Goal: Task Accomplishment & Management: Use online tool/utility

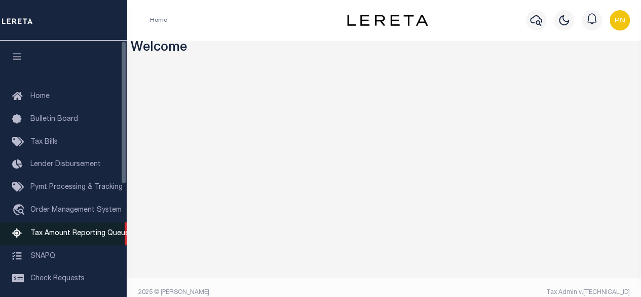
click at [40, 237] on span "Tax Amount Reporting Queue" at bounding box center [79, 233] width 99 height 7
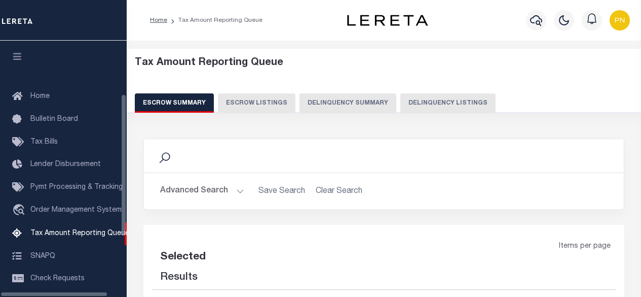
click at [451, 101] on button "Delinquency Listings" at bounding box center [448, 102] width 95 height 19
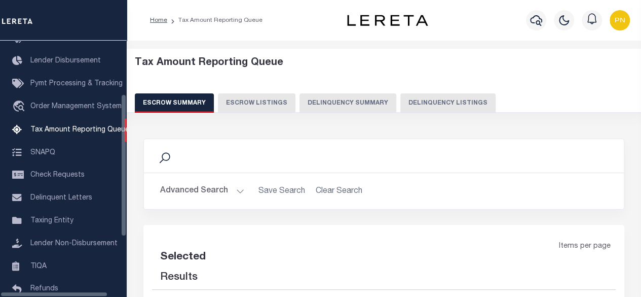
select select
select select "100"
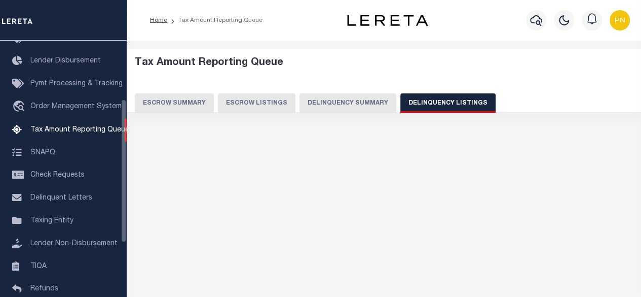
select select "100"
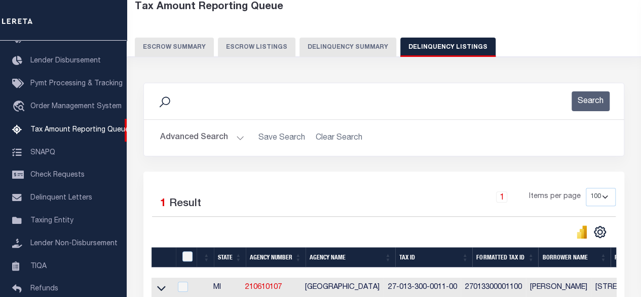
scroll to position [101, 0]
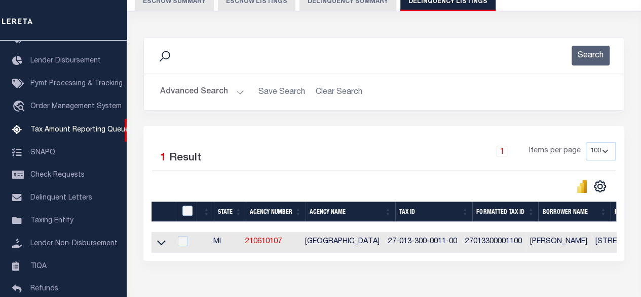
click at [204, 105] on div "Advanced Search Save Search Clear Search tblassign_wrapper_dynamictable_____Def…" at bounding box center [384, 92] width 480 height 36
click at [220, 92] on button "Advanced Search" at bounding box center [202, 92] width 84 height 20
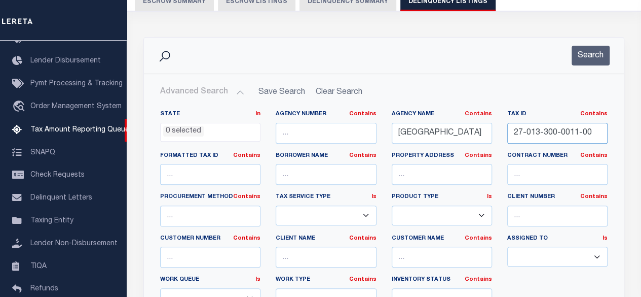
drag, startPoint x: 592, startPoint y: 131, endPoint x: 446, endPoint y: 133, distance: 146.1
click at [446, 133] on div "State In In AK AL AR AZ CA CO CT DC DE FL GA GU HI IA ID IL IN KS KY LA MA MD M…" at bounding box center [384, 213] width 463 height 207
click at [592, 56] on button "Search" at bounding box center [591, 56] width 38 height 20
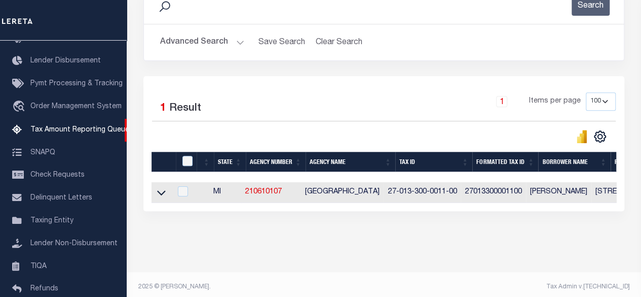
scroll to position [152, 0]
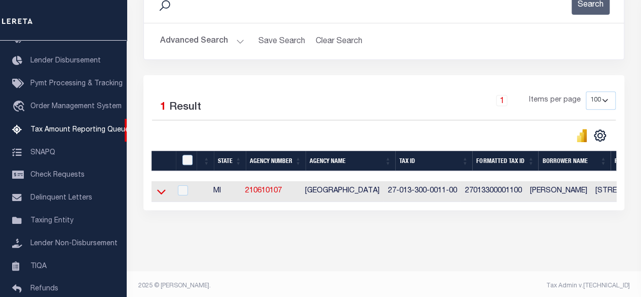
click at [161, 191] on icon at bounding box center [161, 191] width 9 height 11
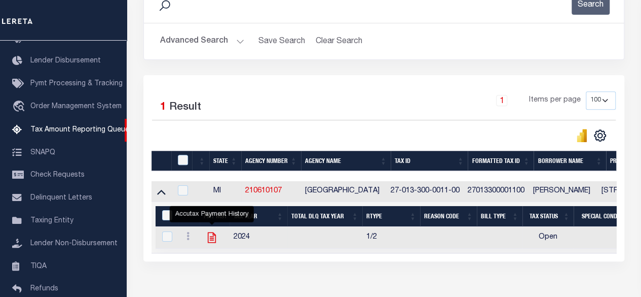
click at [216, 237] on icon "" at bounding box center [212, 237] width 8 height 11
checkbox input "true"
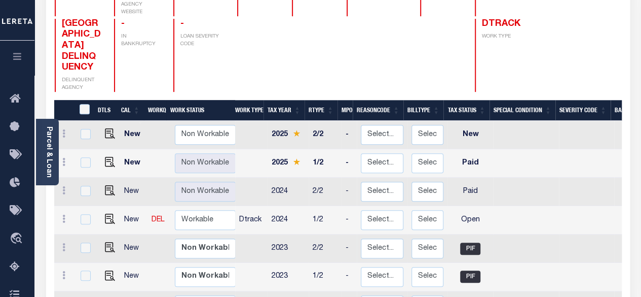
scroll to position [152, 0]
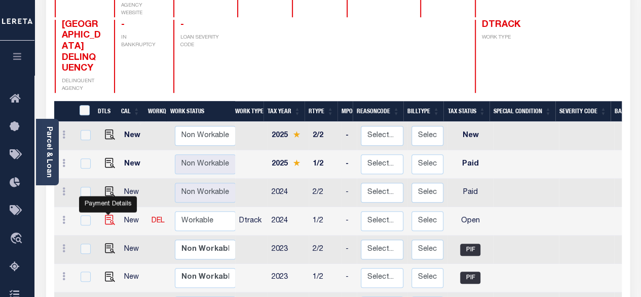
click at [106, 215] on img "" at bounding box center [110, 220] width 10 height 10
checkbox input "true"
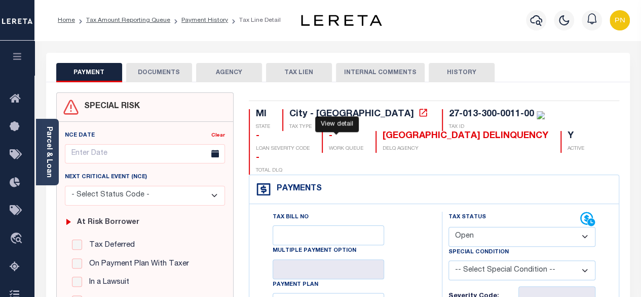
click at [420, 112] on icon at bounding box center [424, 113] width 8 height 8
click at [170, 74] on button "DOCUMENTS" at bounding box center [159, 72] width 66 height 19
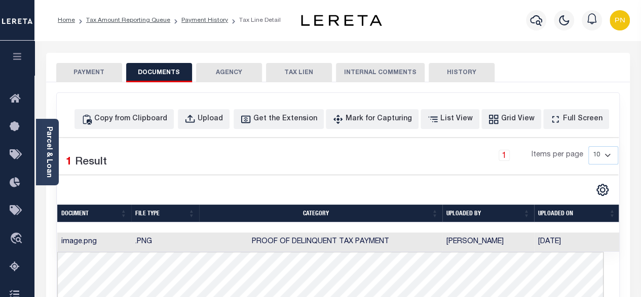
scroll to position [0, 1]
click at [83, 68] on button "PAYMENT" at bounding box center [89, 72] width 66 height 19
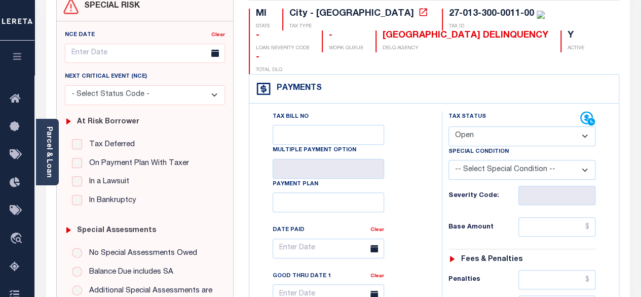
scroll to position [101, 0]
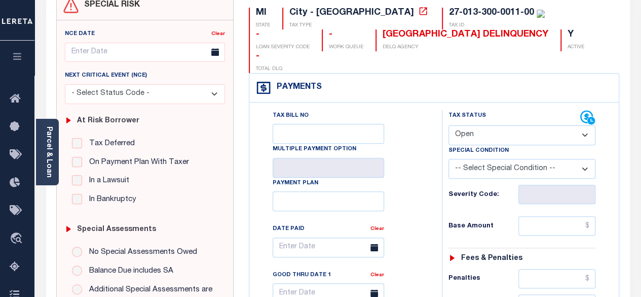
click at [517, 125] on select "- Select Status Code - Open Due/Unpaid Paid Incomplete No Tax Due Internal Refu…" at bounding box center [523, 135] width 148 height 20
select select "PYD"
click at [449, 125] on select "- Select Status Code - Open Due/Unpaid Paid Incomplete No Tax Due Internal Refu…" at bounding box center [523, 135] width 148 height 20
type input "[DATE]"
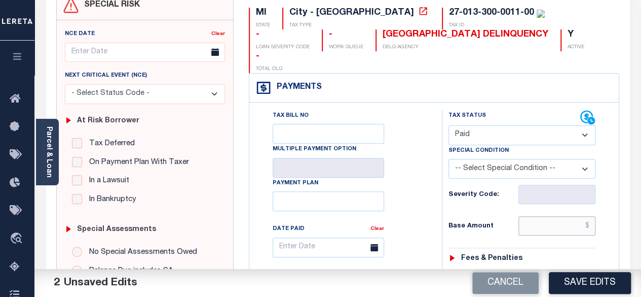
click at [593, 216] on input "text" at bounding box center [557, 225] width 77 height 19
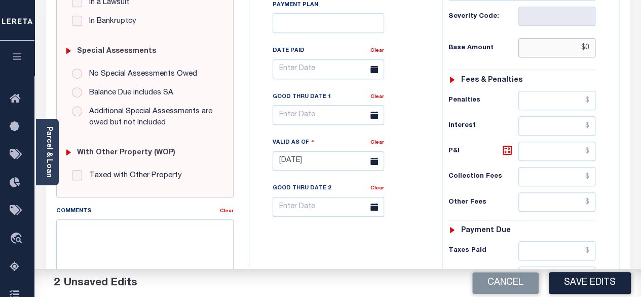
scroll to position [304, 0]
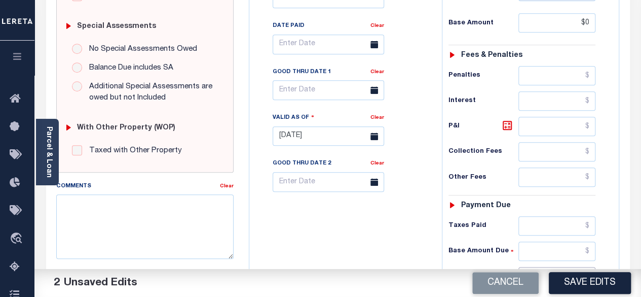
type input "$0.00"
click at [593, 267] on input "text" at bounding box center [557, 276] width 77 height 19
type input "$0"
click at [506, 119] on icon at bounding box center [508, 125] width 12 height 12
type input "$0.00"
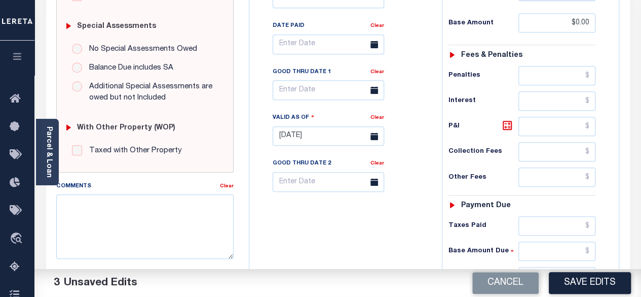
type input "$0.00"
click at [597, 276] on button "Save Edits" at bounding box center [590, 283] width 82 height 22
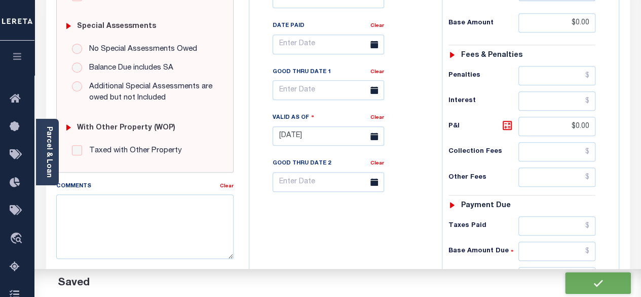
checkbox input "false"
type input "$0"
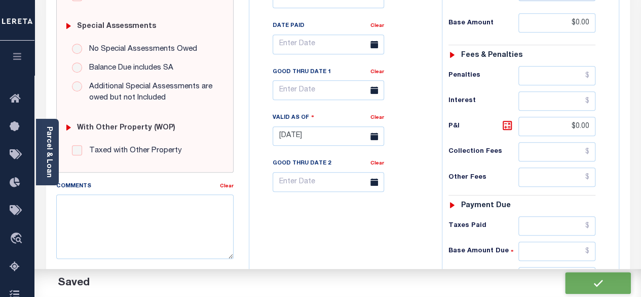
type input "$0"
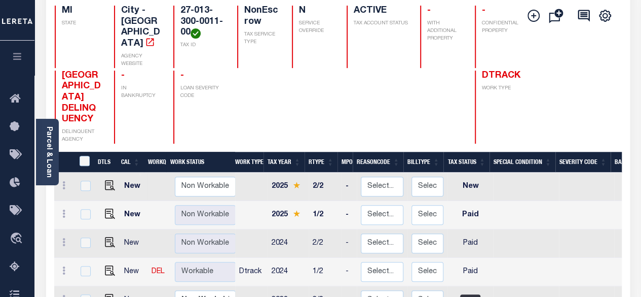
scroll to position [1, 0]
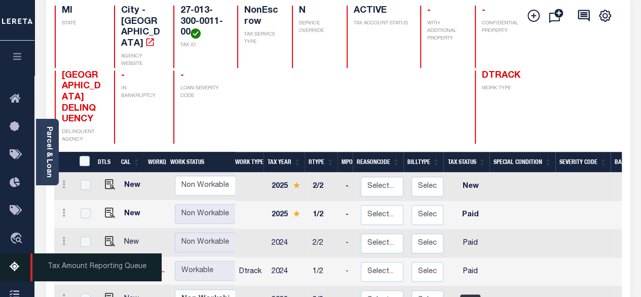
click at [13, 273] on icon at bounding box center [18, 267] width 16 height 13
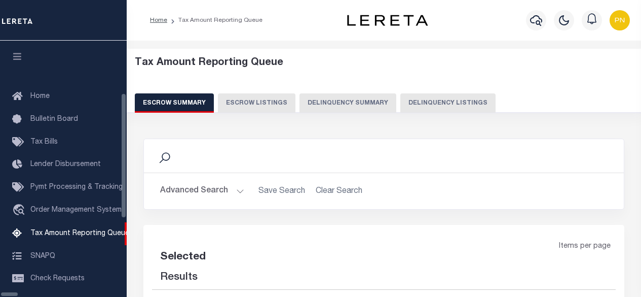
click at [401, 104] on button "Delinquency Listings" at bounding box center [448, 102] width 95 height 19
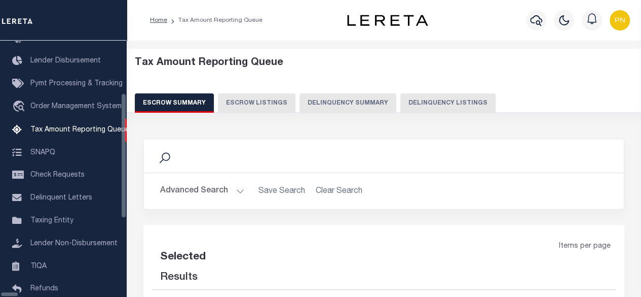
select select "100"
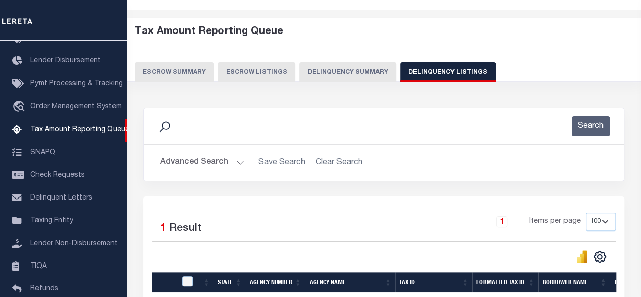
scroll to position [152, 0]
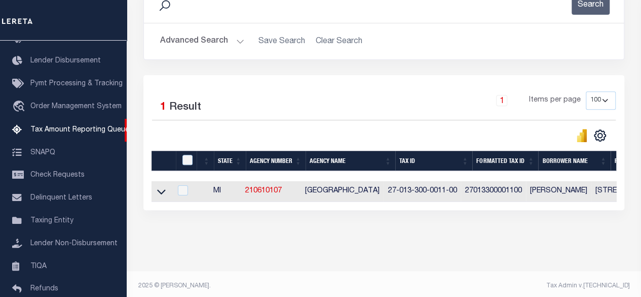
click at [186, 167] on th at bounding box center [186, 161] width 21 height 21
click at [190, 161] on input "checkbox" at bounding box center [188, 160] width 10 height 10
checkbox input "true"
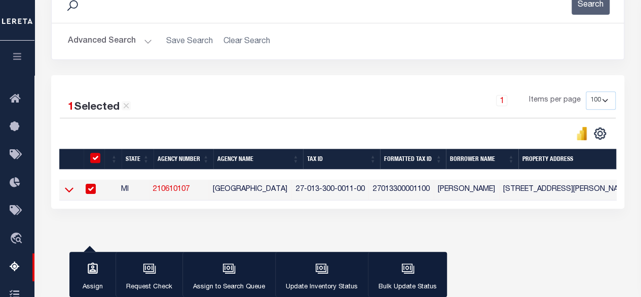
click at [70, 194] on icon at bounding box center [69, 189] width 9 height 11
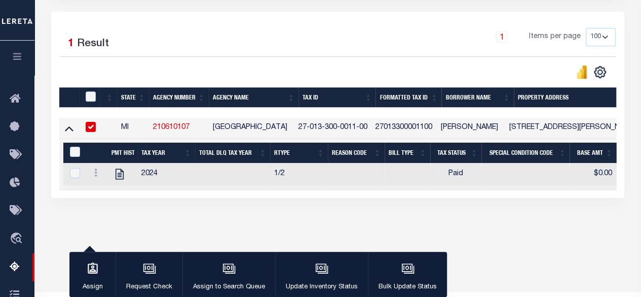
scroll to position [240, 0]
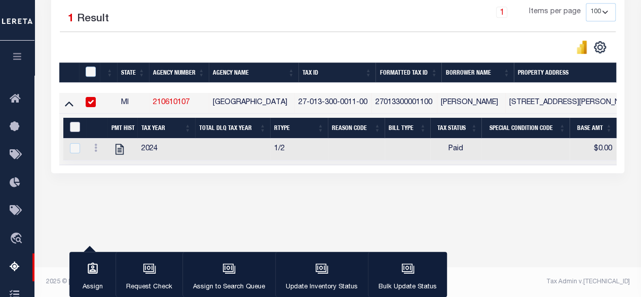
click at [77, 126] on input "&nbsp;" at bounding box center [75, 127] width 10 height 10
checkbox input "true"
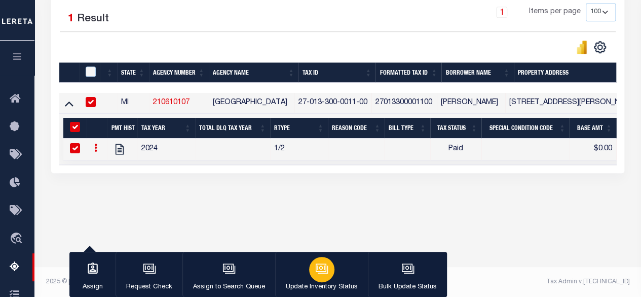
click at [328, 267] on div "button" at bounding box center [321, 269] width 25 height 25
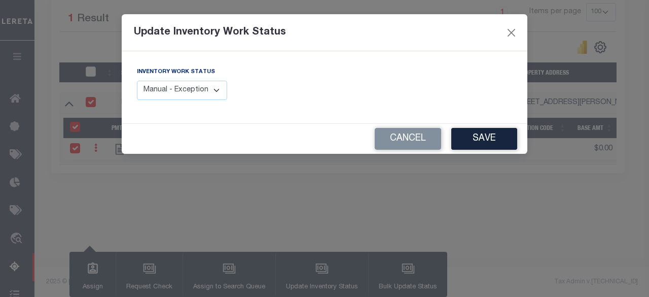
click at [211, 87] on select "Manual - Exception Pended - Awaiting Search Late Add Exception Completed" at bounding box center [182, 91] width 90 height 20
select select "4"
click at [137, 81] on select "Manual - Exception Pended - Awaiting Search Late Add Exception Completed" at bounding box center [182, 91] width 90 height 20
click at [491, 138] on button "Save" at bounding box center [484, 139] width 66 height 22
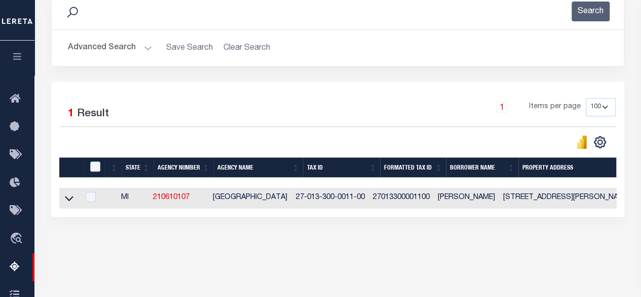
scroll to position [139, 0]
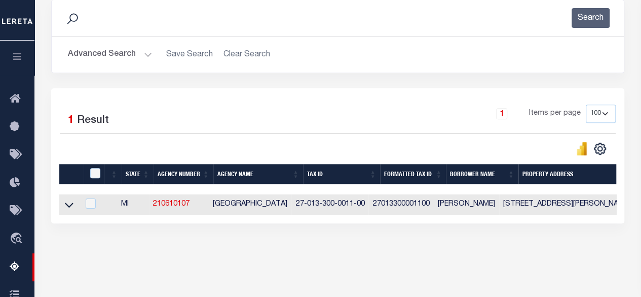
click at [135, 60] on button "Advanced Search" at bounding box center [110, 55] width 84 height 20
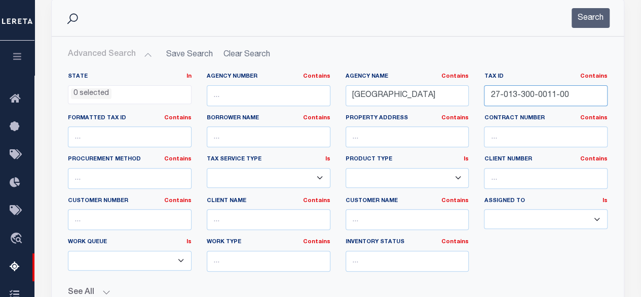
drag, startPoint x: 575, startPoint y: 98, endPoint x: 477, endPoint y: 98, distance: 97.9
click at [477, 98] on div "Tax ID Contains Contains Is 27-013-300-0011-00" at bounding box center [546, 94] width 139 height 42
paste input "25-100-0003"
type input "27-025-100-0003-00"
click at [595, 15] on button "Search" at bounding box center [591, 18] width 38 height 20
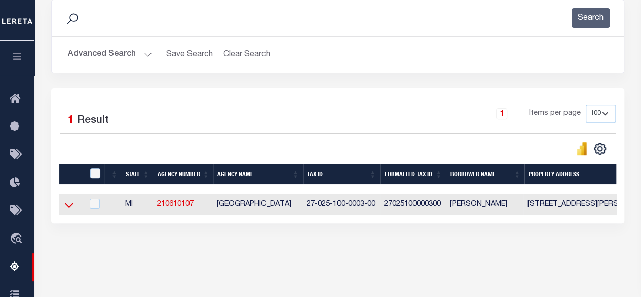
click at [66, 205] on icon at bounding box center [69, 204] width 9 height 11
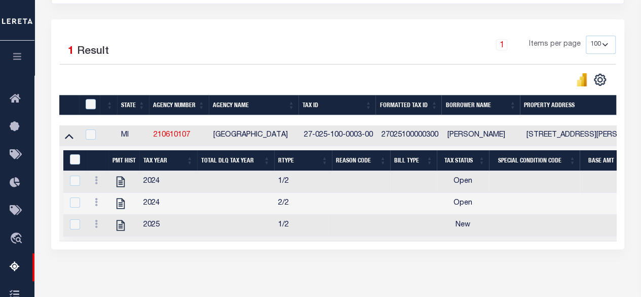
scroll to position [240, 0]
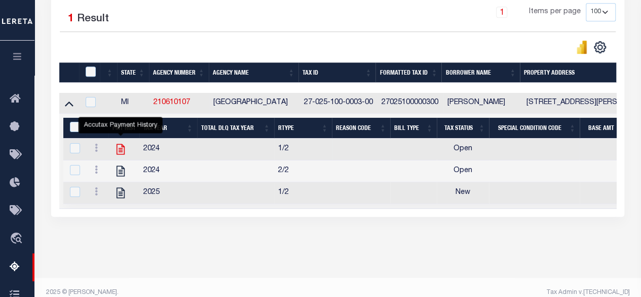
click at [120, 152] on icon "" at bounding box center [121, 149] width 8 height 11
checkbox input "false"
checkbox input "true"
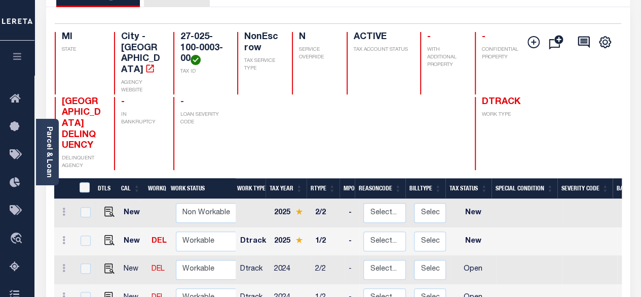
scroll to position [152, 0]
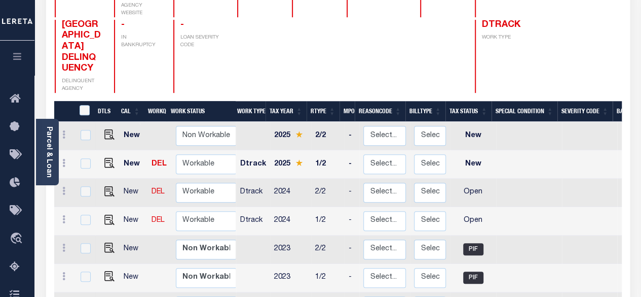
click at [47, 153] on link "Parcel & Loan" at bounding box center [48, 151] width 7 height 51
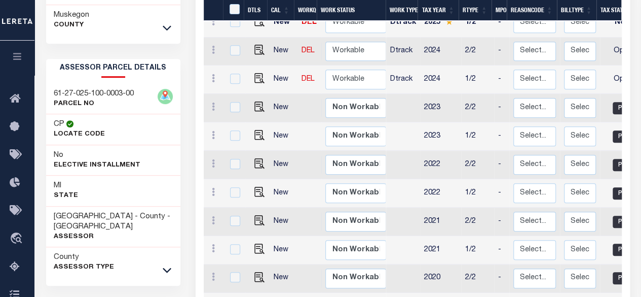
scroll to position [456, 0]
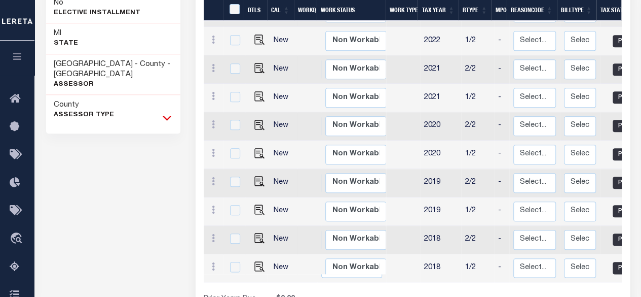
click at [169, 119] on icon at bounding box center [167, 117] width 9 height 11
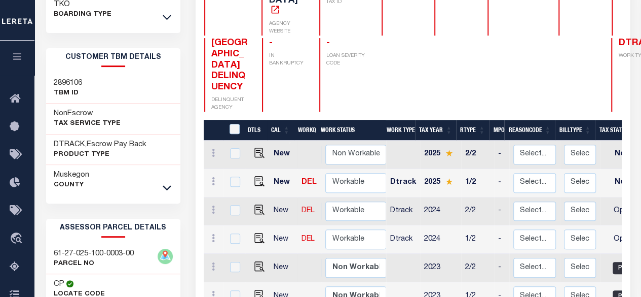
scroll to position [5, 0]
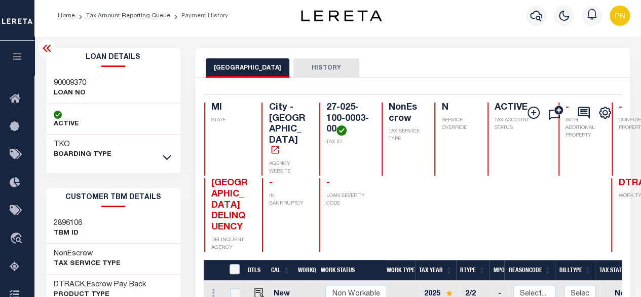
click at [48, 55] on div at bounding box center [47, 48] width 17 height 17
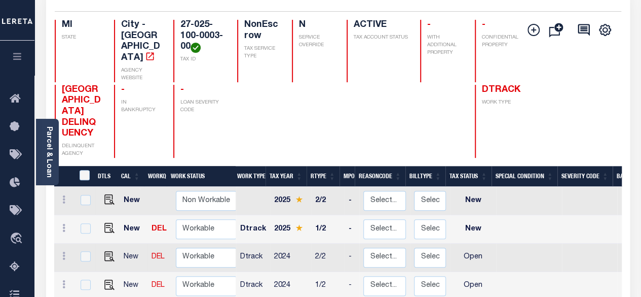
scroll to position [106, 0]
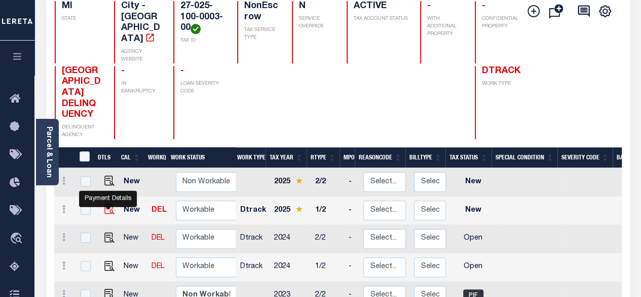
click at [108, 204] on img "" at bounding box center [109, 209] width 10 height 10
checkbox input "true"
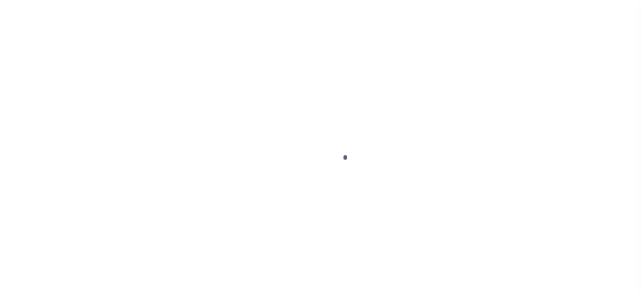
select select "NW2"
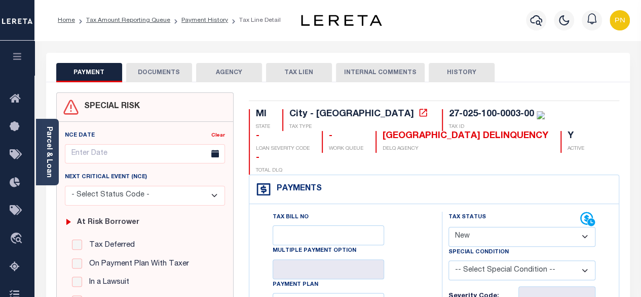
click at [147, 76] on button "DOCUMENTS" at bounding box center [159, 72] width 66 height 19
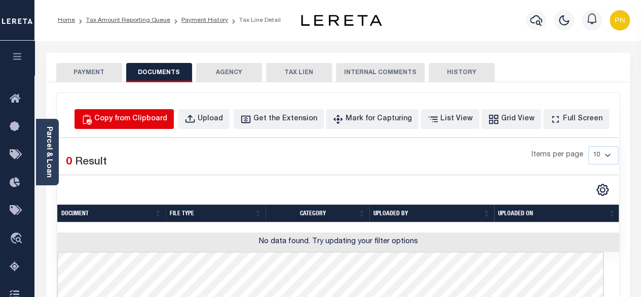
click at [148, 120] on div "Copy from Clipboard" at bounding box center [130, 119] width 73 height 11
select select "POP"
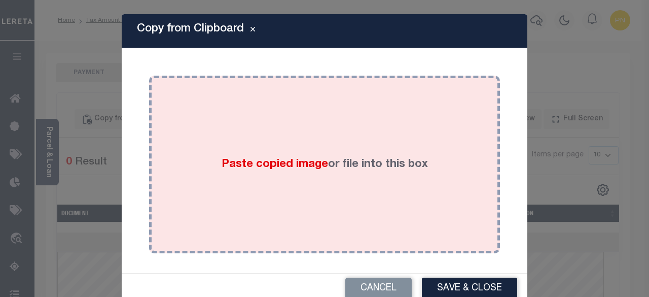
click at [265, 121] on div "Paste copied image or file into this box" at bounding box center [325, 164] width 336 height 162
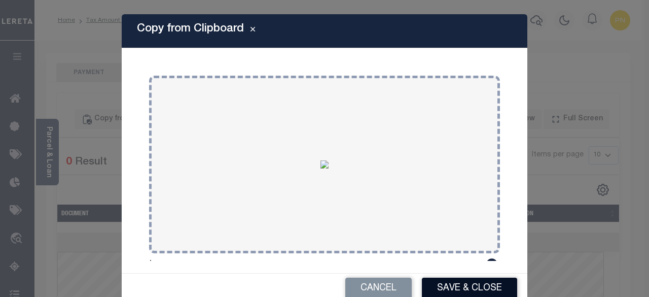
click at [450, 292] on button "Save & Close" at bounding box center [469, 288] width 95 height 22
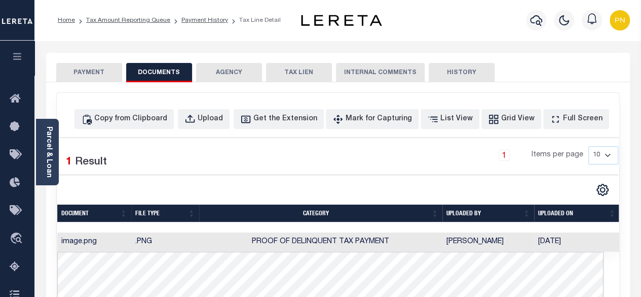
click at [77, 70] on button "PAYMENT" at bounding box center [89, 72] width 66 height 19
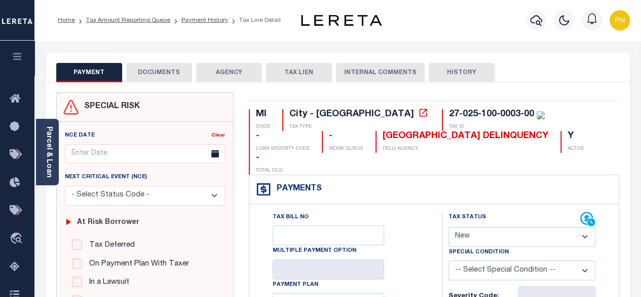
click at [563, 227] on select "- Select Status Code - Open Due/Unpaid Paid Incomplete No Tax Due Internal Refu…" at bounding box center [523, 237] width 148 height 20
select select "PYD"
click at [449, 227] on select "- Select Status Code - Open Due/Unpaid Paid Incomplete No Tax Due Internal Refu…" at bounding box center [523, 237] width 148 height 20
type input "[DATE]"
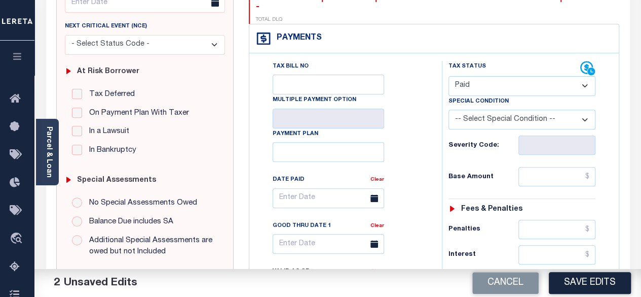
scroll to position [152, 0]
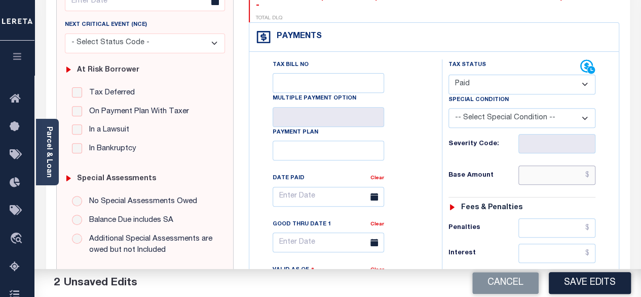
click at [591, 165] on input "text" at bounding box center [557, 174] width 77 height 19
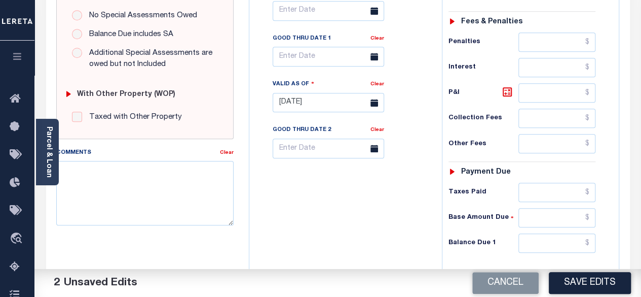
scroll to position [406, 0]
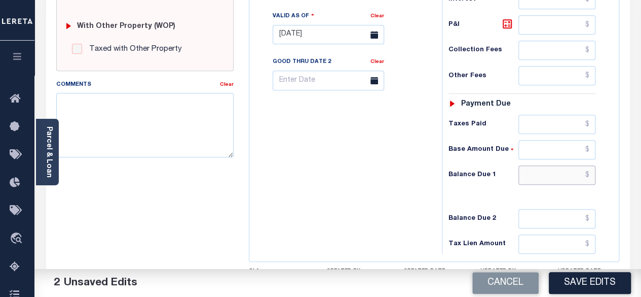
type input "$0.00"
click at [592, 165] on input "text" at bounding box center [557, 174] width 77 height 19
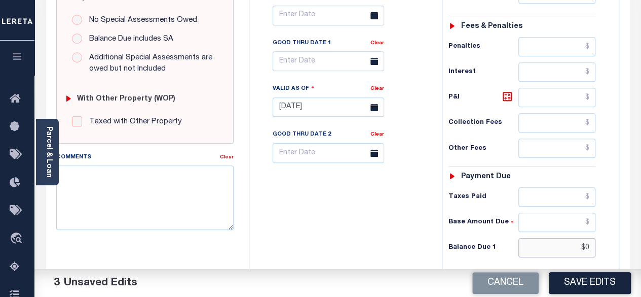
scroll to position [304, 0]
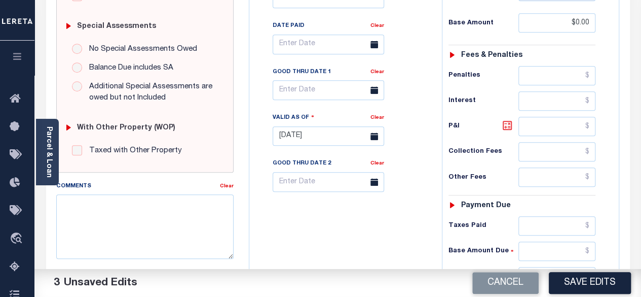
type input "$0.00"
click at [505, 119] on icon at bounding box center [508, 125] width 12 height 12
type input "$0.00"
click at [588, 284] on button "Save Edits" at bounding box center [590, 283] width 82 height 22
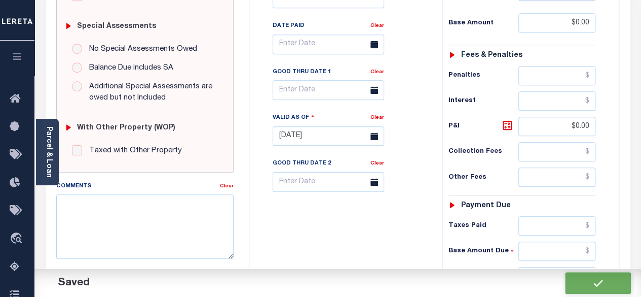
checkbox input "false"
type input "$0"
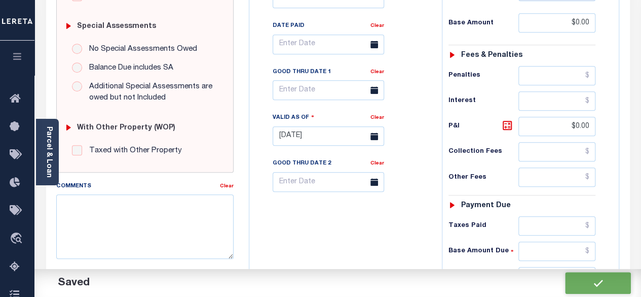
type input "$0"
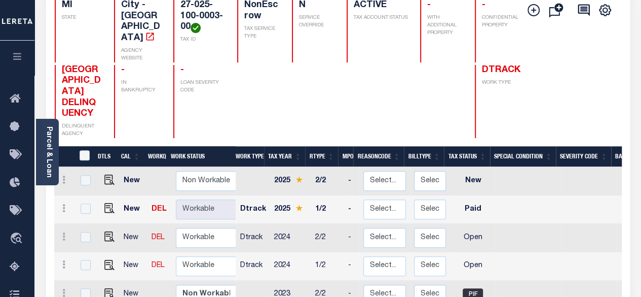
scroll to position [152, 0]
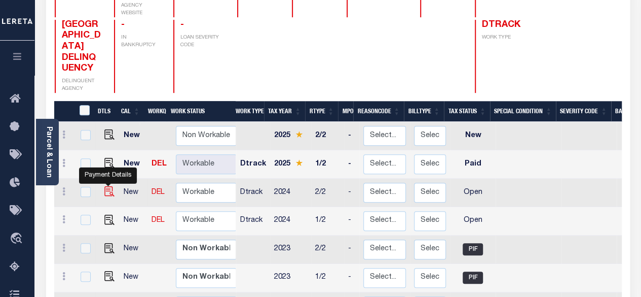
click at [112, 186] on img "" at bounding box center [109, 191] width 10 height 10
checkbox input "true"
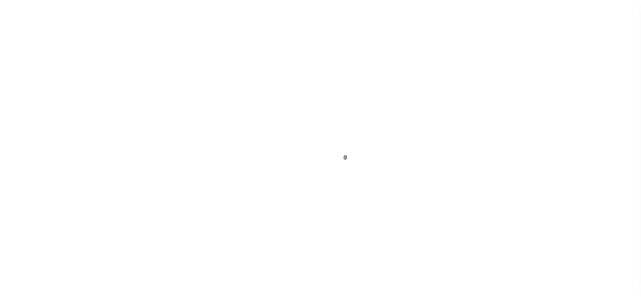
select select "OP2"
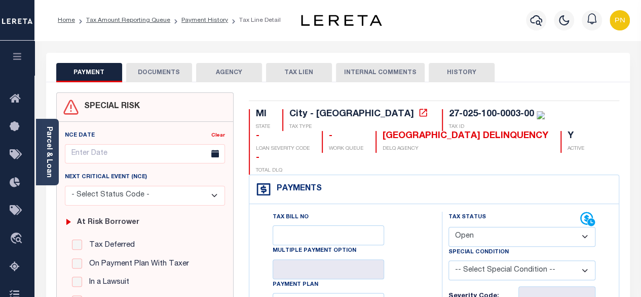
drag, startPoint x: 162, startPoint y: 79, endPoint x: 170, endPoint y: 77, distance: 7.8
click at [162, 78] on button "DOCUMENTS" at bounding box center [159, 72] width 66 height 19
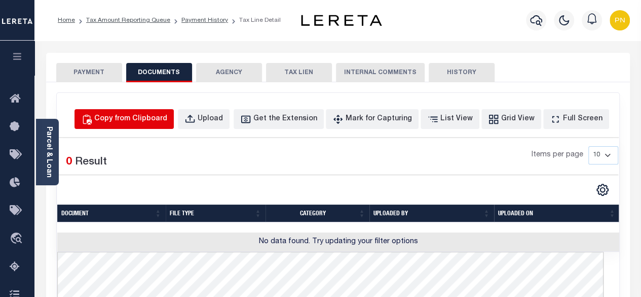
click at [146, 122] on div "Copy from Clipboard" at bounding box center [130, 119] width 73 height 11
select select "POP"
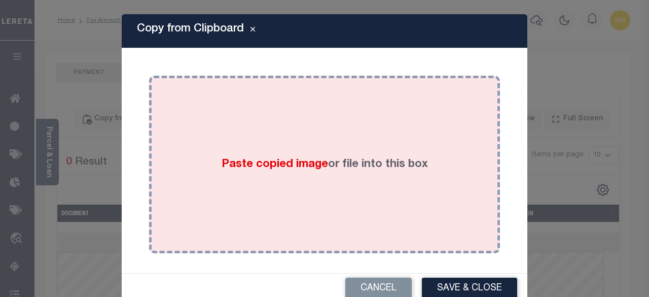
click at [311, 128] on div "Paste copied image or file into this box" at bounding box center [325, 164] width 336 height 162
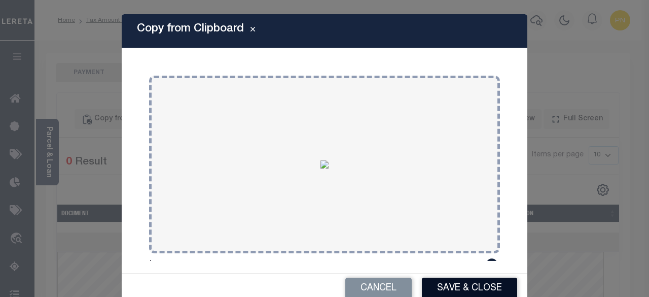
click at [471, 287] on button "Save & Close" at bounding box center [469, 288] width 95 height 22
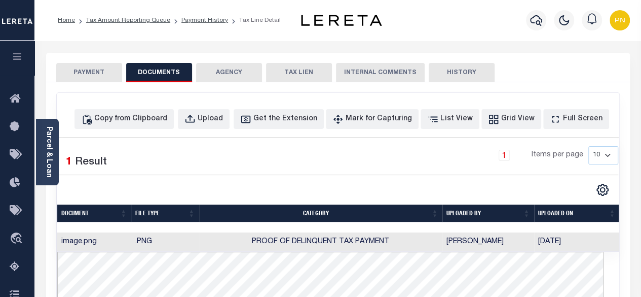
click at [94, 64] on button "PAYMENT" at bounding box center [89, 72] width 66 height 19
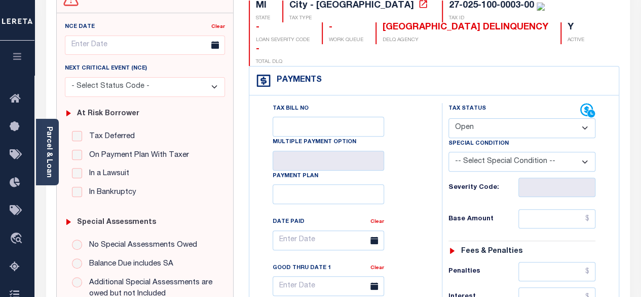
scroll to position [152, 0]
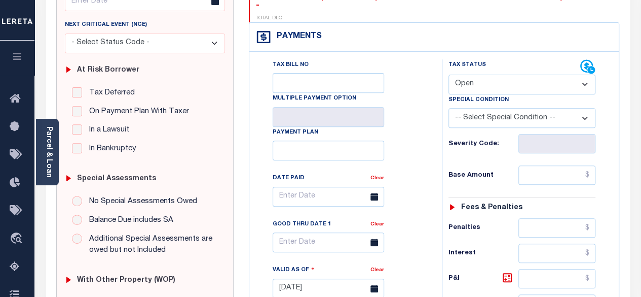
click at [495, 75] on select "- Select Status Code - Open Due/Unpaid Paid Incomplete No Tax Due Internal Refu…" at bounding box center [523, 85] width 148 height 20
select select "PYD"
click at [449, 75] on select "- Select Status Code - Open Due/Unpaid Paid Incomplete No Tax Due Internal Refu…" at bounding box center [523, 85] width 148 height 20
type input "[DATE]"
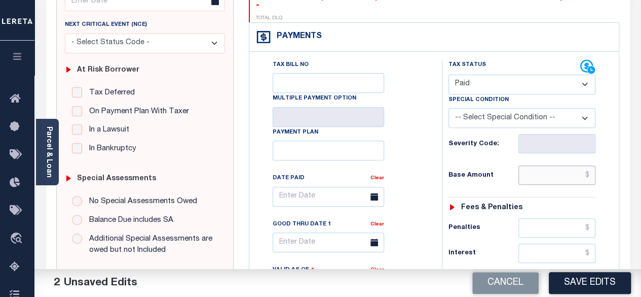
click at [592, 165] on input "text" at bounding box center [557, 174] width 77 height 19
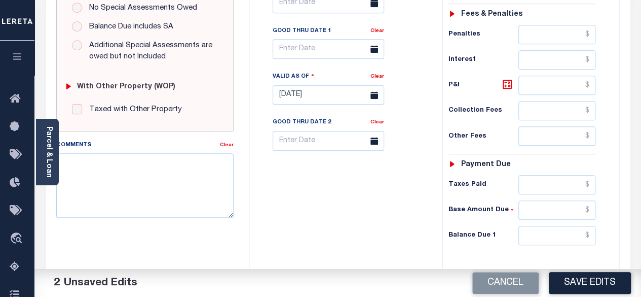
scroll to position [355, 0]
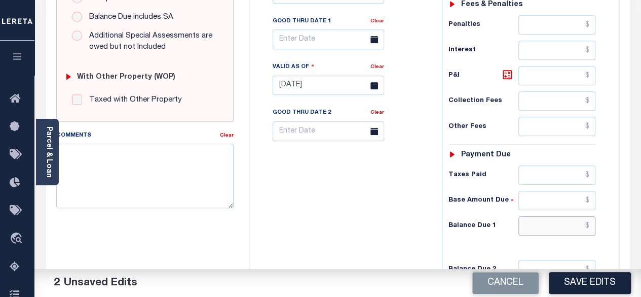
type input "$0.00"
click at [589, 216] on input "text" at bounding box center [557, 225] width 77 height 19
type input "$0"
click at [504, 70] on icon at bounding box center [507, 74] width 9 height 9
type input "$0.00"
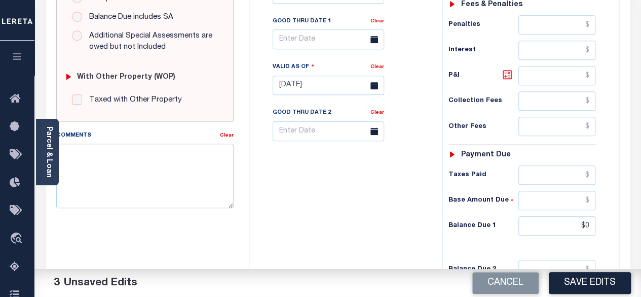
type input "$0.00"
click at [585, 279] on button "Save Edits" at bounding box center [590, 283] width 82 height 22
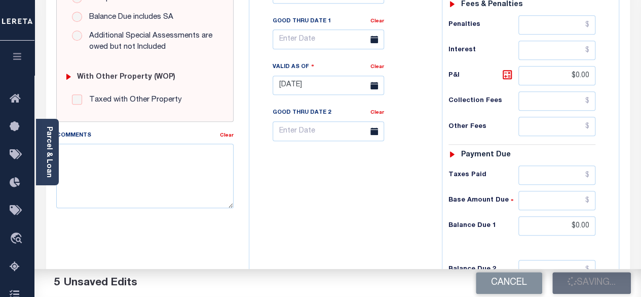
checkbox input "false"
type input "$0"
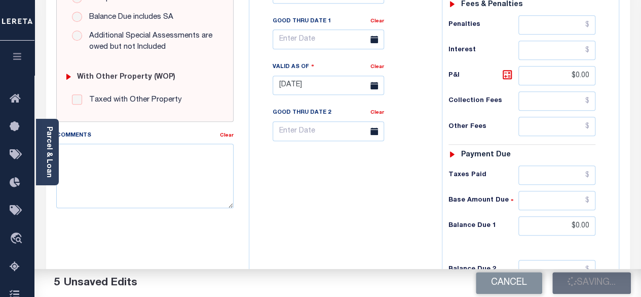
type input "$0"
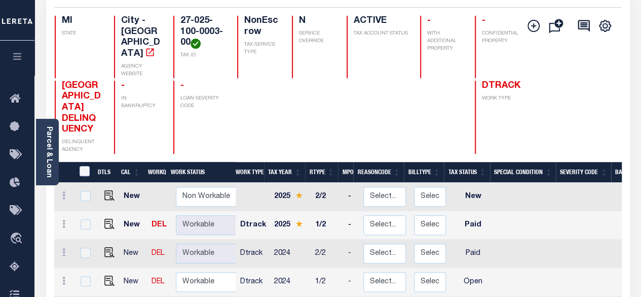
scroll to position [203, 0]
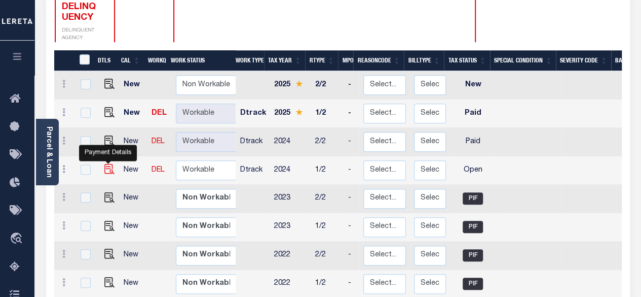
click at [108, 164] on img "" at bounding box center [109, 169] width 10 height 10
checkbox input "true"
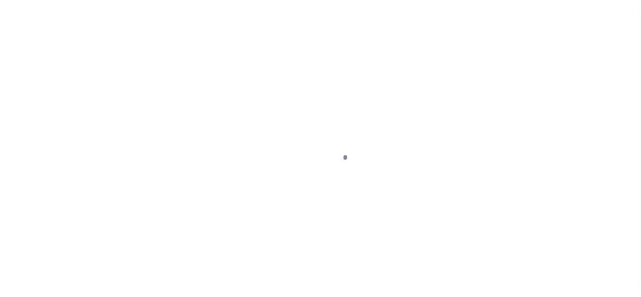
select select "OP2"
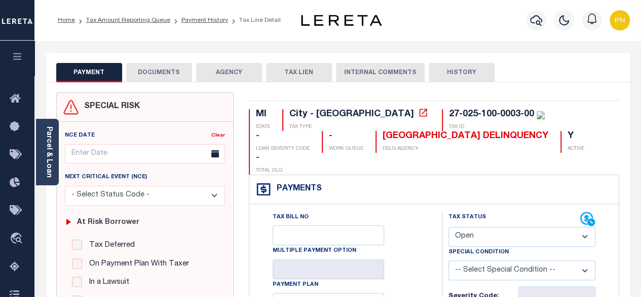
drag, startPoint x: 155, startPoint y: 79, endPoint x: 161, endPoint y: 78, distance: 6.1
click at [155, 79] on button "DOCUMENTS" at bounding box center [159, 72] width 66 height 19
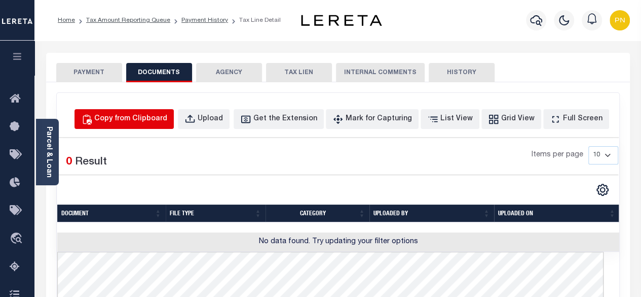
click at [160, 115] on div "Copy from Clipboard" at bounding box center [130, 119] width 73 height 11
select select "POP"
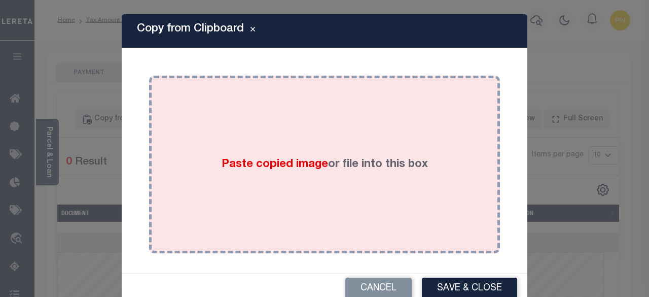
click at [262, 147] on div "Paste copied image or file into this box" at bounding box center [325, 164] width 336 height 162
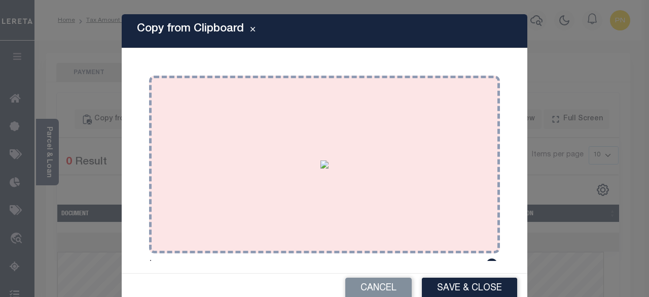
click at [472, 291] on button "Save & Close" at bounding box center [469, 288] width 95 height 22
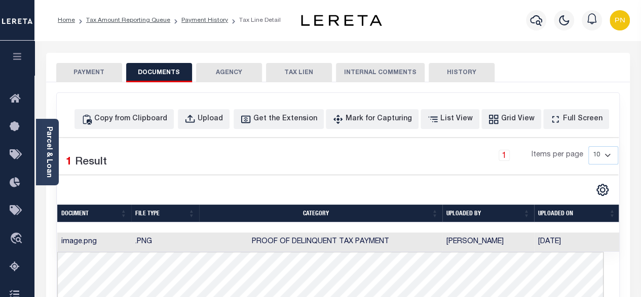
click at [91, 76] on button "PAYMENT" at bounding box center [89, 72] width 66 height 19
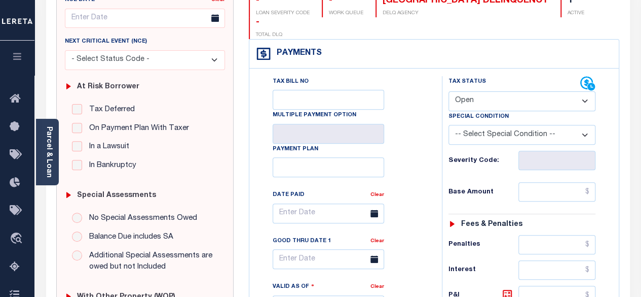
scroll to position [152, 0]
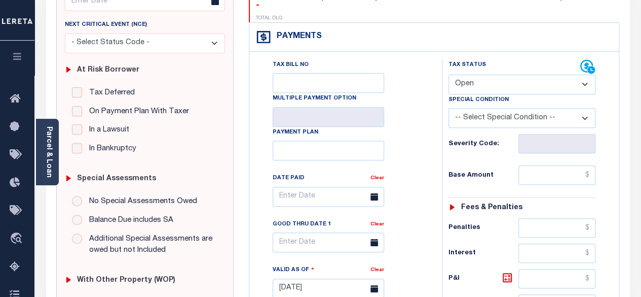
click at [499, 75] on select "- Select Status Code - Open Due/Unpaid Paid Incomplete No Tax Due Internal Refu…" at bounding box center [523, 85] width 148 height 20
select select "PYD"
click at [449, 75] on select "- Select Status Code - Open Due/Unpaid Paid Incomplete No Tax Due Internal Refu…" at bounding box center [523, 85] width 148 height 20
type input "[DATE]"
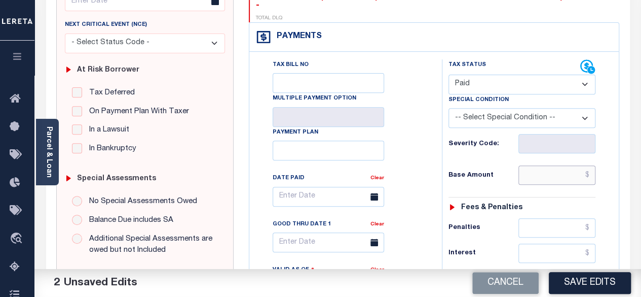
click at [591, 165] on input "text" at bounding box center [557, 174] width 77 height 19
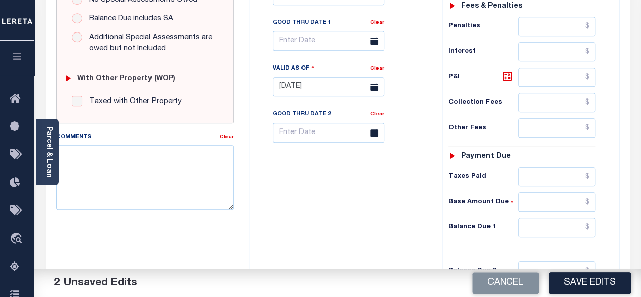
scroll to position [355, 0]
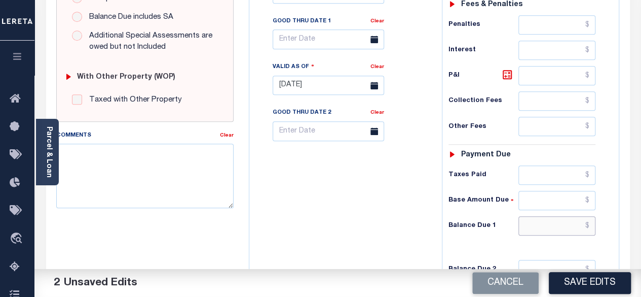
type input "$0.00"
click at [592, 216] on input "text" at bounding box center [557, 225] width 77 height 19
type input "$0.00"
click at [509, 70] on icon at bounding box center [507, 74] width 9 height 9
type input "$0.00"
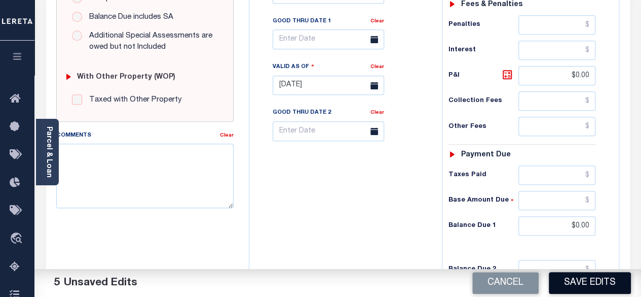
click at [586, 276] on button "Save Edits" at bounding box center [590, 283] width 82 height 22
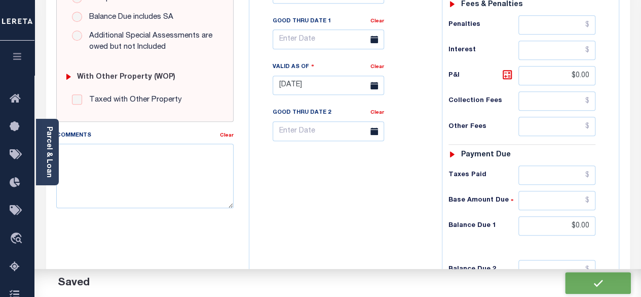
checkbox input "false"
type input "$0"
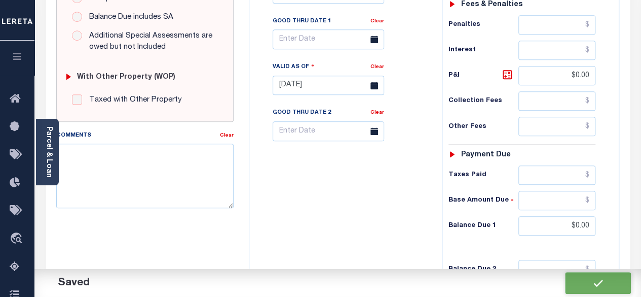
type input "$0"
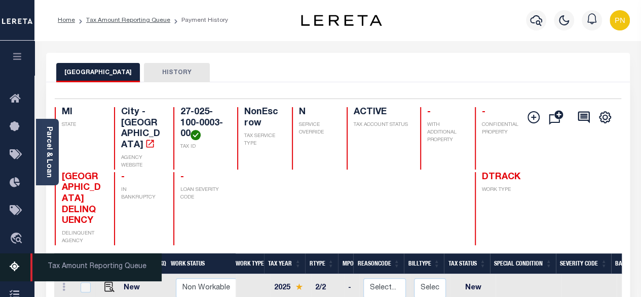
drag, startPoint x: 15, startPoint y: 265, endPoint x: 14, endPoint y: 257, distance: 7.7
click at [15, 265] on icon at bounding box center [18, 267] width 16 height 13
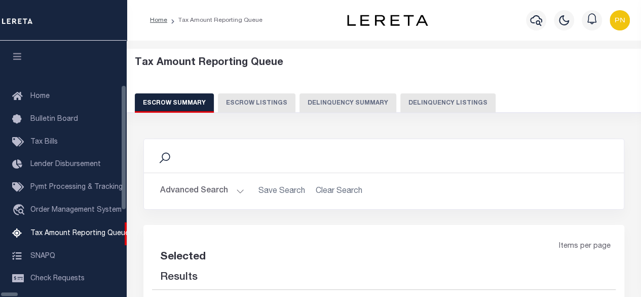
select select "100"
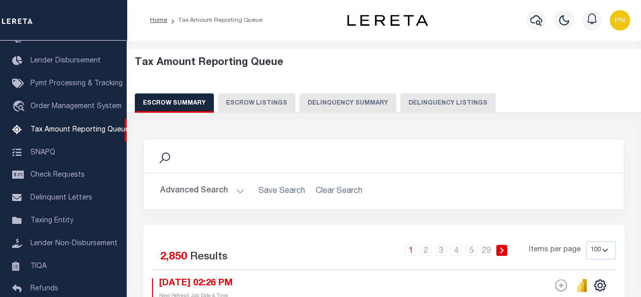
click at [434, 108] on button "Delinquency Listings" at bounding box center [448, 102] width 95 height 19
select select "100"
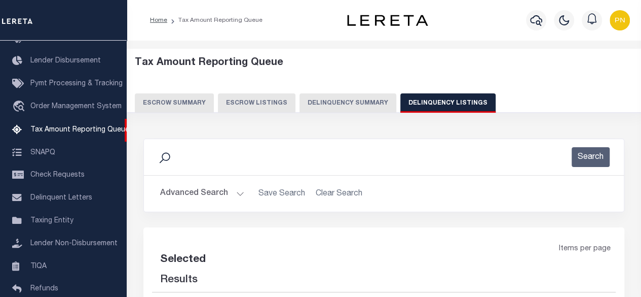
select select "100"
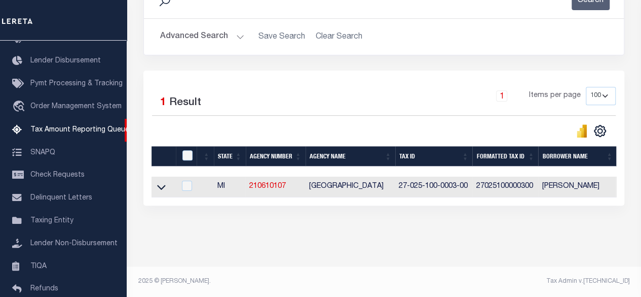
scroll to position [163, 0]
click at [166, 183] on link at bounding box center [162, 186] width 12 height 7
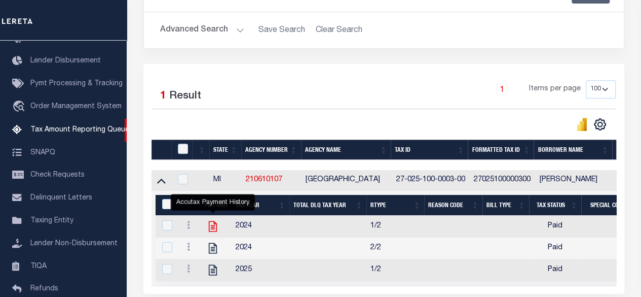
click at [217, 227] on icon "" at bounding box center [213, 226] width 8 height 11
checkbox input "true"
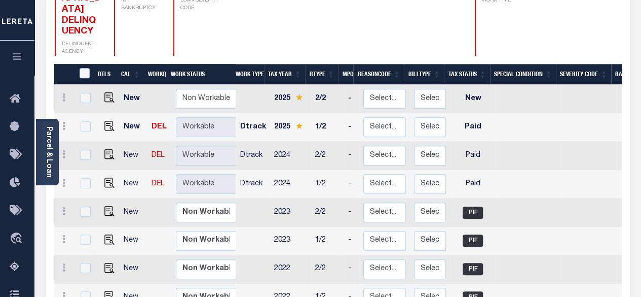
scroll to position [203, 0]
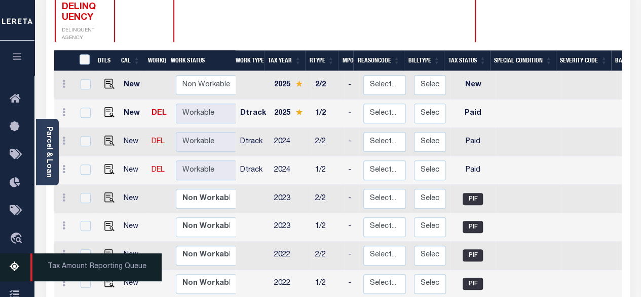
click at [12, 269] on icon at bounding box center [18, 267] width 16 height 13
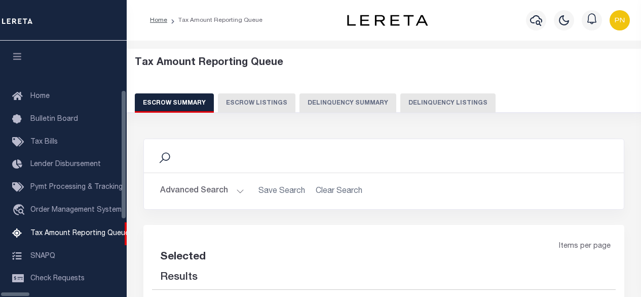
click at [408, 105] on button "Delinquency Listings" at bounding box center [448, 102] width 95 height 19
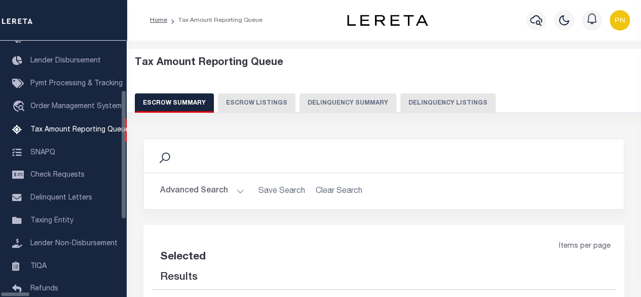
select select "100"
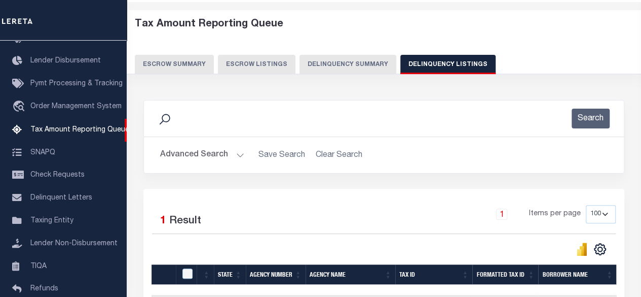
scroll to position [163, 0]
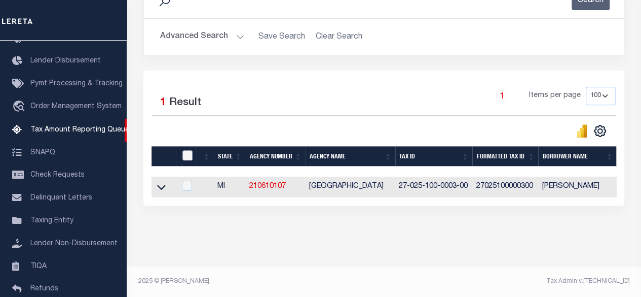
click at [188, 150] on input "checkbox" at bounding box center [188, 155] width 10 height 10
checkbox input "true"
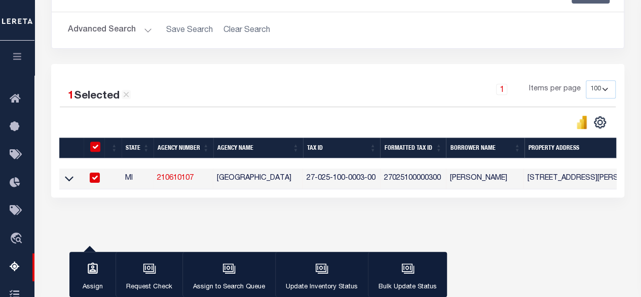
scroll to position [161, 0]
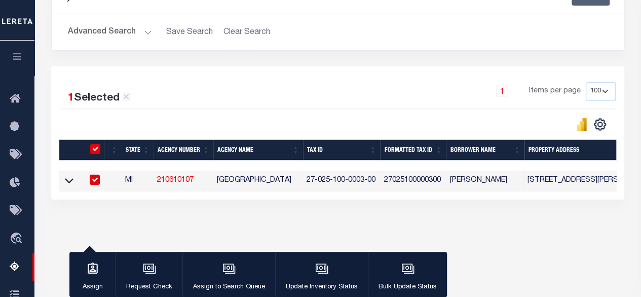
click at [163, 179] on link "210610107" at bounding box center [175, 179] width 37 height 7
checkbox input "false"
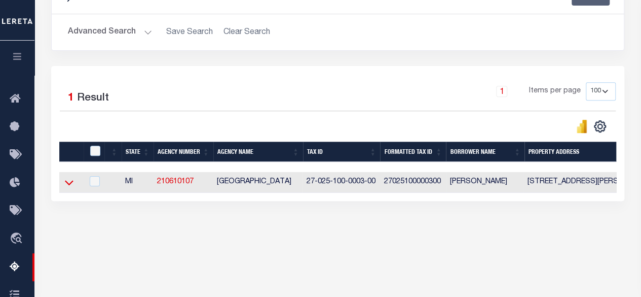
drag, startPoint x: 73, startPoint y: 180, endPoint x: 100, endPoint y: 183, distance: 27.0
click at [72, 180] on icon at bounding box center [69, 182] width 9 height 11
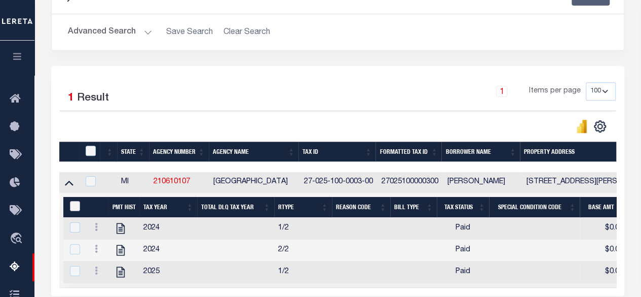
click at [75, 206] on input "&nbsp;" at bounding box center [75, 206] width 10 height 10
checkbox input "true"
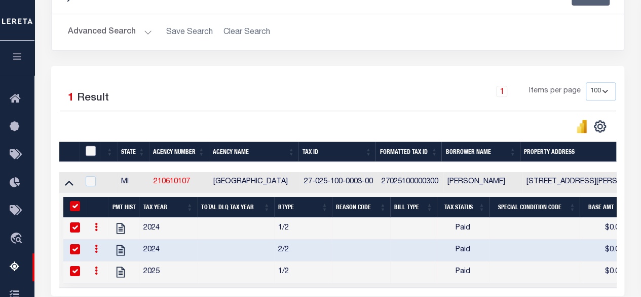
drag, startPoint x: 92, startPoint y: 149, endPoint x: 176, endPoint y: 126, distance: 87.1
click at [92, 150] on input "checkbox" at bounding box center [91, 151] width 10 height 10
checkbox input "true"
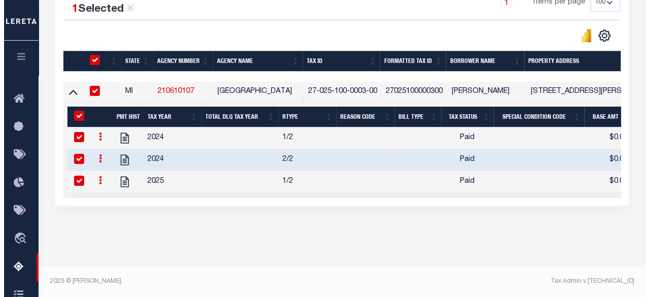
scroll to position [257, 0]
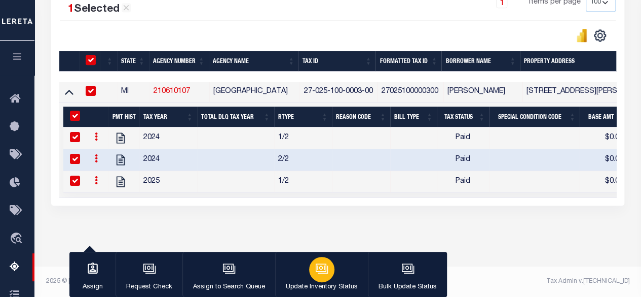
click at [327, 274] on div "button" at bounding box center [321, 269] width 25 height 25
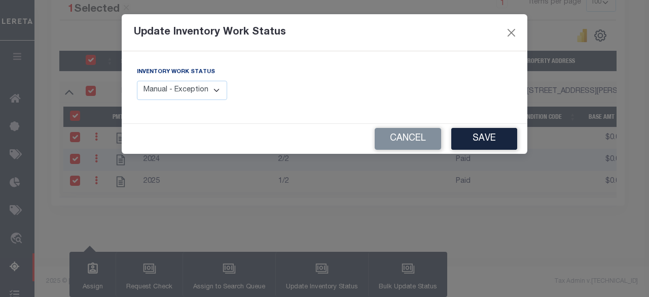
click at [208, 93] on select "Manual - Exception Pended - Awaiting Search Late Add Exception Completed" at bounding box center [182, 91] width 90 height 20
select select "4"
click at [137, 81] on select "Manual - Exception Pended - Awaiting Search Late Add Exception Completed" at bounding box center [182, 91] width 90 height 20
click at [488, 137] on button "Save" at bounding box center [484, 139] width 66 height 22
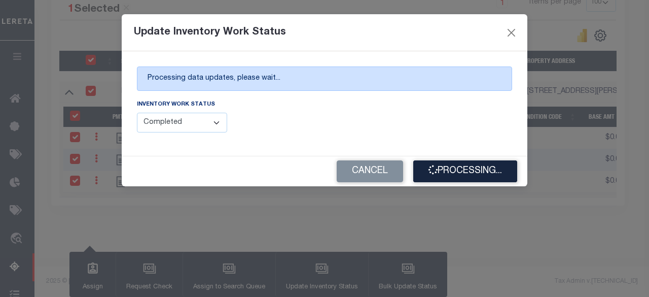
click at [298, 124] on div "Inventory Work Status Manual - Exception Pended - Awaiting Search Late Add Exce…" at bounding box center [227, 115] width 180 height 33
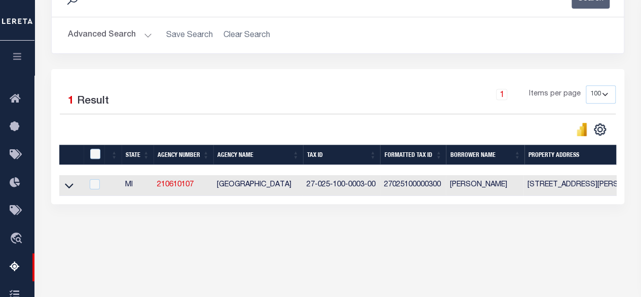
scroll to position [139, 0]
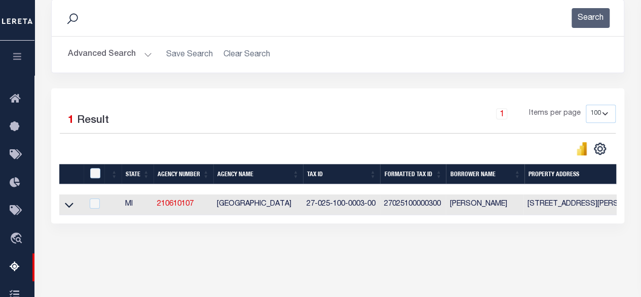
click at [122, 56] on button "Advanced Search" at bounding box center [110, 55] width 84 height 20
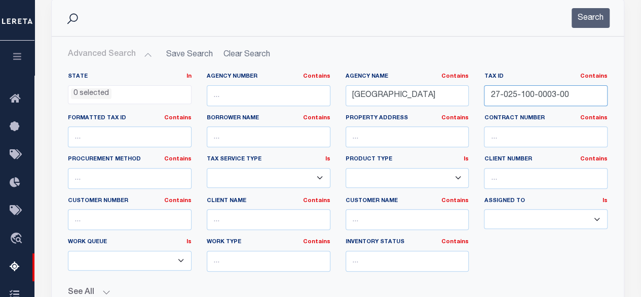
drag, startPoint x: 574, startPoint y: 90, endPoint x: 462, endPoint y: 96, distance: 111.2
click at [462, 96] on div "State In In AK AL AR AZ CA CO CT DC DE FL GA GU HI IA ID IL IN KS KY LA MA MD M…" at bounding box center [337, 176] width 555 height 207
paste input "19"
type input "27-025-100-0019-00"
click at [593, 21] on button "Search" at bounding box center [591, 18] width 38 height 20
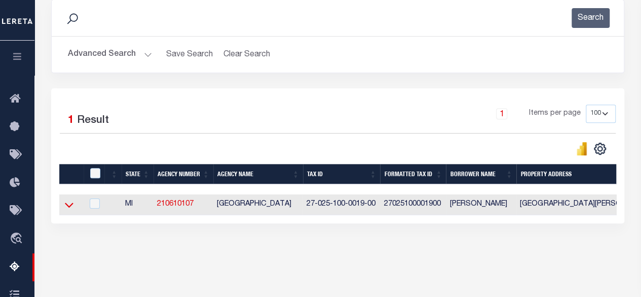
click at [69, 206] on icon at bounding box center [69, 204] width 9 height 11
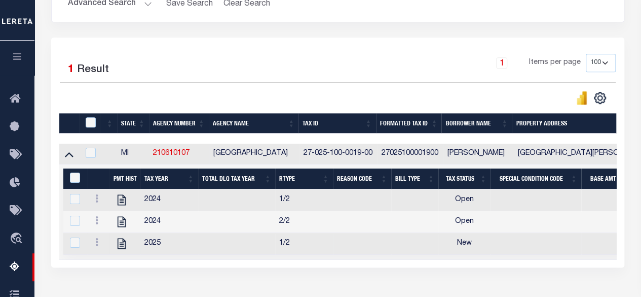
scroll to position [190, 0]
click at [127, 201] on icon "" at bounding box center [121, 199] width 13 height 13
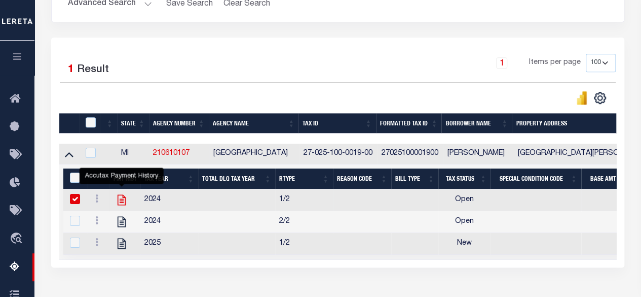
checkbox input "false"
checkbox input "true"
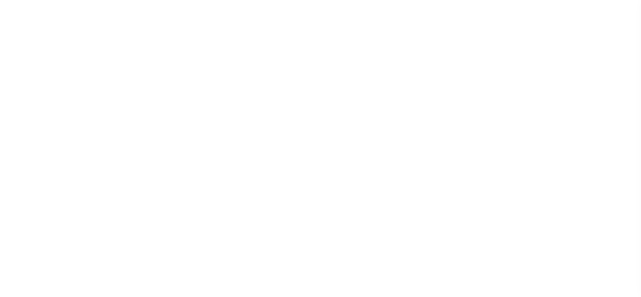
select select
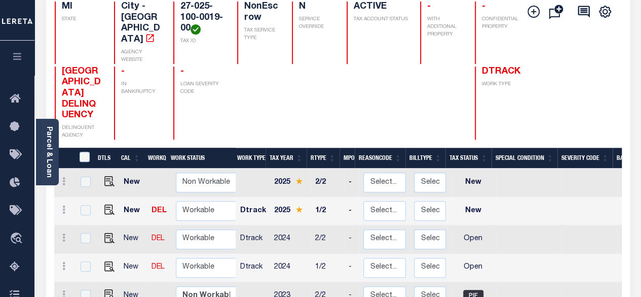
scroll to position [203, 0]
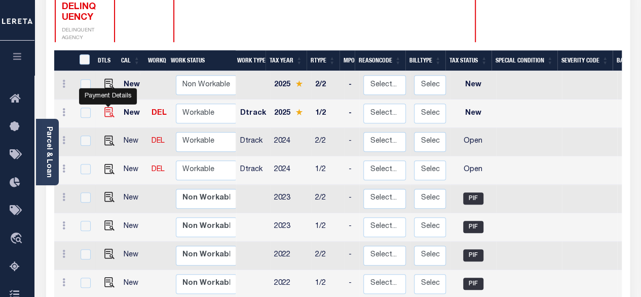
click at [105, 107] on img "" at bounding box center [109, 112] width 10 height 10
checkbox input "true"
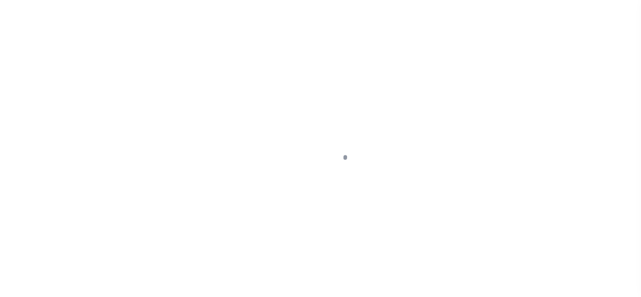
select select "NW2"
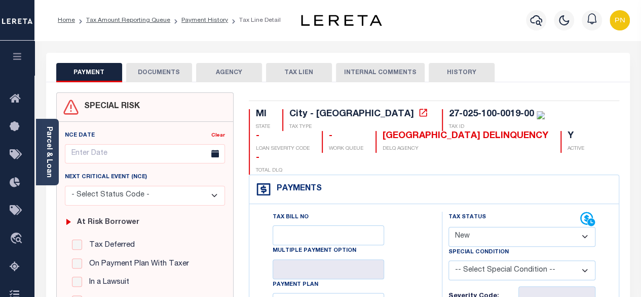
click at [160, 68] on button "DOCUMENTS" at bounding box center [159, 72] width 66 height 19
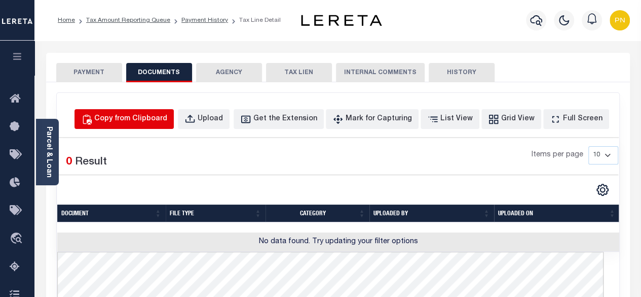
click at [160, 121] on div "Copy from Clipboard" at bounding box center [130, 119] width 73 height 11
select select "POP"
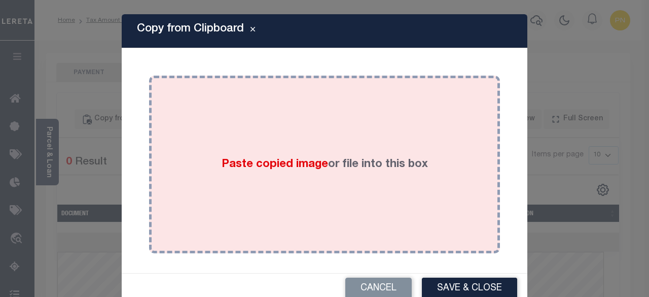
click at [229, 134] on div "Paste copied image or file into this box" at bounding box center [325, 164] width 336 height 162
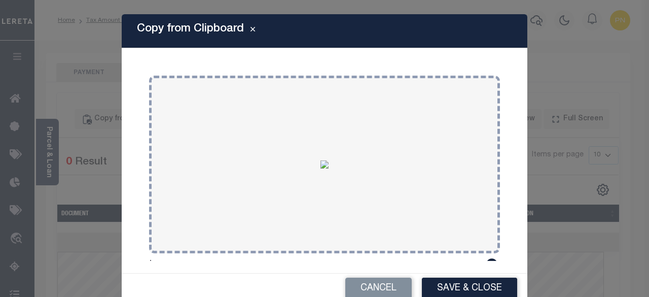
drag, startPoint x: 433, startPoint y: 284, endPoint x: 429, endPoint y: 280, distance: 5.4
click at [432, 284] on button "Save & Close" at bounding box center [469, 288] width 95 height 22
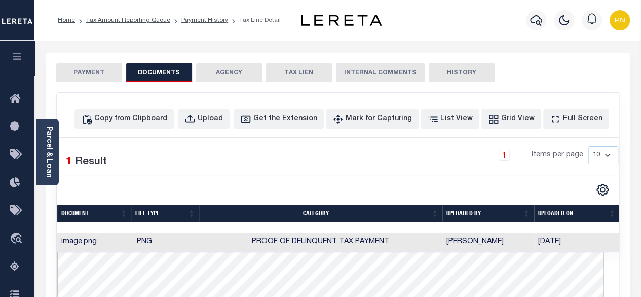
click at [96, 67] on button "PAYMENT" at bounding box center [89, 72] width 66 height 19
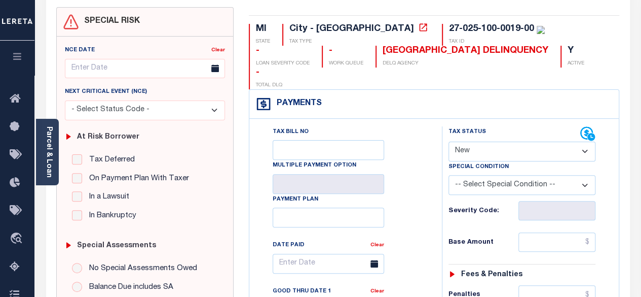
scroll to position [101, 0]
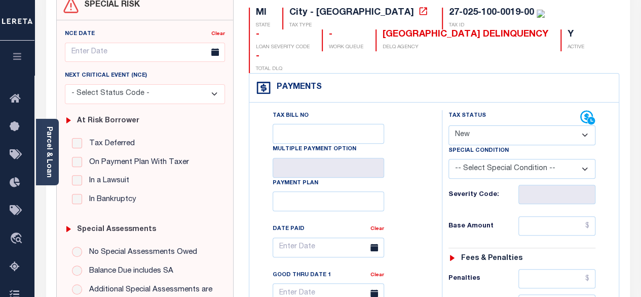
drag, startPoint x: 468, startPoint y: 110, endPoint x: 463, endPoint y: 104, distance: 7.3
click at [468, 125] on select "- Select Status Code - Open Due/Unpaid Paid Incomplete No Tax Due Internal Refu…" at bounding box center [523, 135] width 148 height 20
select select "PYD"
click at [449, 125] on select "- Select Status Code - Open Due/Unpaid Paid Incomplete No Tax Due Internal Refu…" at bounding box center [523, 135] width 148 height 20
type input "[DATE]"
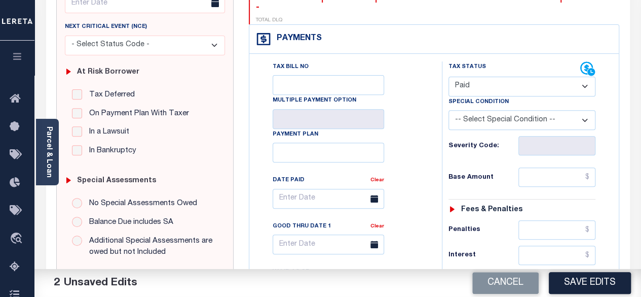
scroll to position [152, 0]
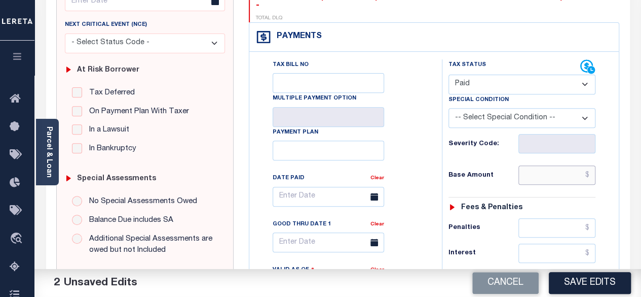
click at [591, 165] on input "text" at bounding box center [557, 174] width 77 height 19
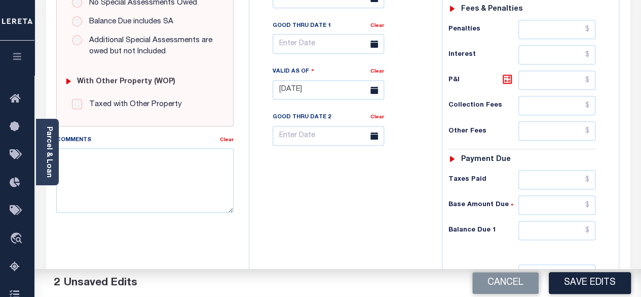
scroll to position [355, 0]
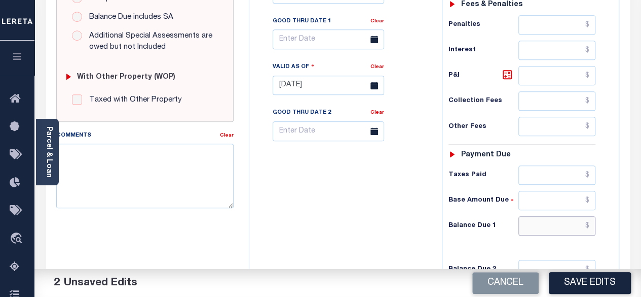
type input "$0.00"
click at [592, 216] on input "text" at bounding box center [557, 225] width 77 height 19
type input "$0.00"
click at [509, 68] on icon at bounding box center [508, 74] width 12 height 12
type input "$0.00"
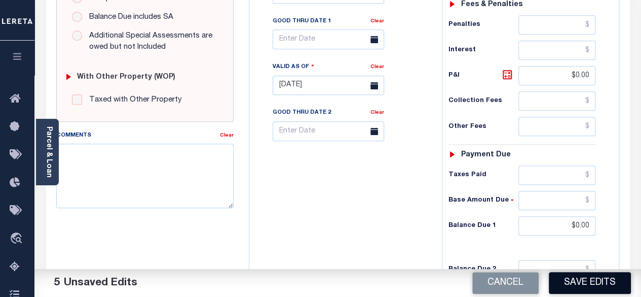
click at [591, 283] on button "Save Edits" at bounding box center [590, 283] width 82 height 22
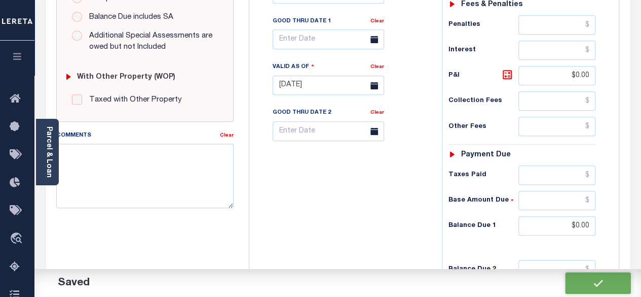
checkbox input "false"
type input "$0"
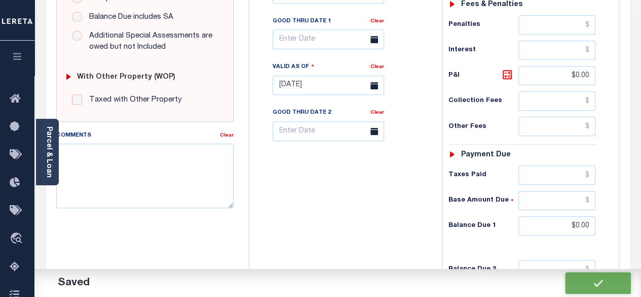
type input "$0"
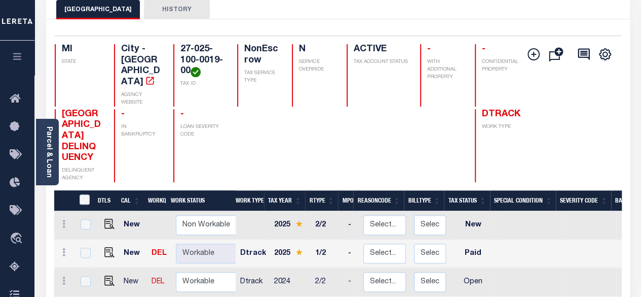
scroll to position [152, 0]
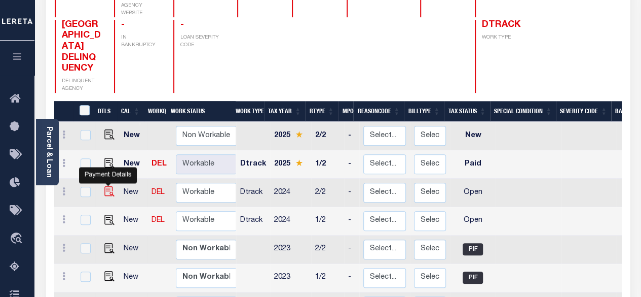
click at [108, 186] on img "" at bounding box center [109, 191] width 10 height 10
checkbox input "true"
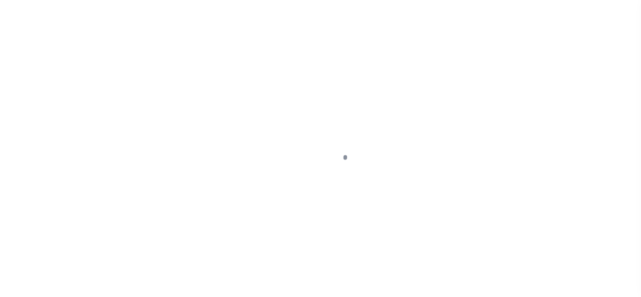
select select "OP2"
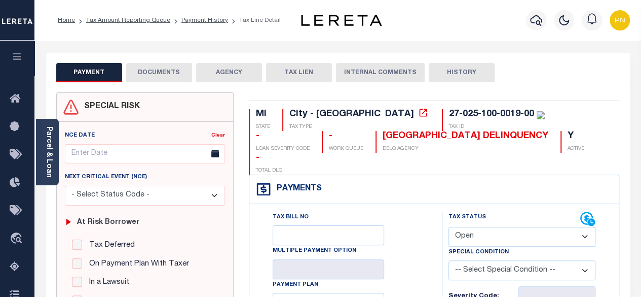
click at [144, 75] on button "DOCUMENTS" at bounding box center [159, 72] width 66 height 19
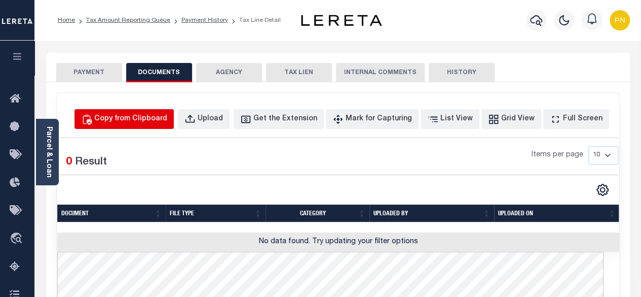
click at [167, 118] on div "Copy from Clipboard" at bounding box center [130, 119] width 73 height 11
select select "POP"
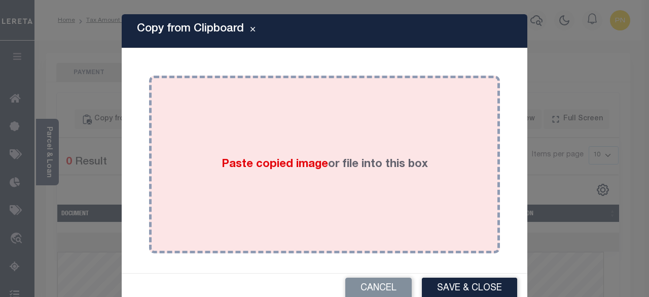
click at [285, 136] on div "Paste copied image or file into this box" at bounding box center [325, 164] width 336 height 162
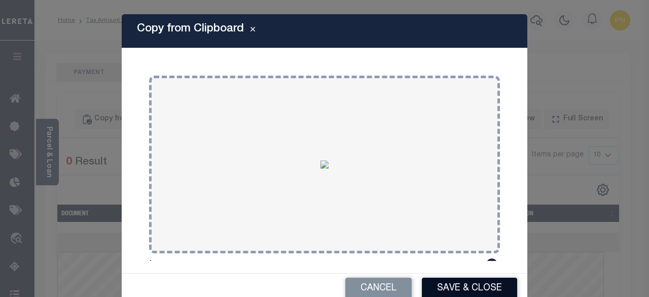
click at [452, 285] on button "Save & Close" at bounding box center [469, 288] width 95 height 22
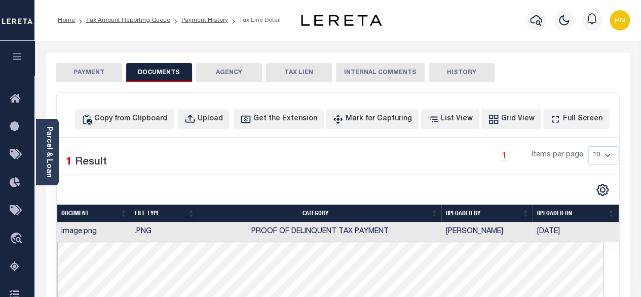
click at [99, 70] on button "PAYMENT" at bounding box center [89, 72] width 66 height 19
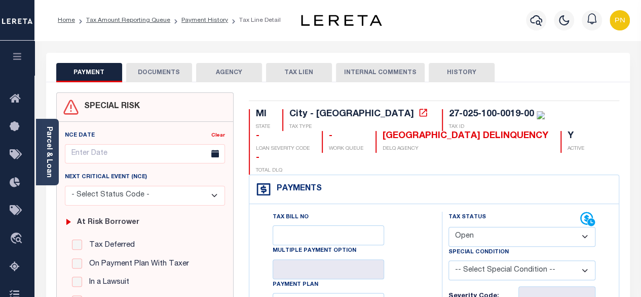
drag, startPoint x: 488, startPoint y: 213, endPoint x: 493, endPoint y: 205, distance: 9.6
click at [488, 227] on select "- Select Status Code - Open Due/Unpaid Paid Incomplete No Tax Due Internal Refu…" at bounding box center [523, 237] width 148 height 20
select select "PYD"
click at [449, 227] on select "- Select Status Code - Open Due/Unpaid Paid Incomplete No Tax Due Internal Refu…" at bounding box center [523, 237] width 148 height 20
type input "[DATE]"
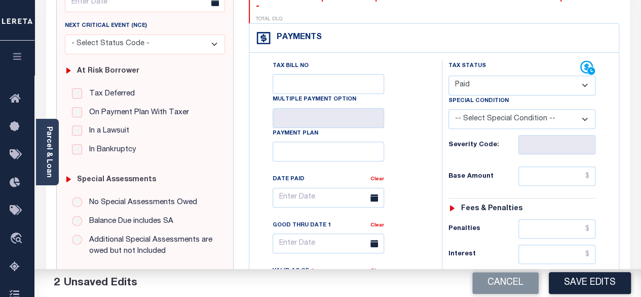
scroll to position [152, 0]
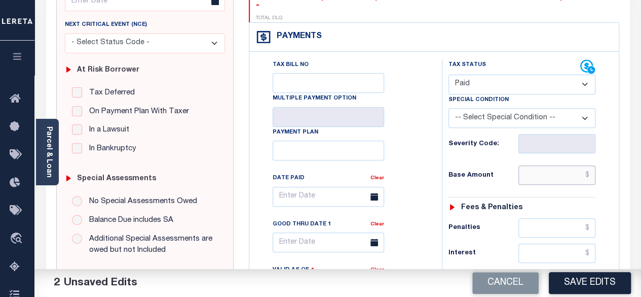
click at [590, 165] on input "text" at bounding box center [557, 174] width 77 height 19
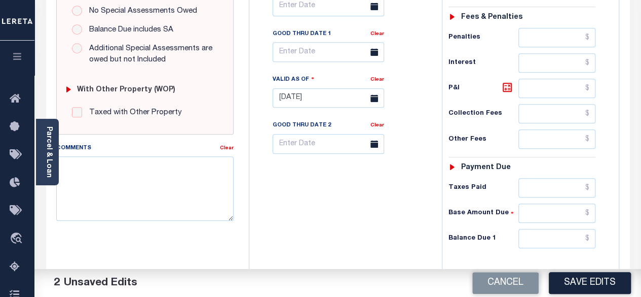
scroll to position [406, 0]
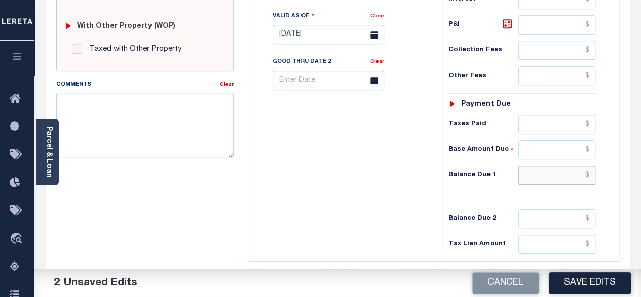
type input "$0.00"
click at [589, 165] on input "text" at bounding box center [557, 174] width 77 height 19
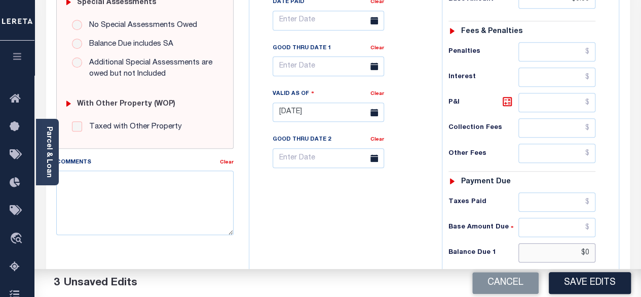
scroll to position [304, 0]
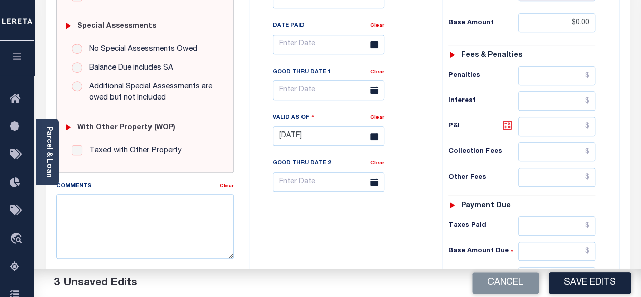
type input "$0.00"
click at [510, 119] on icon at bounding box center [508, 125] width 12 height 12
type input "$0.00"
click at [578, 278] on button "Save Edits" at bounding box center [590, 283] width 82 height 22
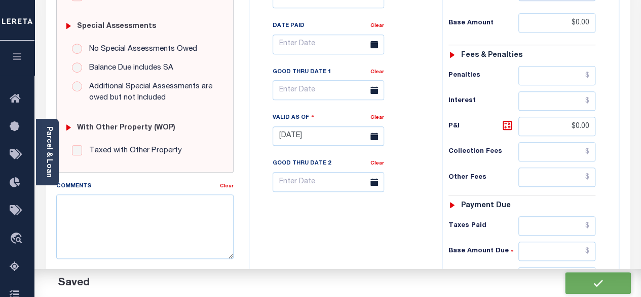
checkbox input "false"
type input "$0"
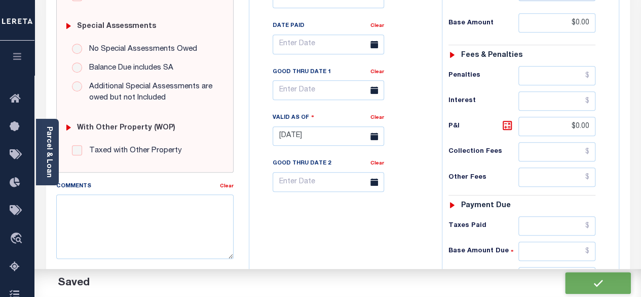
type input "$0"
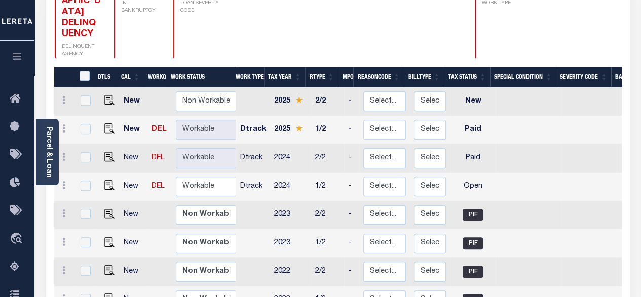
scroll to position [203, 0]
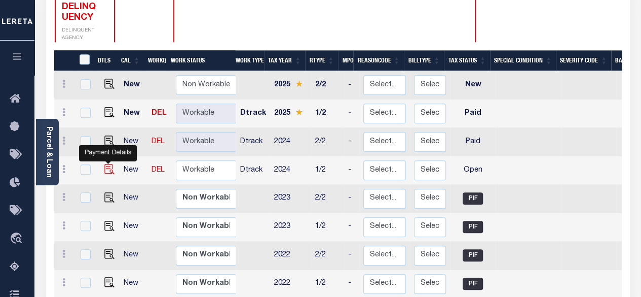
click at [108, 164] on img "" at bounding box center [109, 169] width 10 height 10
checkbox input "true"
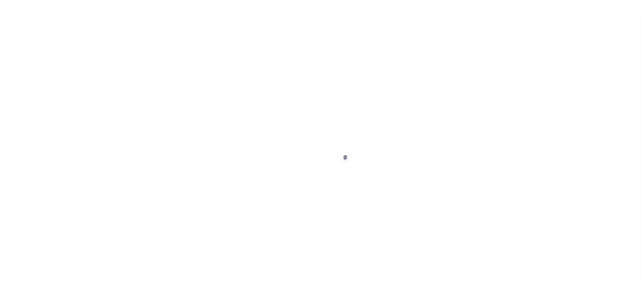
select select "OP2"
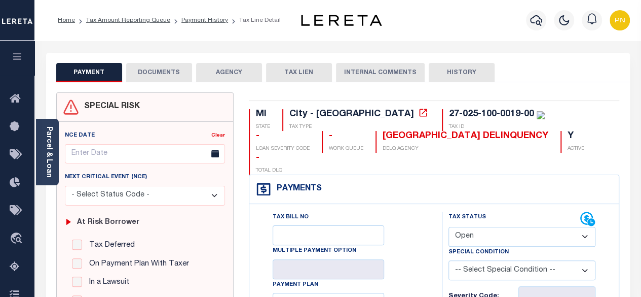
click at [140, 59] on div "PAYMENT DOCUMENTS AGENCY DELINQUENT PAYEE TAX LIEN" at bounding box center [338, 67] width 584 height 29
click at [152, 70] on button "DOCUMENTS" at bounding box center [159, 72] width 66 height 19
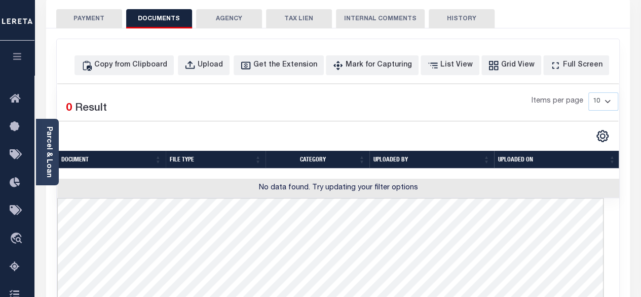
scroll to position [101, 0]
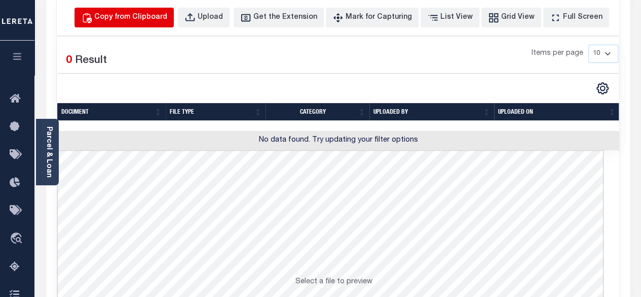
click at [174, 25] on button "Copy from Clipboard" at bounding box center [124, 18] width 99 height 20
select select "POP"
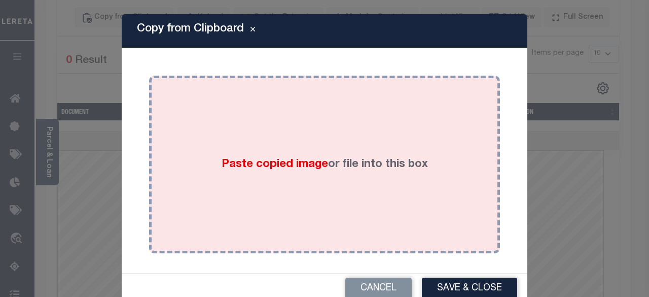
click at [259, 125] on div "Paste copied image or file into this box" at bounding box center [325, 164] width 336 height 162
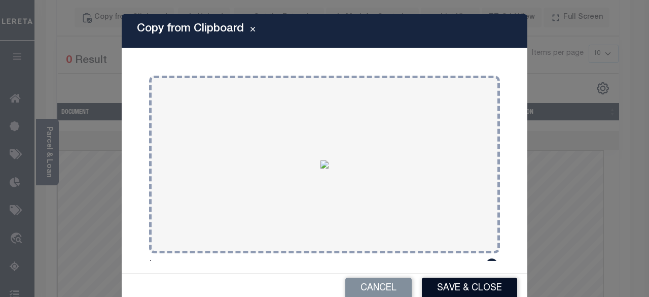
click at [456, 280] on button "Save & Close" at bounding box center [469, 288] width 95 height 22
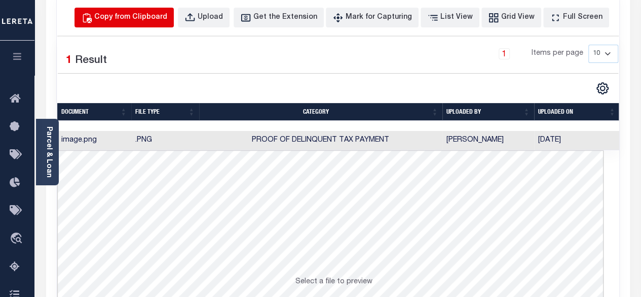
click at [139, 22] on div "Copy from Clipboard" at bounding box center [130, 17] width 73 height 11
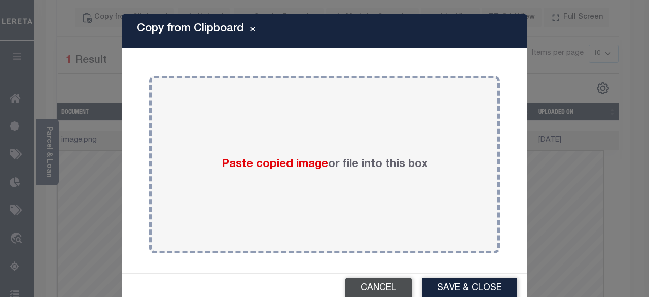
click at [396, 283] on button "Cancel" at bounding box center [378, 288] width 66 height 22
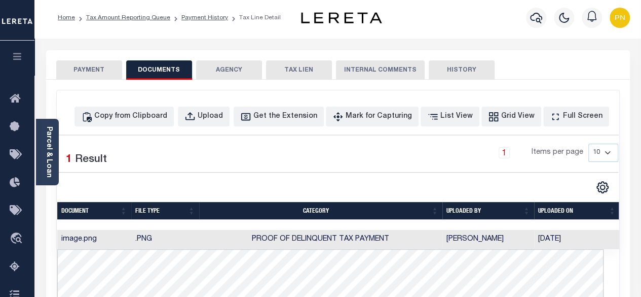
scroll to position [0, 0]
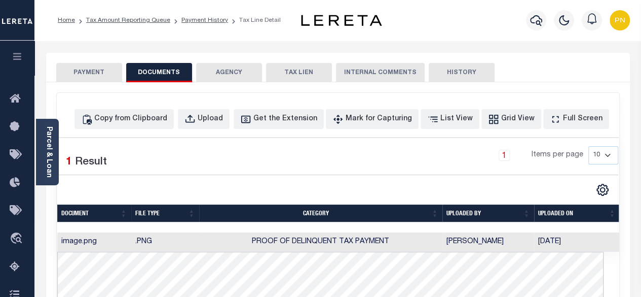
click at [93, 66] on button "PAYMENT" at bounding box center [89, 72] width 66 height 19
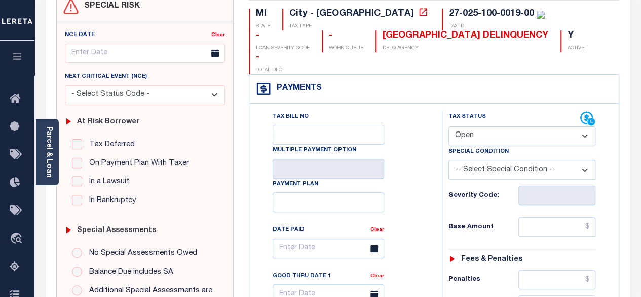
scroll to position [101, 0]
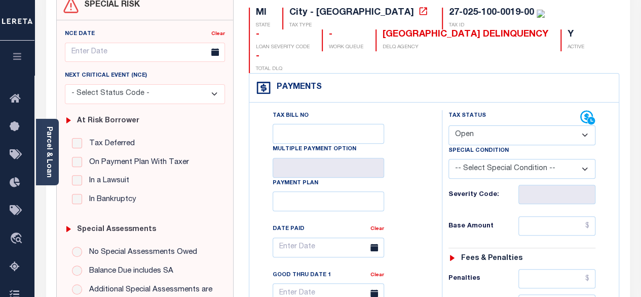
click at [491, 125] on select "- Select Status Code - Open Due/Unpaid Paid Incomplete No Tax Due Internal Refu…" at bounding box center [523, 135] width 148 height 20
select select "PYD"
click at [449, 125] on select "- Select Status Code - Open Due/Unpaid Paid Incomplete No Tax Due Internal Refu…" at bounding box center [523, 135] width 148 height 20
type input "[DATE]"
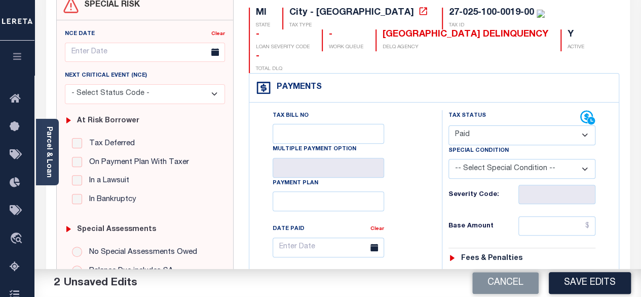
scroll to position [203, 0]
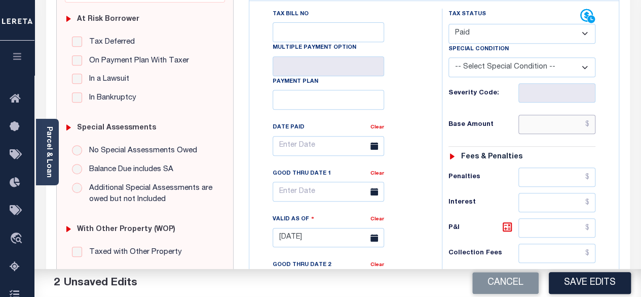
click at [589, 115] on input "text" at bounding box center [557, 124] width 77 height 19
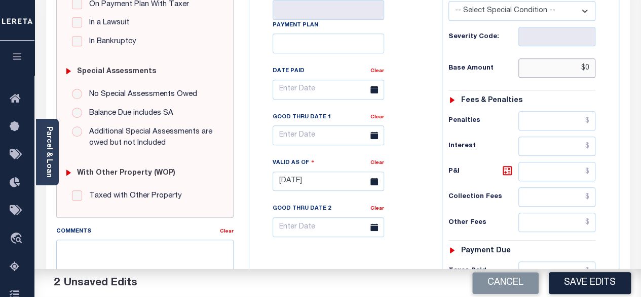
scroll to position [304, 0]
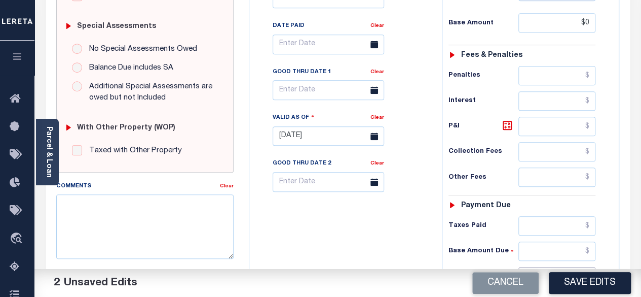
type input "$0.00"
click at [591, 267] on input "text" at bounding box center [557, 276] width 77 height 19
type input "$0"
click at [507, 119] on icon at bounding box center [508, 125] width 12 height 12
type input "$0.00"
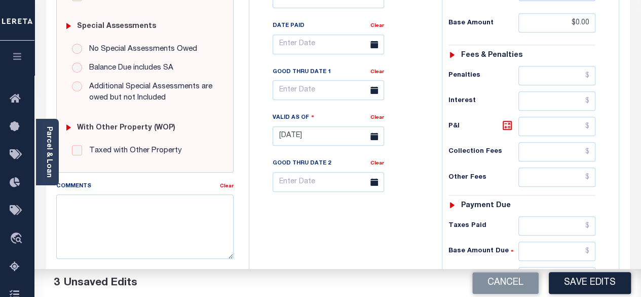
type input "$0.00"
click at [586, 274] on button "Save Edits" at bounding box center [590, 283] width 82 height 22
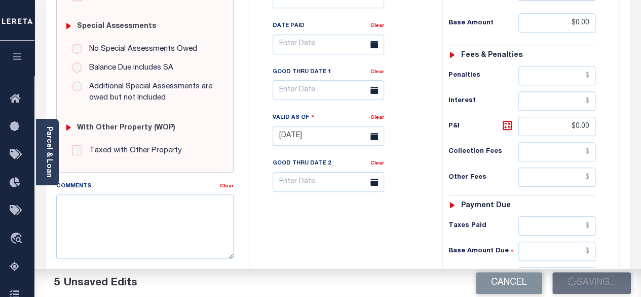
checkbox input "false"
type input "$0"
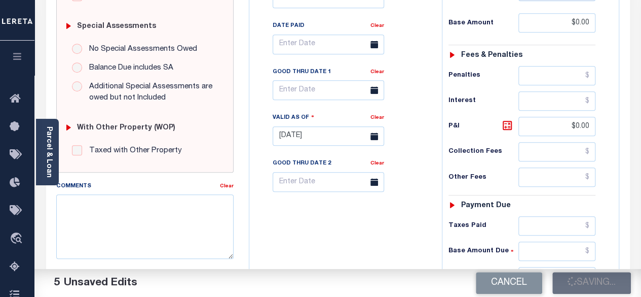
type input "$0"
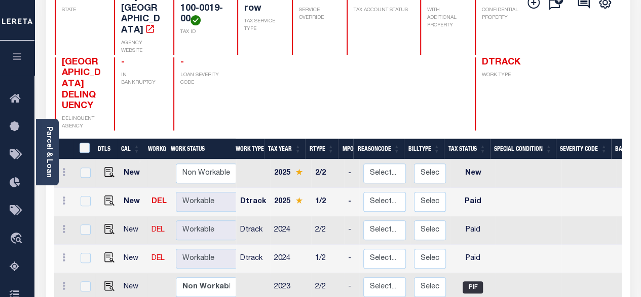
scroll to position [203, 0]
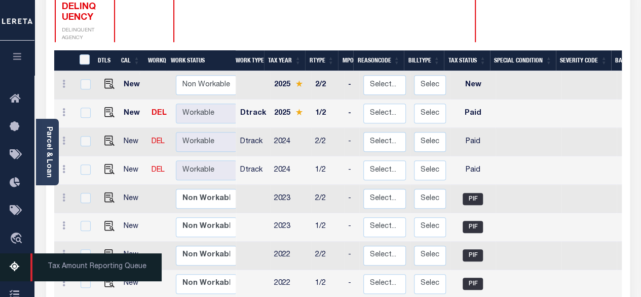
click at [16, 270] on icon at bounding box center [18, 267] width 16 height 13
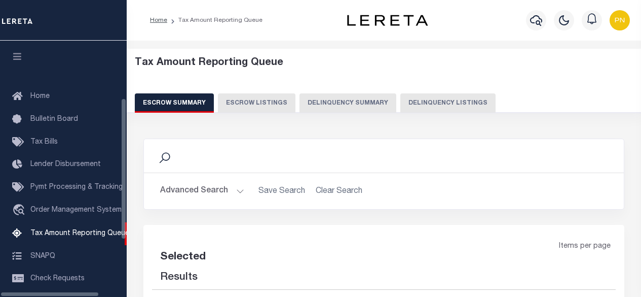
click at [421, 102] on button "Delinquency Listings" at bounding box center [448, 102] width 95 height 19
select select "100"
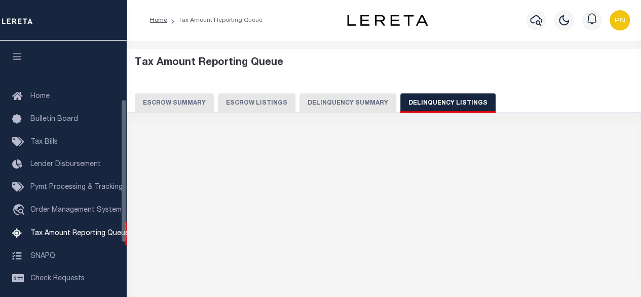
scroll to position [103, 0]
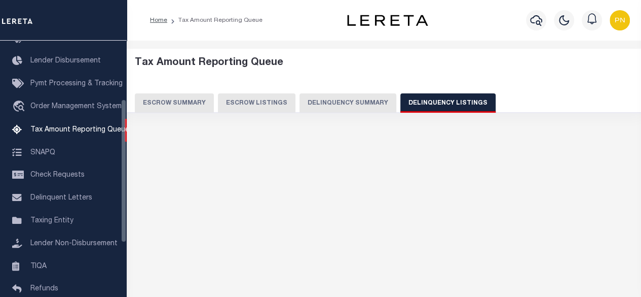
select select "100"
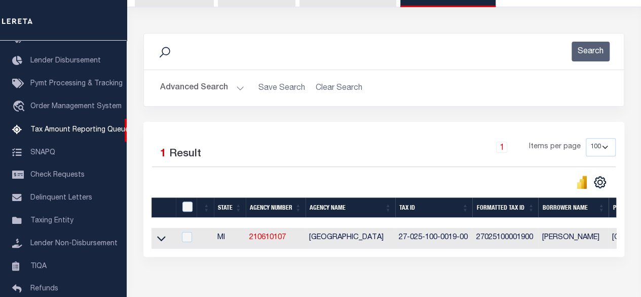
scroll to position [152, 0]
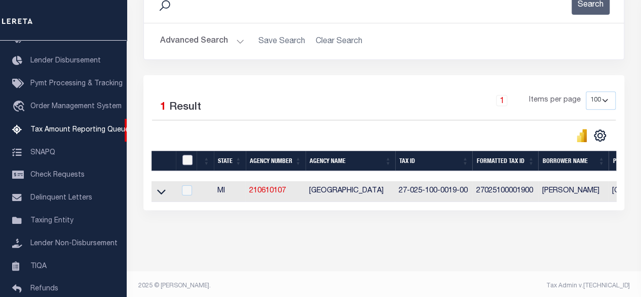
click at [185, 164] on input "checkbox" at bounding box center [188, 160] width 10 height 10
checkbox input "true"
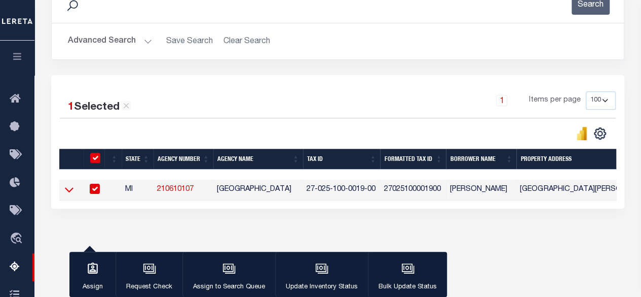
click at [72, 191] on icon at bounding box center [69, 189] width 9 height 11
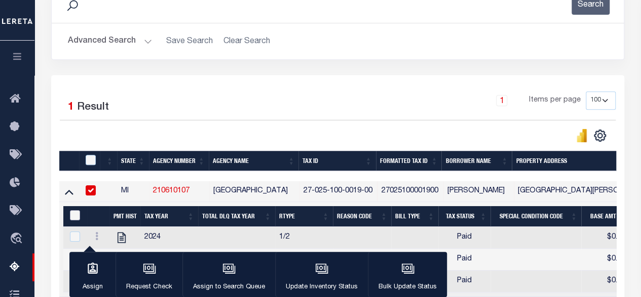
drag, startPoint x: 73, startPoint y: 218, endPoint x: 79, endPoint y: 217, distance: 5.6
click at [73, 217] on input "&nbsp;" at bounding box center [75, 215] width 10 height 10
checkbox input "true"
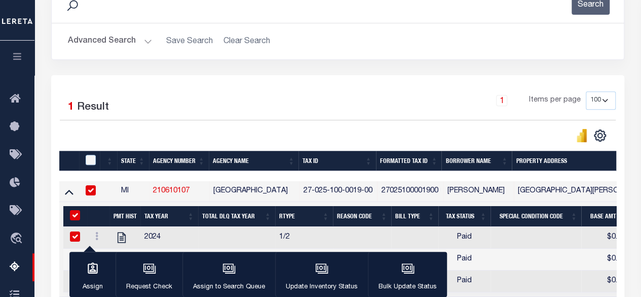
checkbox input "true"
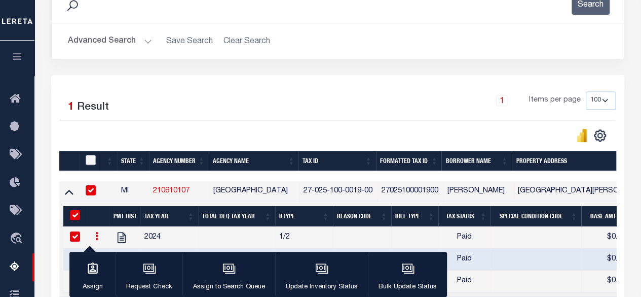
click at [93, 157] on input "checkbox" at bounding box center [91, 160] width 10 height 10
checkbox input "true"
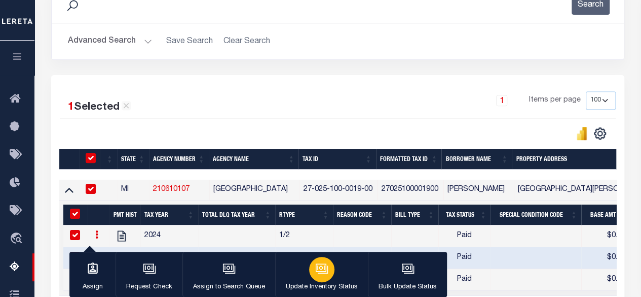
click at [328, 277] on div "button" at bounding box center [321, 269] width 25 height 25
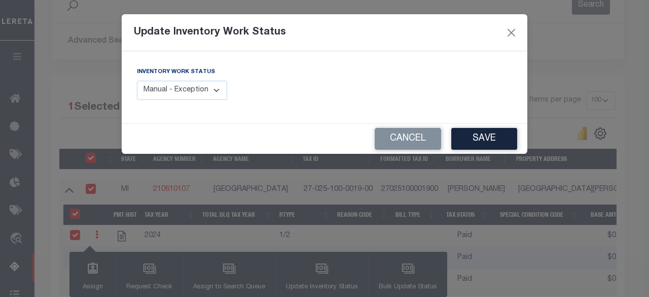
click at [210, 95] on select "Manual - Exception Pended - Awaiting Search Late Add Exception Completed" at bounding box center [182, 91] width 90 height 20
select select "4"
click at [137, 81] on select "Manual - Exception Pended - Awaiting Search Late Add Exception Completed" at bounding box center [182, 91] width 90 height 20
click at [483, 133] on button "Save" at bounding box center [484, 139] width 66 height 22
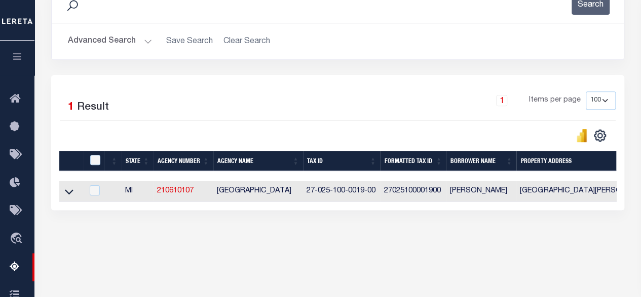
click at [125, 41] on button "Advanced Search" at bounding box center [110, 41] width 84 height 20
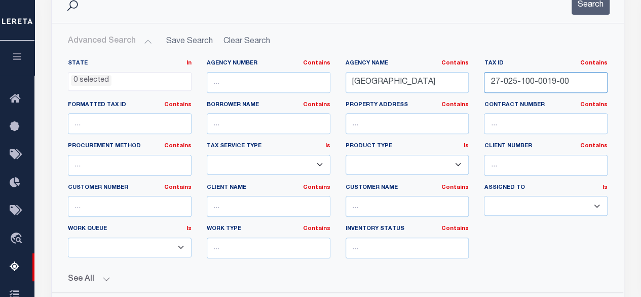
drag, startPoint x: 585, startPoint y: 76, endPoint x: 480, endPoint y: 84, distance: 105.3
click at [480, 84] on div "Tax ID Contains Contains Is 27-025-100-0019-00" at bounding box center [546, 80] width 139 height 42
paste input "104-100-0001"
type input "27-104-100-0001-00"
click at [593, 5] on button "Search" at bounding box center [591, 5] width 38 height 20
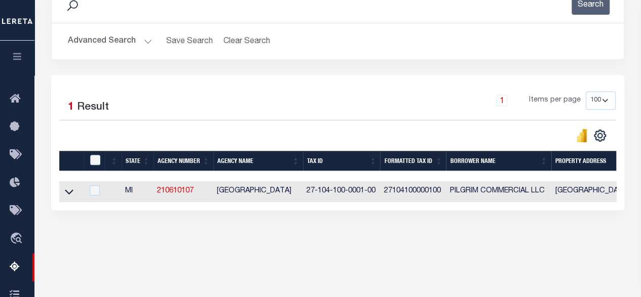
drag, startPoint x: 71, startPoint y: 191, endPoint x: 198, endPoint y: 141, distance: 136.2
click at [71, 191] on icon at bounding box center [69, 191] width 9 height 11
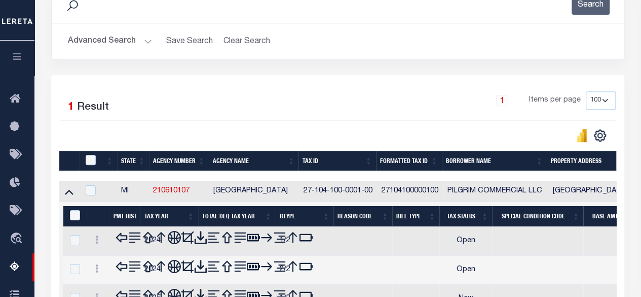
scroll to position [254, 0]
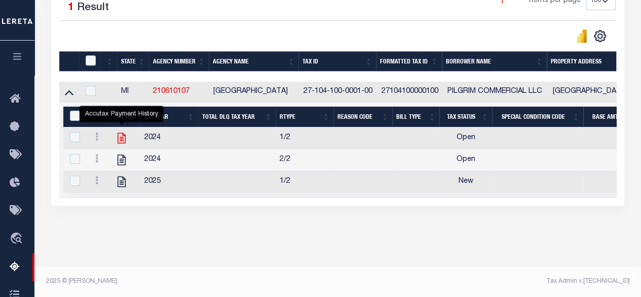
click at [124, 138] on icon "" at bounding box center [121, 137] width 13 height 13
checkbox input "false"
checkbox input "true"
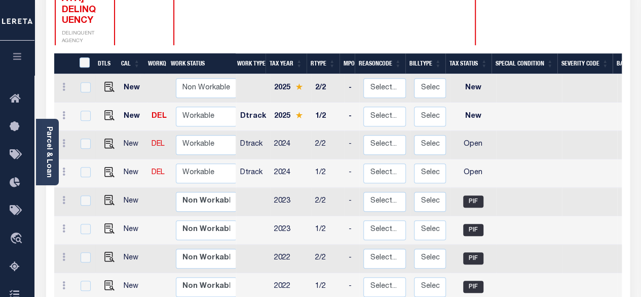
scroll to position [203, 0]
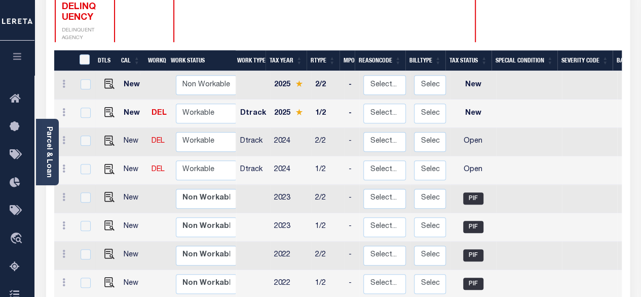
click at [102, 110] on link at bounding box center [106, 113] width 15 height 7
checkbox input "true"
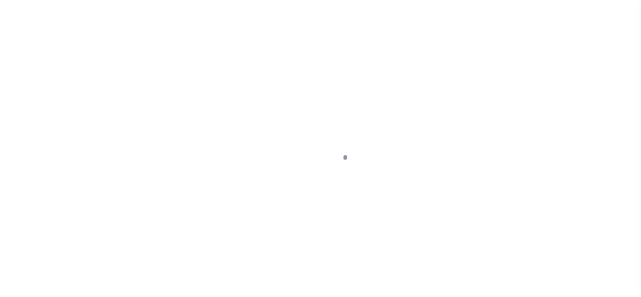
select select "NW2"
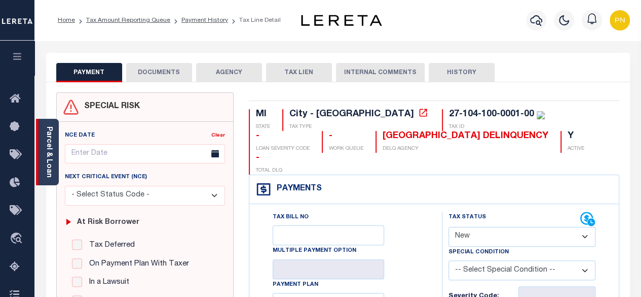
click at [47, 147] on link "Parcel & Loan" at bounding box center [48, 151] width 7 height 51
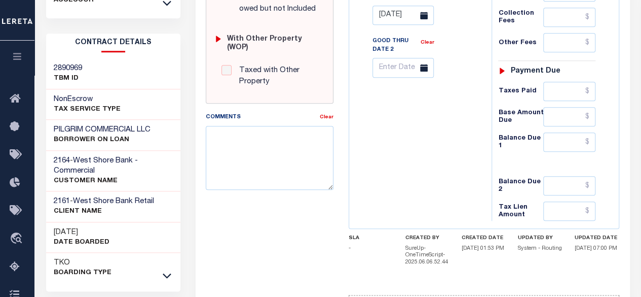
scroll to position [523, 0]
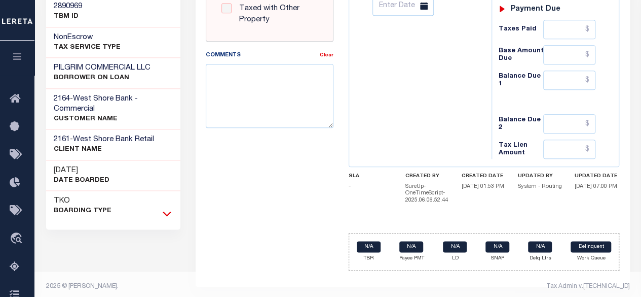
click at [169, 212] on icon at bounding box center [167, 213] width 9 height 11
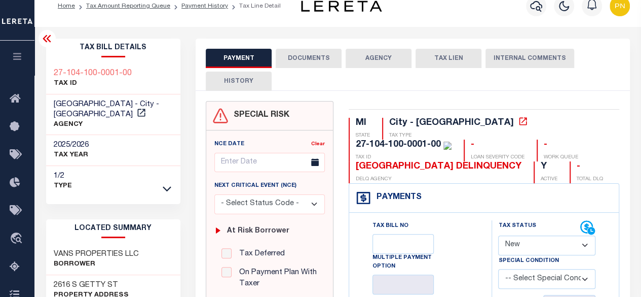
scroll to position [12, 0]
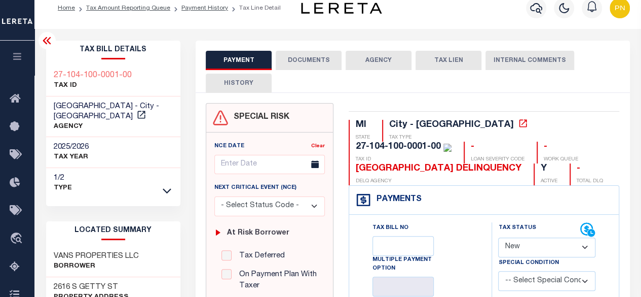
click at [44, 37] on icon at bounding box center [47, 40] width 12 height 12
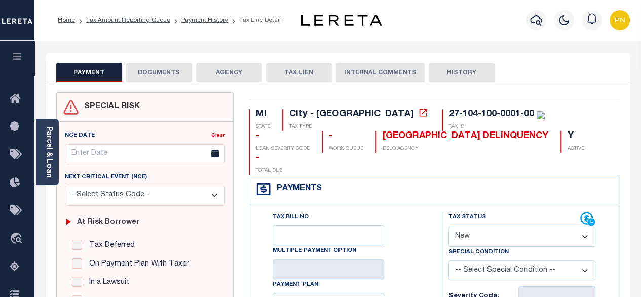
scroll to position [0, 0]
drag, startPoint x: 140, startPoint y: 61, endPoint x: 151, endPoint y: 66, distance: 12.3
click at [140, 61] on div "PAYMENT DOCUMENTS AGENCY DELINQUENT PAYEE TAX LIEN" at bounding box center [338, 67] width 584 height 29
click at [169, 79] on button "DOCUMENTS" at bounding box center [159, 72] width 66 height 19
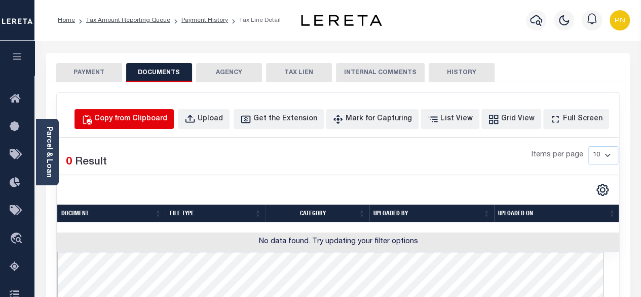
click at [149, 119] on div "Copy from Clipboard" at bounding box center [130, 119] width 73 height 11
select select "POP"
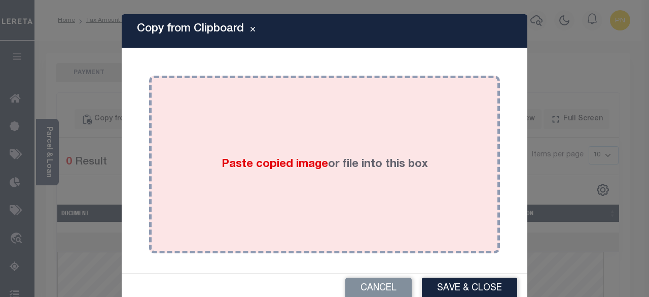
click at [291, 130] on div "Paste copied image or file into this box" at bounding box center [325, 164] width 336 height 162
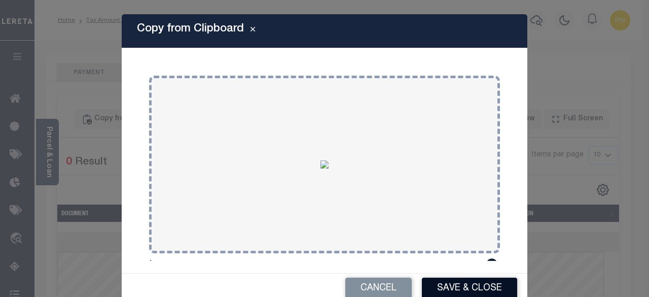
click at [463, 287] on button "Save & Close" at bounding box center [469, 288] width 95 height 22
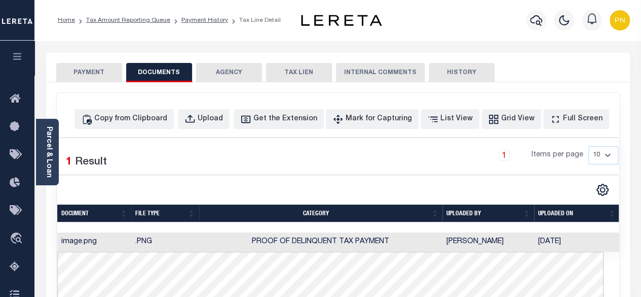
click at [83, 75] on button "PAYMENT" at bounding box center [89, 72] width 66 height 19
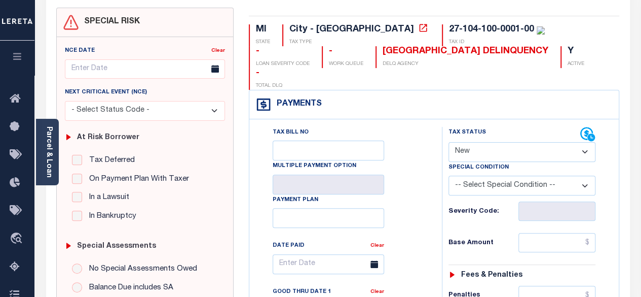
scroll to position [101, 0]
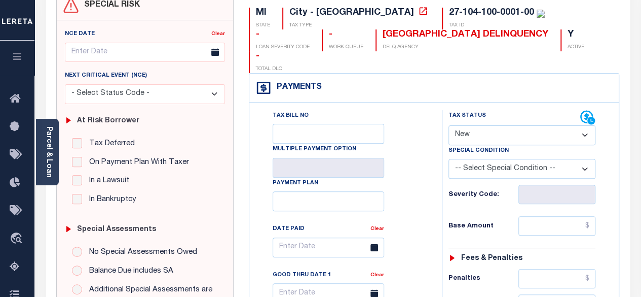
click at [481, 125] on select "- Select Status Code - Open Due/Unpaid Paid Incomplete No Tax Due Internal Refu…" at bounding box center [523, 135] width 148 height 20
select select "DUE"
click at [449, 125] on select "- Select Status Code - Open Due/Unpaid Paid Incomplete No Tax Due Internal Refu…" at bounding box center [523, 135] width 148 height 20
type input "[DATE]"
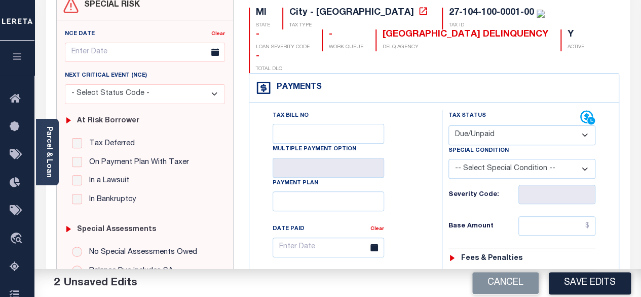
drag, startPoint x: 485, startPoint y: 114, endPoint x: 486, endPoint y: 121, distance: 6.6
click at [485, 125] on select "- Select Status Code - Open Due/Unpaid Paid Incomplete No Tax Due Internal Refu…" at bounding box center [523, 135] width 148 height 20
click at [449, 125] on select "- Select Status Code - Open Due/Unpaid Paid Incomplete No Tax Due Internal Refu…" at bounding box center [523, 135] width 148 height 20
click at [479, 125] on select "- Select Status Code - Open Due/Unpaid Paid Incomplete No Tax Due Internal Refu…" at bounding box center [523, 135] width 148 height 20
select select "PYD"
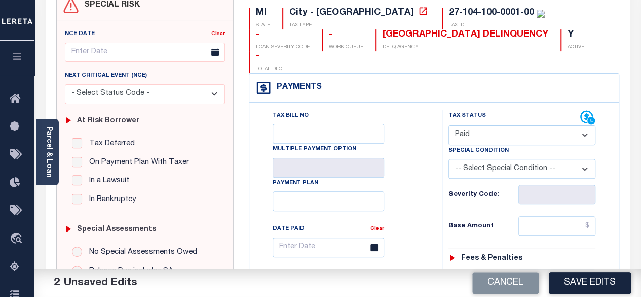
click at [449, 125] on select "- Select Status Code - Open Due/Unpaid Paid Incomplete No Tax Due Internal Refu…" at bounding box center [523, 135] width 148 height 20
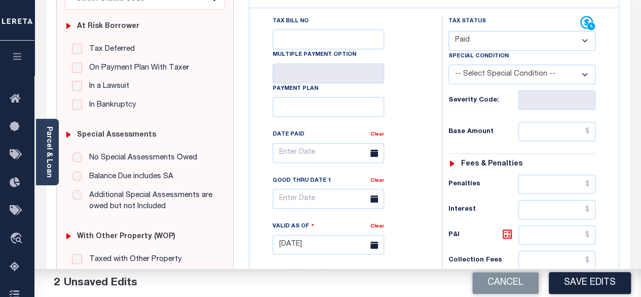
scroll to position [254, 0]
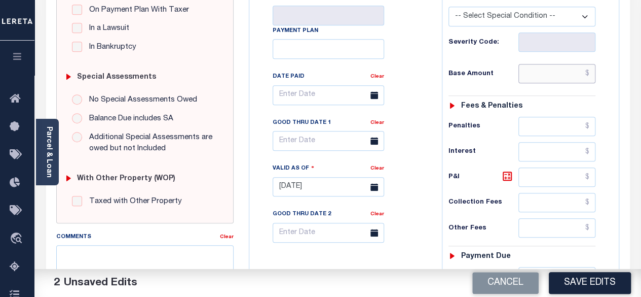
click at [593, 64] on input "text" at bounding box center [557, 73] width 77 height 19
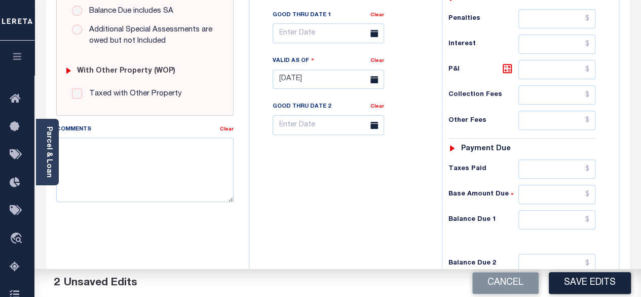
scroll to position [406, 0]
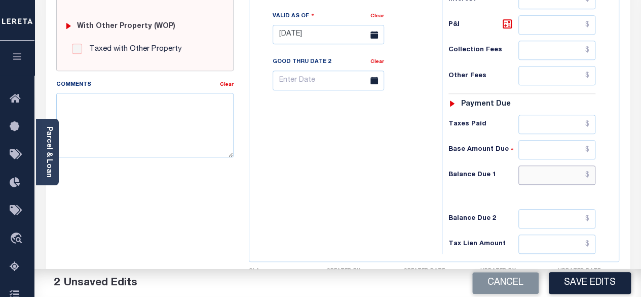
type input "$0.00"
click at [593, 165] on input "text" at bounding box center [557, 174] width 77 height 19
type input "$0.00"
click at [508, 19] on icon at bounding box center [507, 23] width 9 height 9
type input "$0.00"
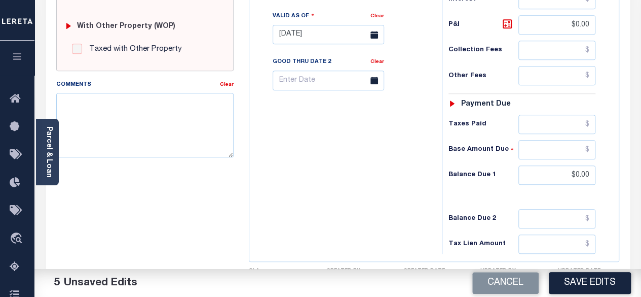
click at [597, 276] on button "Save Edits" at bounding box center [590, 283] width 82 height 22
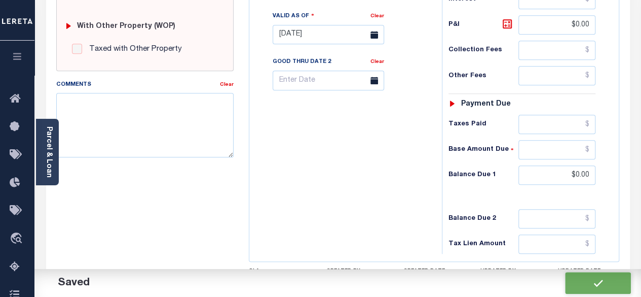
checkbox input "false"
type input "$0"
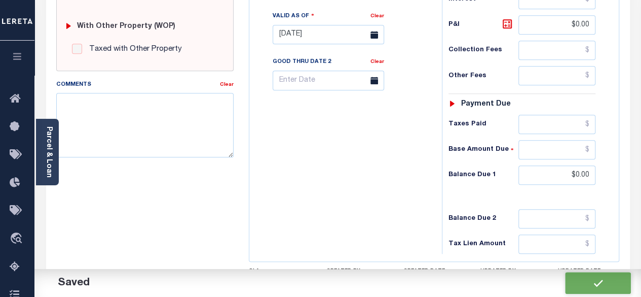
type input "$0"
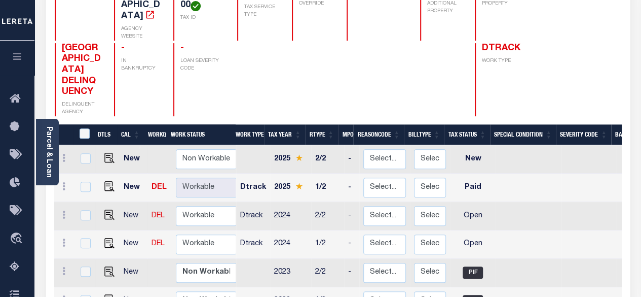
scroll to position [203, 0]
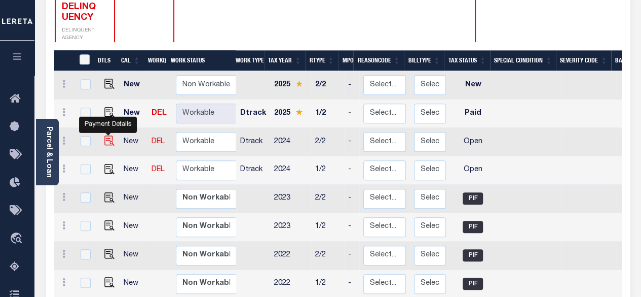
click at [105, 135] on img "" at bounding box center [109, 140] width 10 height 10
checkbox input "true"
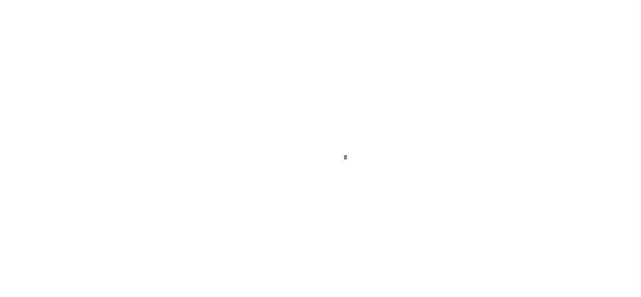
select select "OP2"
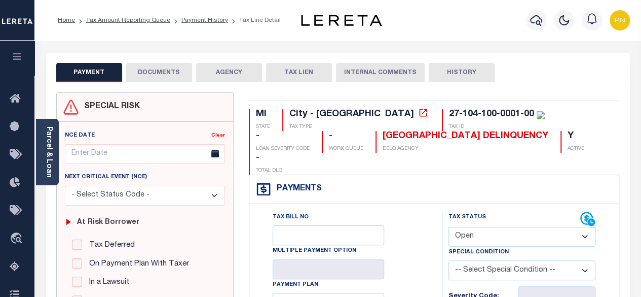
click at [165, 72] on button "DOCUMENTS" at bounding box center [159, 72] width 66 height 19
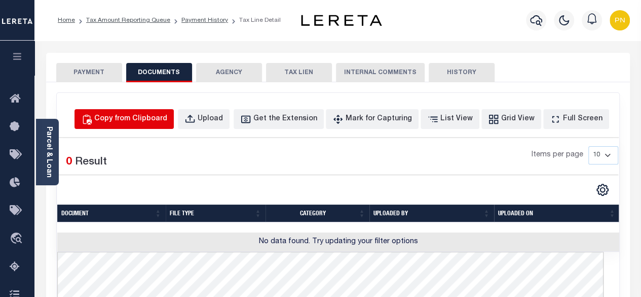
click at [167, 122] on div "Copy from Clipboard" at bounding box center [130, 119] width 73 height 11
select select "POP"
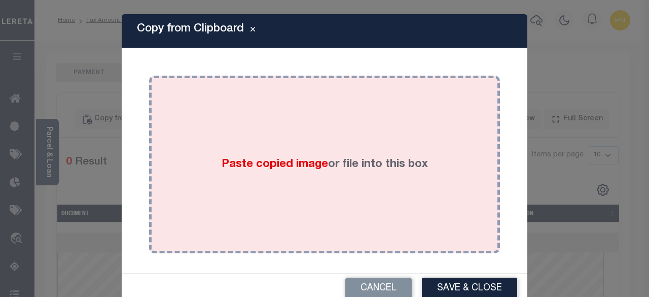
click at [380, 101] on div "Paste copied image or file into this box" at bounding box center [325, 164] width 336 height 162
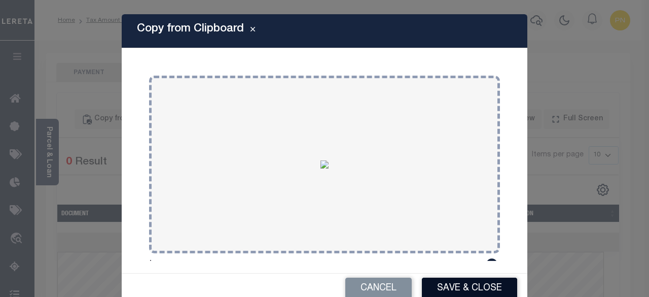
click at [485, 287] on button "Save & Close" at bounding box center [469, 288] width 95 height 22
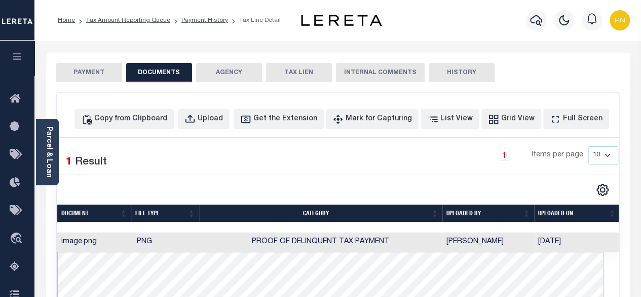
click at [86, 59] on div "PAYMENT DOCUMENTS AGENCY DELINQUENT PAYEE TAX LIEN" at bounding box center [338, 67] width 584 height 29
click at [82, 77] on button "PAYMENT" at bounding box center [89, 72] width 66 height 19
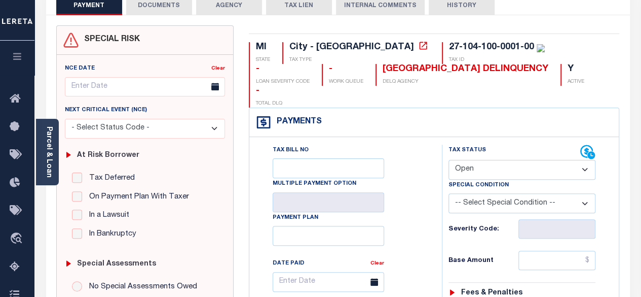
scroll to position [101, 0]
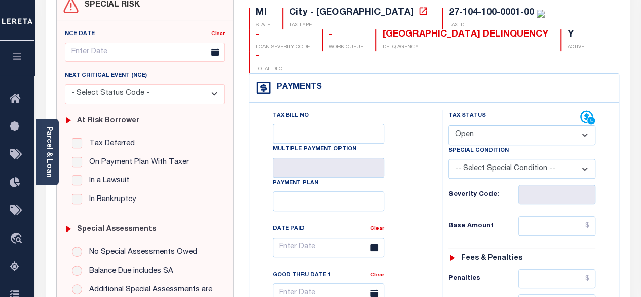
click at [516, 125] on select "- Select Status Code - Open Due/Unpaid Paid Incomplete No Tax Due Internal Refu…" at bounding box center [523, 135] width 148 height 20
select select "PYD"
click at [449, 125] on select "- Select Status Code - Open Due/Unpaid Paid Incomplete No Tax Due Internal Refu…" at bounding box center [523, 135] width 148 height 20
type input "[DATE]"
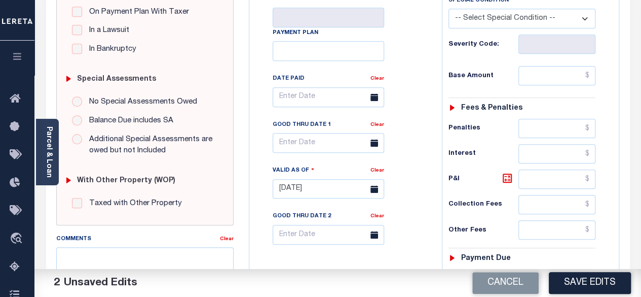
scroll to position [254, 0]
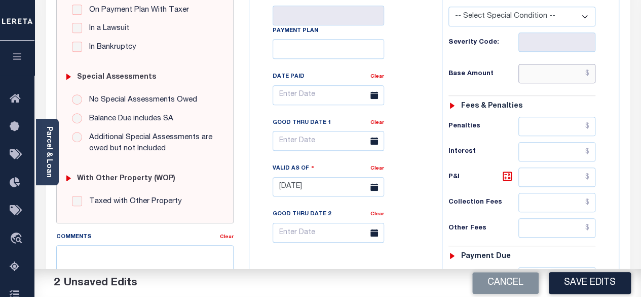
click at [595, 64] on input "text" at bounding box center [557, 73] width 77 height 19
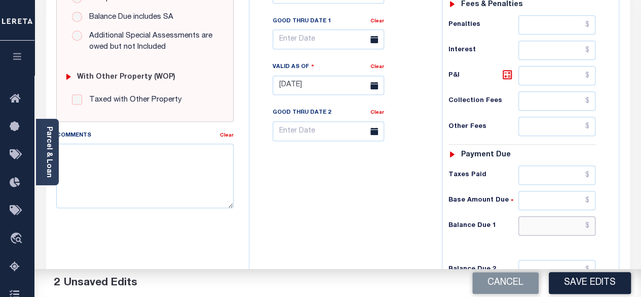
type input "$0.00"
click at [593, 216] on input "text" at bounding box center [557, 225] width 77 height 19
type input "$0.00"
click at [503, 66] on div "P&I" at bounding box center [523, 75] width 148 height 19
click at [510, 72] on icon at bounding box center [508, 75] width 6 height 6
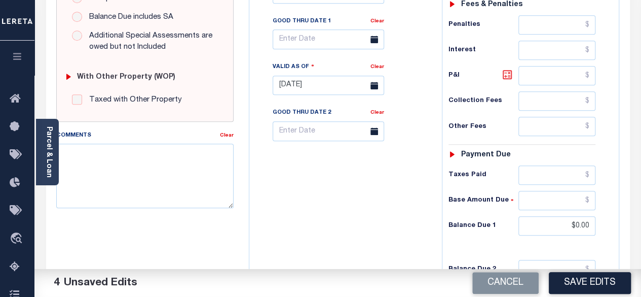
type input "$0.00"
click at [592, 272] on button "Save Edits" at bounding box center [590, 283] width 82 height 22
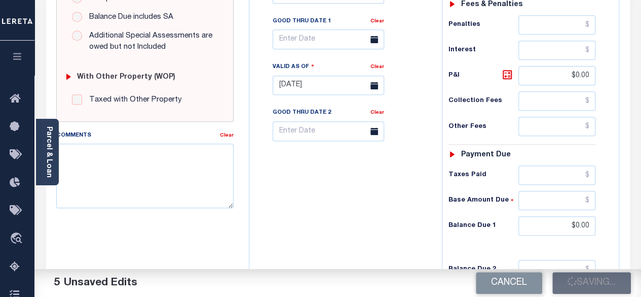
checkbox input "false"
type input "$0"
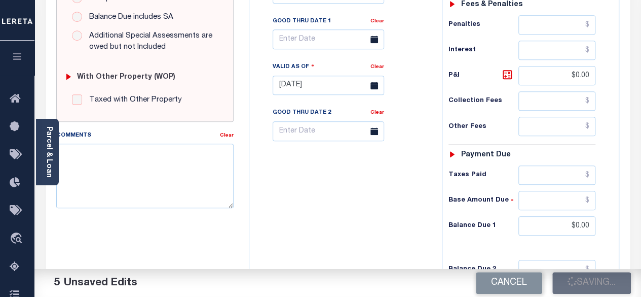
type input "$0"
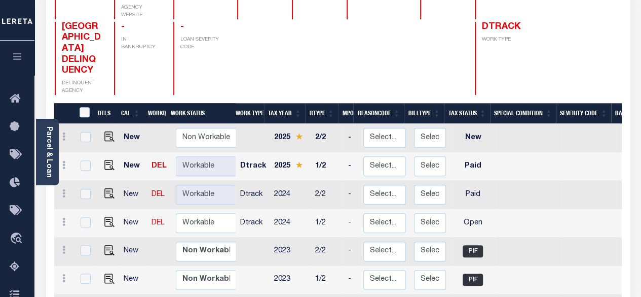
scroll to position [152, 0]
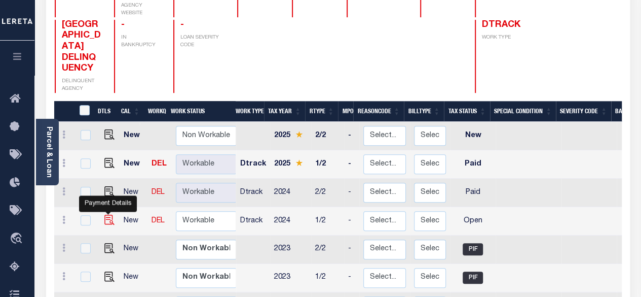
click at [104, 215] on img "" at bounding box center [109, 220] width 10 height 10
checkbox input "true"
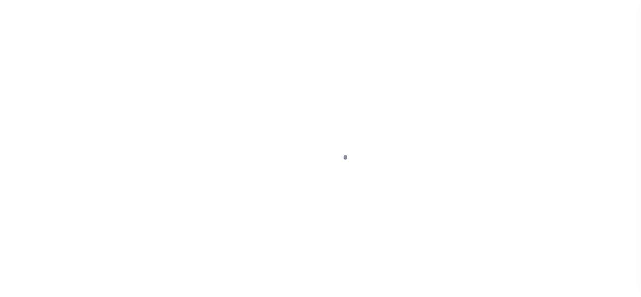
select select "OP2"
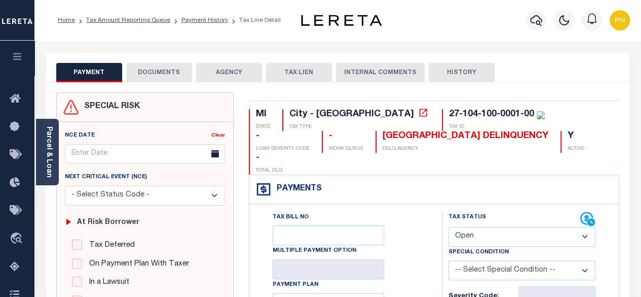
click at [166, 76] on button "DOCUMENTS" at bounding box center [159, 72] width 66 height 19
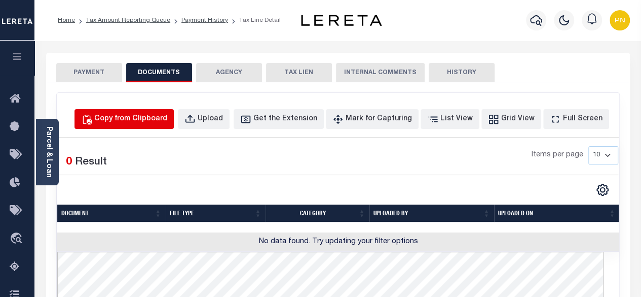
click at [167, 123] on div "Copy from Clipboard" at bounding box center [130, 119] width 73 height 11
select select "POP"
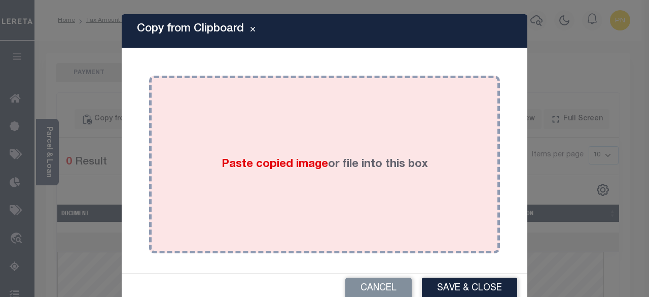
click at [255, 130] on div "Paste copied image or file into this box" at bounding box center [325, 164] width 336 height 162
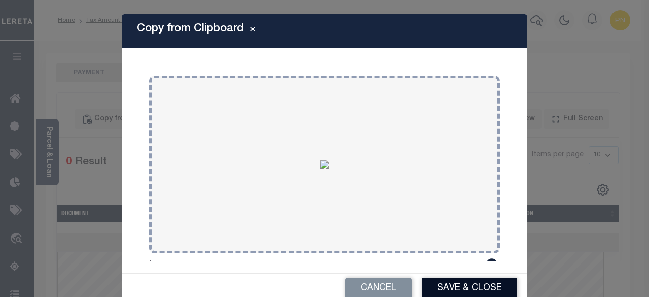
click at [478, 286] on button "Save & Close" at bounding box center [469, 288] width 95 height 22
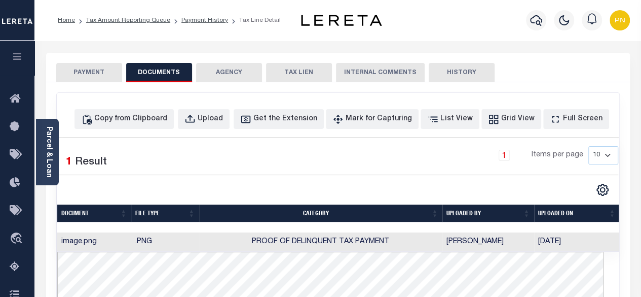
click at [91, 72] on button "PAYMENT" at bounding box center [89, 72] width 66 height 19
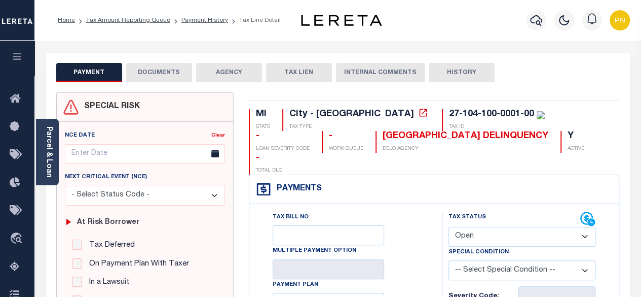
click at [536, 227] on select "- Select Status Code - Open Due/Unpaid Paid Incomplete No Tax Due Internal Refu…" at bounding box center [523, 237] width 148 height 20
select select "PYD"
click at [449, 227] on select "- Select Status Code - Open Due/Unpaid Paid Incomplete No Tax Due Internal Refu…" at bounding box center [523, 237] width 148 height 20
type input "[DATE]"
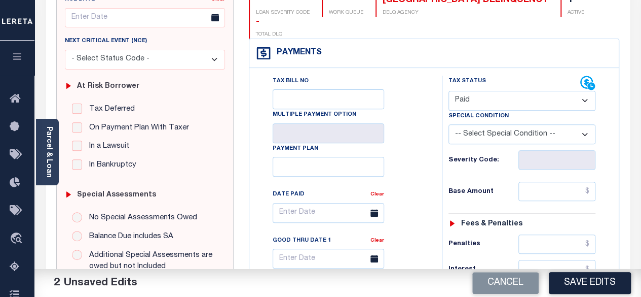
scroll to position [152, 0]
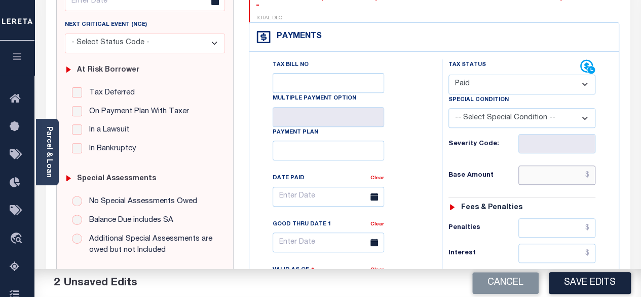
click at [592, 165] on input "text" at bounding box center [557, 174] width 77 height 19
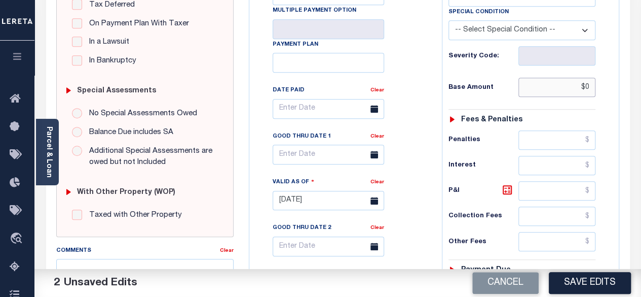
scroll to position [304, 0]
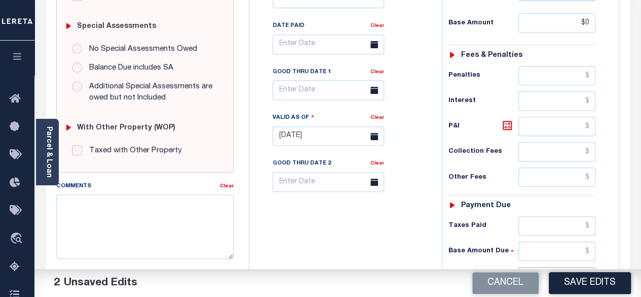
type input "$0.00"
drag, startPoint x: 590, startPoint y: 255, endPoint x: 584, endPoint y: 255, distance: 6.1
click at [590, 267] on input "text" at bounding box center [557, 276] width 77 height 19
type input "$0.00"
click at [503, 121] on icon at bounding box center [507, 125] width 9 height 9
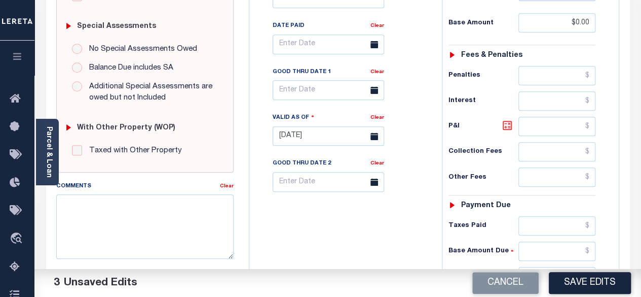
type input "$0.00"
click at [587, 289] on button "Save Edits" at bounding box center [590, 283] width 82 height 22
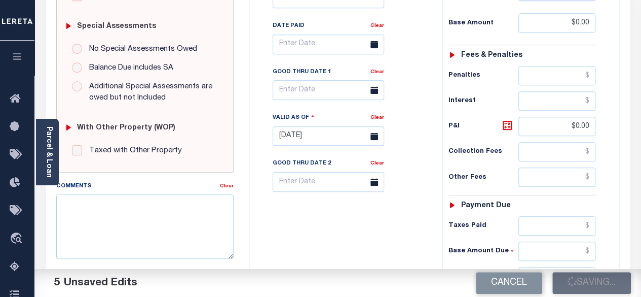
checkbox input "false"
type input "$0"
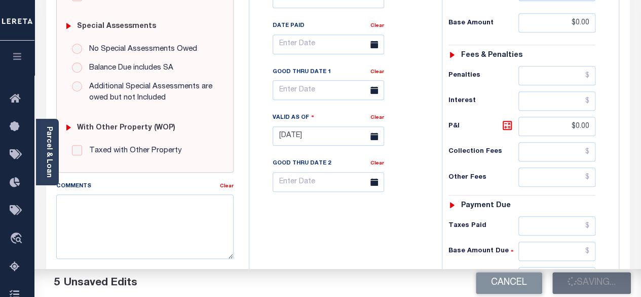
type input "$0"
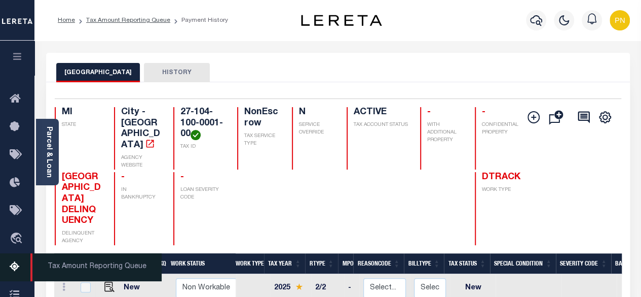
click at [15, 273] on icon at bounding box center [18, 267] width 16 height 13
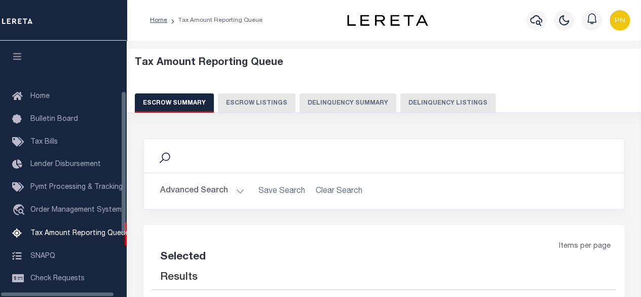
click at [426, 98] on button "Delinquency Listings" at bounding box center [448, 102] width 95 height 19
select select "100"
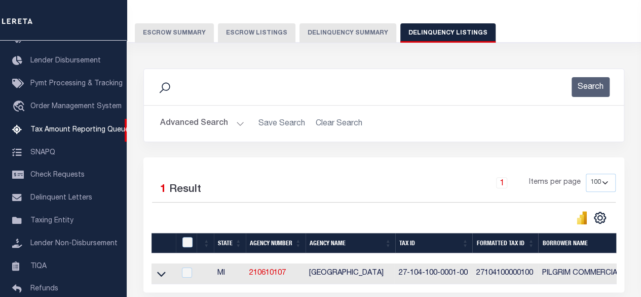
scroll to position [152, 0]
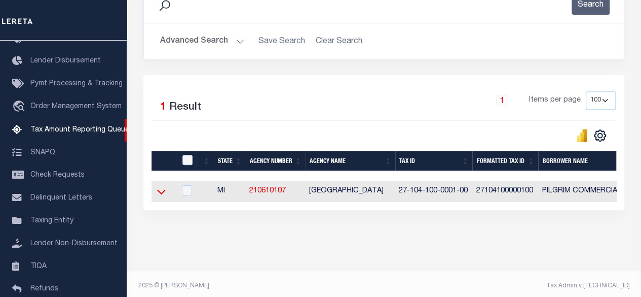
click at [162, 192] on icon at bounding box center [161, 191] width 9 height 11
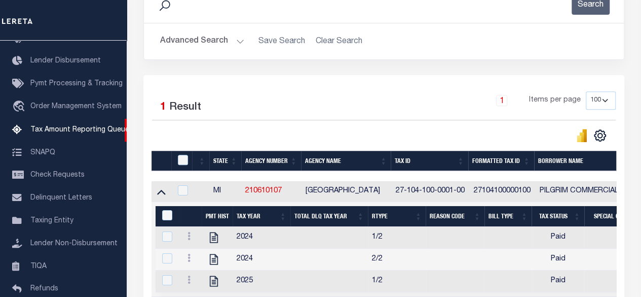
click at [190, 163] on div at bounding box center [183, 160] width 17 height 11
click at [182, 161] on input "checkbox" at bounding box center [183, 160] width 10 height 10
checkbox input "true"
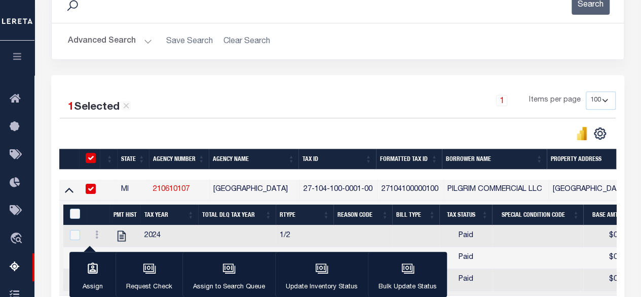
checkbox input "true"
click at [74, 215] on input "&nbsp;" at bounding box center [75, 213] width 10 height 10
checkbox input "true"
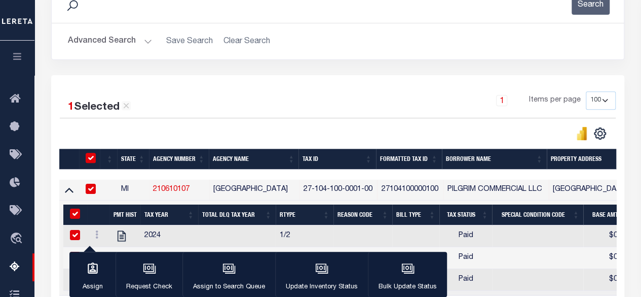
checkbox input "true"
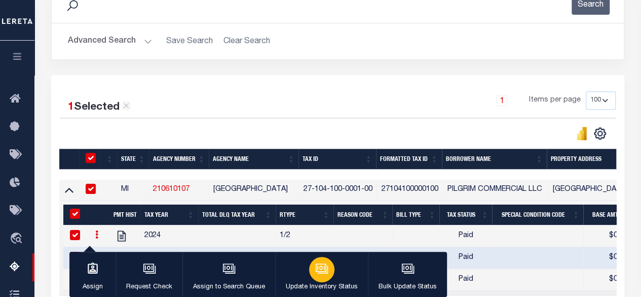
click at [311, 271] on div "button" at bounding box center [321, 269] width 25 height 25
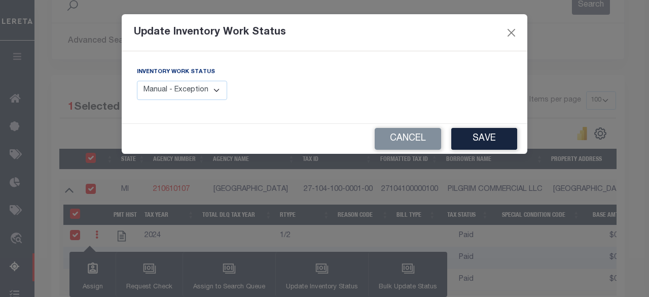
click at [187, 101] on div "Inventory Work Status Manual - Exception Pended - Awaiting Search Late Add Exce…" at bounding box center [226, 87] width 195 height 42
click at [186, 94] on select "Manual - Exception Pended - Awaiting Search Late Add Exception Completed" at bounding box center [182, 91] width 90 height 20
select select "4"
click at [137, 81] on select "Manual - Exception Pended - Awaiting Search Late Add Exception Completed" at bounding box center [182, 91] width 90 height 20
click at [485, 135] on button "Save" at bounding box center [484, 139] width 66 height 22
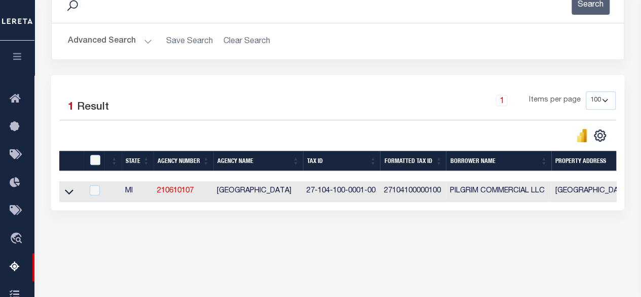
click at [130, 42] on button "Advanced Search" at bounding box center [110, 41] width 84 height 20
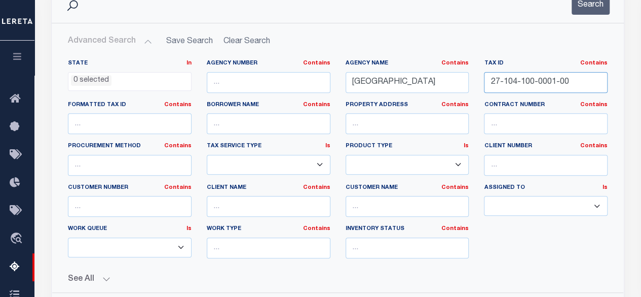
drag, startPoint x: 580, startPoint y: 81, endPoint x: 412, endPoint y: 101, distance: 169.6
click at [413, 101] on div "State In In AK AL AR AZ CA CO CT DC DE FL GA GU HI IA ID IL IN KS KY LA MA MD M…" at bounding box center [337, 162] width 555 height 207
paste input "18"
type input "27-104-100-0018-00"
click at [596, 11] on button "Search" at bounding box center [591, 5] width 38 height 20
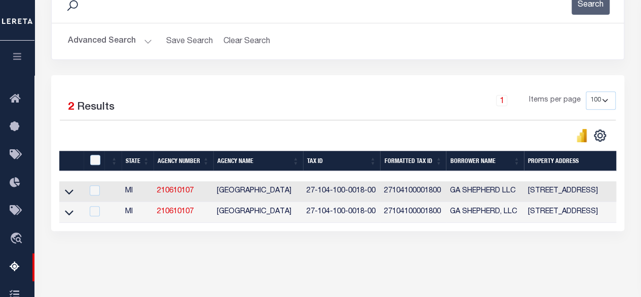
click at [74, 190] on link at bounding box center [69, 190] width 12 height 7
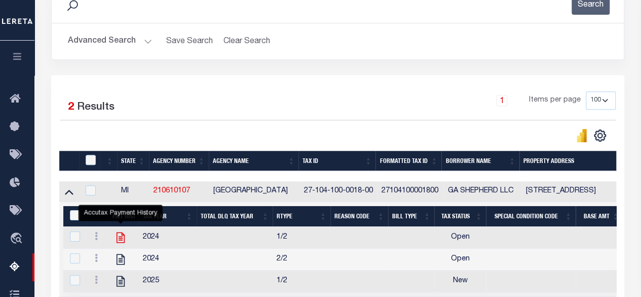
click at [117, 241] on icon "" at bounding box center [121, 237] width 8 height 11
checkbox input "false"
checkbox input "true"
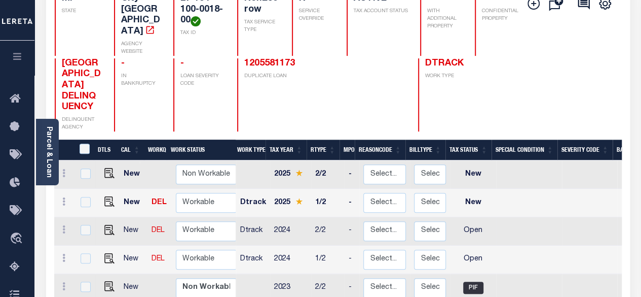
scroll to position [152, 0]
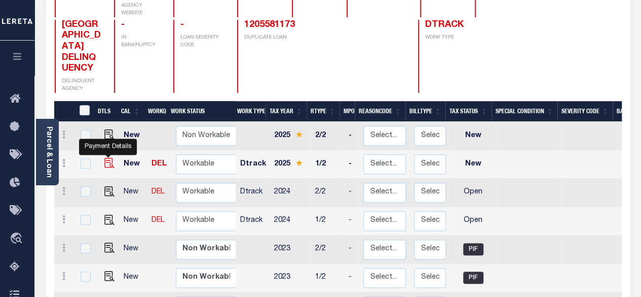
click at [109, 158] on img "" at bounding box center [109, 163] width 10 height 10
checkbox input "true"
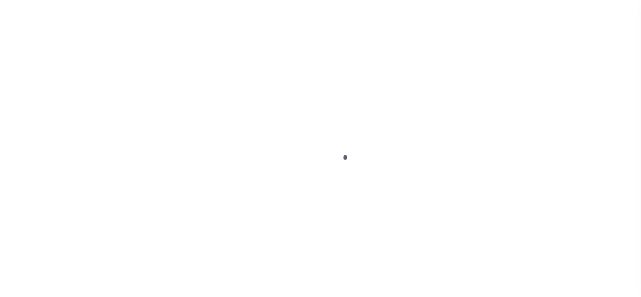
select select "NW2"
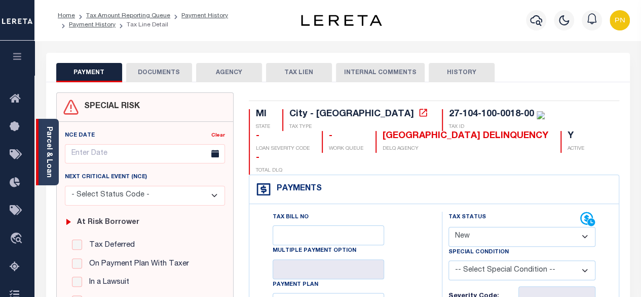
click at [49, 140] on link "Parcel & Loan" at bounding box center [48, 151] width 7 height 51
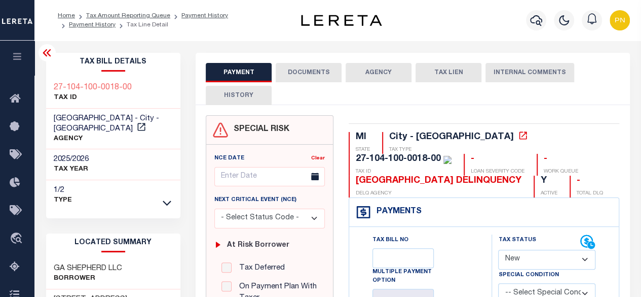
click at [50, 51] on icon at bounding box center [47, 53] width 12 height 12
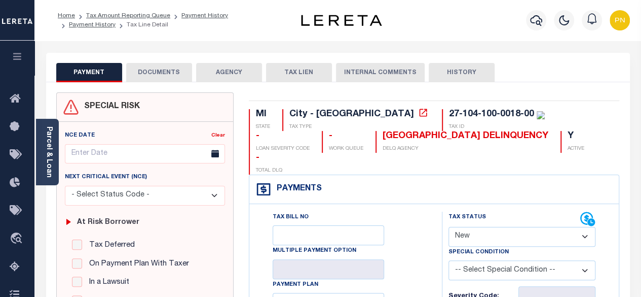
click at [168, 73] on button "DOCUMENTS" at bounding box center [159, 72] width 66 height 19
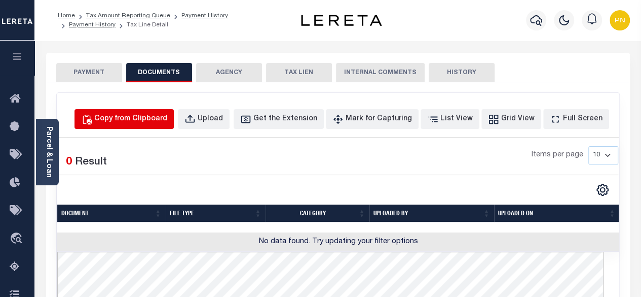
click at [164, 122] on div "Copy from Clipboard" at bounding box center [130, 119] width 73 height 11
select select "POP"
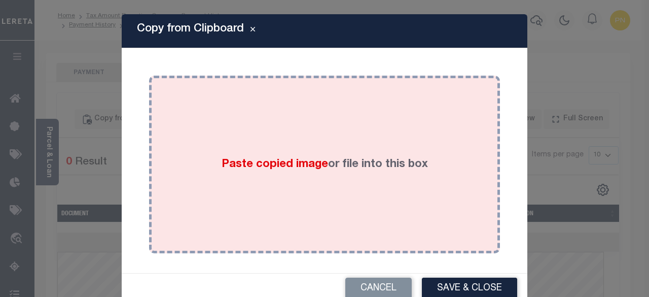
click at [260, 134] on div "Paste copied image or file into this box" at bounding box center [325, 164] width 336 height 162
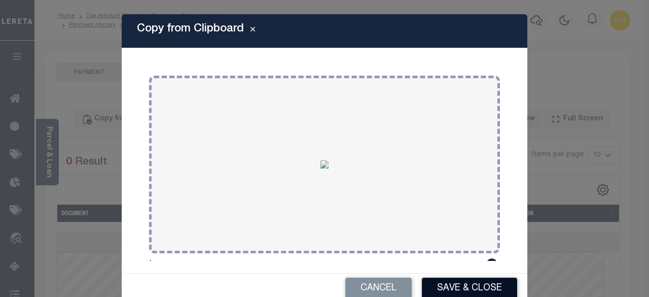
click at [457, 287] on button "Save & Close" at bounding box center [469, 288] width 95 height 22
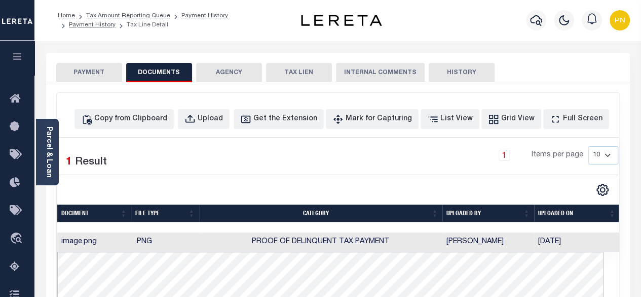
click at [80, 70] on button "PAYMENT" at bounding box center [89, 72] width 66 height 19
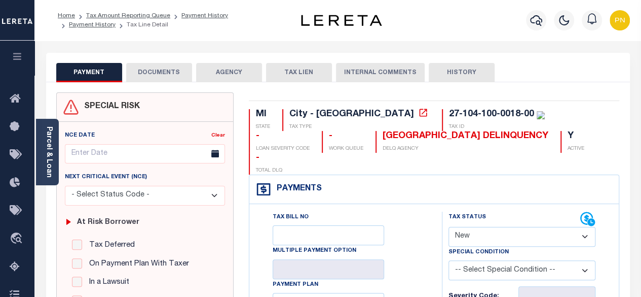
click at [517, 227] on select "- Select Status Code - Open Due/Unpaid Paid Incomplete No Tax Due Internal Refu…" at bounding box center [523, 237] width 148 height 20
select select "PYD"
click at [449, 227] on select "- Select Status Code - Open Due/Unpaid Paid Incomplete No Tax Due Internal Refu…" at bounding box center [523, 237] width 148 height 20
type input "[DATE]"
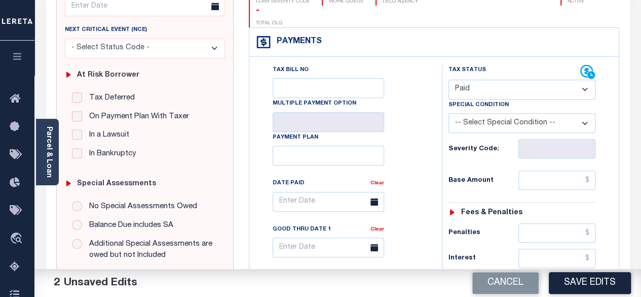
scroll to position [152, 0]
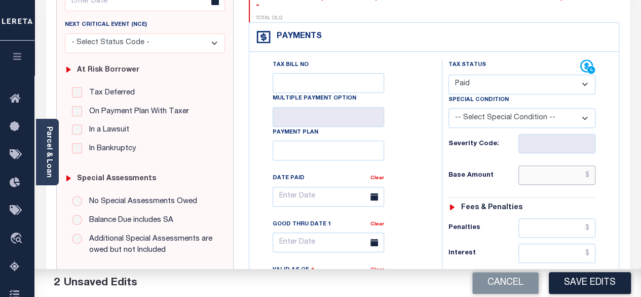
click at [594, 165] on input "text" at bounding box center [557, 174] width 77 height 19
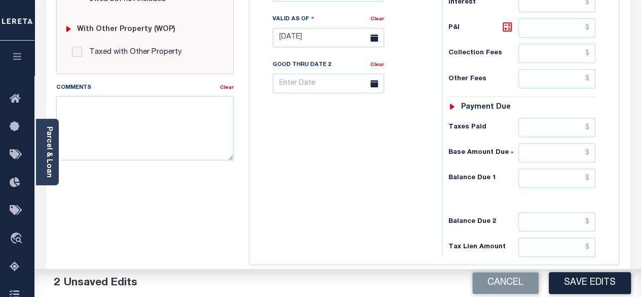
scroll to position [406, 0]
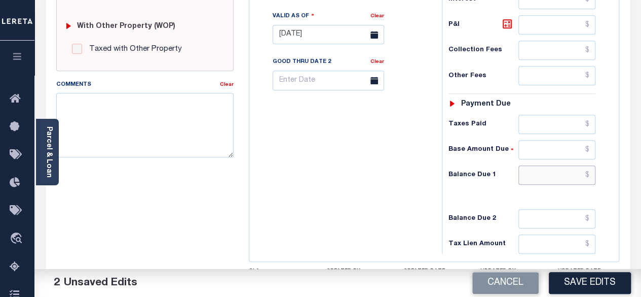
type input "$0.00"
click at [593, 165] on input "text" at bounding box center [557, 174] width 77 height 19
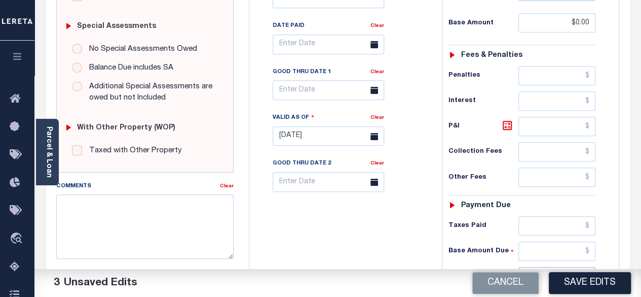
scroll to position [304, 0]
type input "$0.00"
click at [507, 119] on icon at bounding box center [508, 125] width 12 height 12
type input "$0.00"
click at [570, 283] on button "Save Edits" at bounding box center [590, 283] width 82 height 22
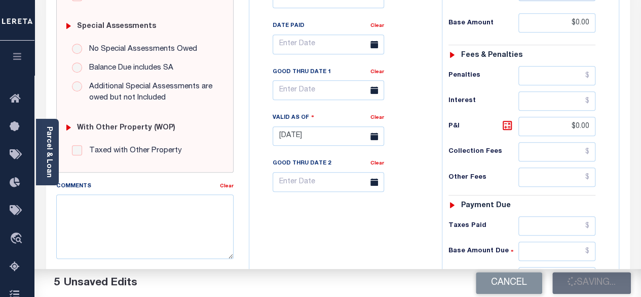
checkbox input "false"
type input "$0"
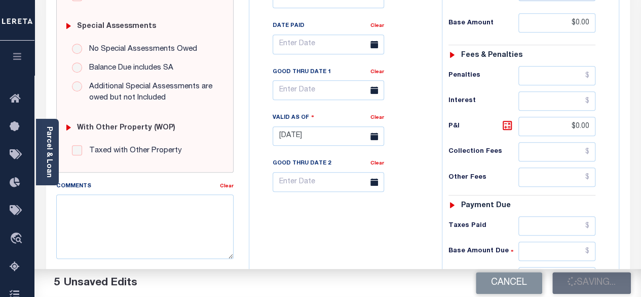
type input "$0"
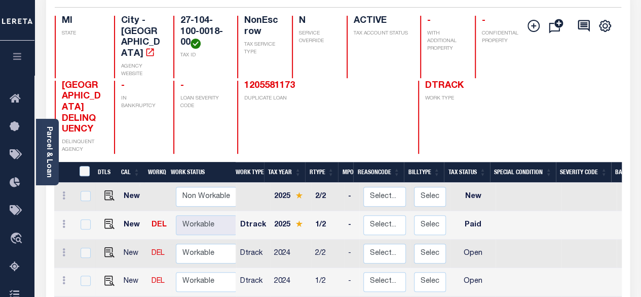
scroll to position [101, 0]
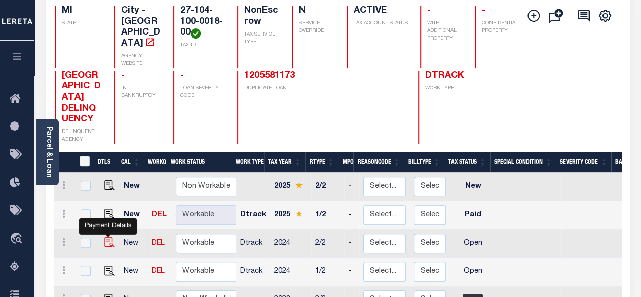
click at [108, 237] on img "" at bounding box center [109, 242] width 10 height 10
checkbox input "true"
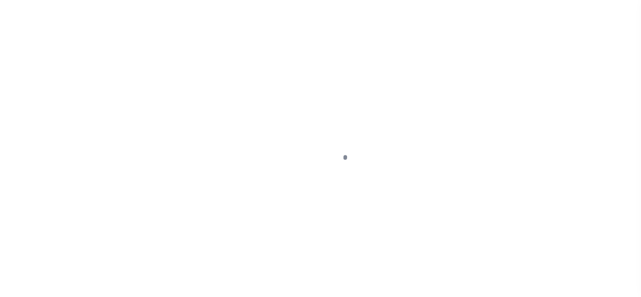
select select "OP2"
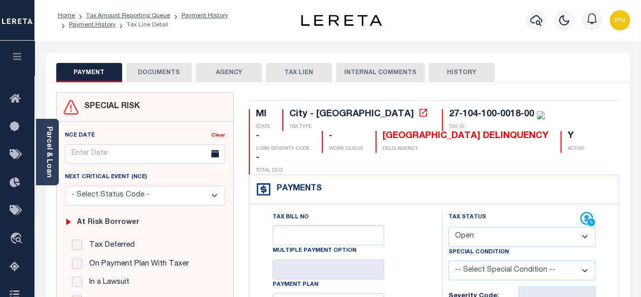
click at [138, 73] on button "DOCUMENTS" at bounding box center [159, 72] width 66 height 19
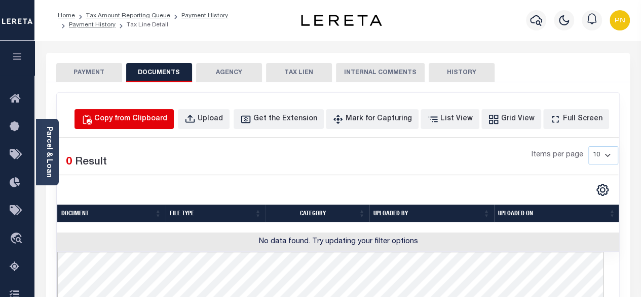
click at [157, 114] on div "Copy from Clipboard" at bounding box center [130, 119] width 73 height 11
select select "POP"
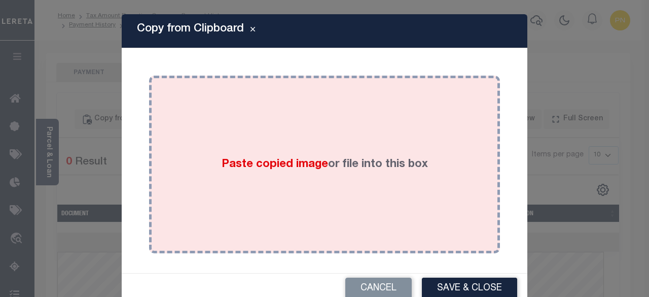
click at [268, 138] on div "Paste copied image or file into this box" at bounding box center [325, 164] width 336 height 162
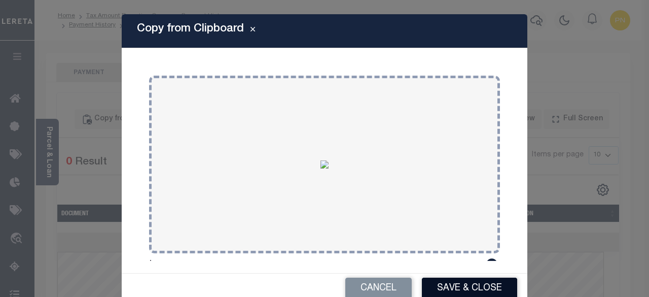
click at [445, 283] on button "Save & Close" at bounding box center [469, 288] width 95 height 22
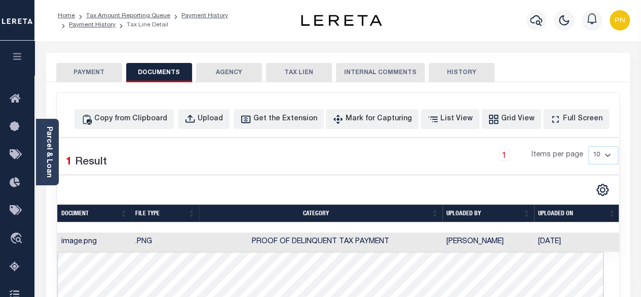
click at [91, 76] on button "PAYMENT" at bounding box center [89, 72] width 66 height 19
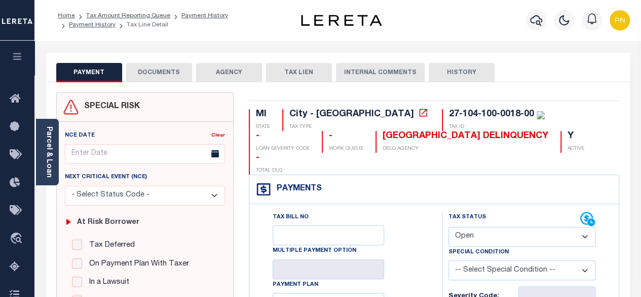
click at [501, 227] on select "- Select Status Code - Open Due/Unpaid Paid Incomplete No Tax Due Internal Refu…" at bounding box center [523, 237] width 148 height 20
select select "PYD"
click at [449, 227] on select "- Select Status Code - Open Due/Unpaid Paid Incomplete No Tax Due Internal Refu…" at bounding box center [523, 237] width 148 height 20
type input "[DATE]"
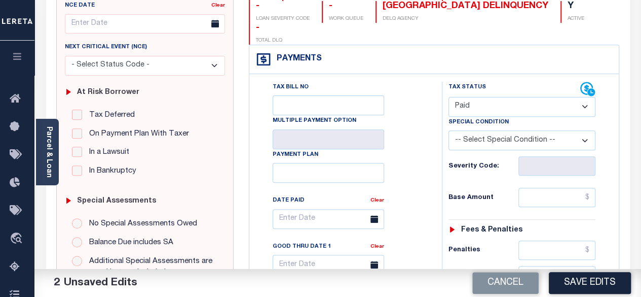
scroll to position [152, 0]
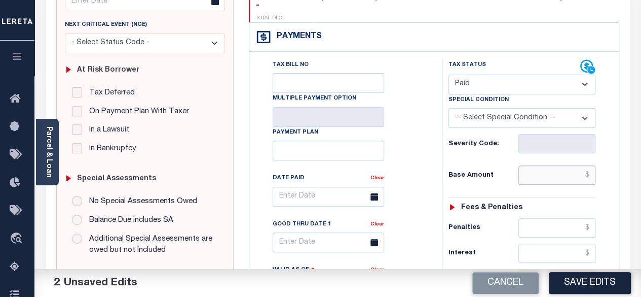
click at [590, 165] on input "text" at bounding box center [557, 174] width 77 height 19
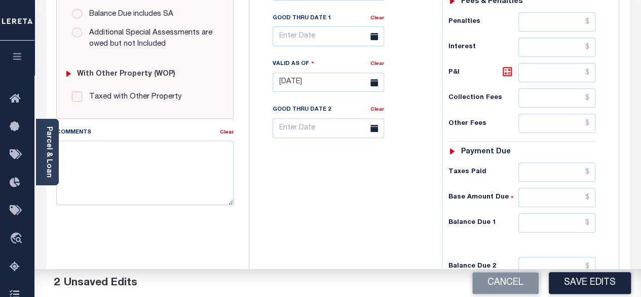
scroll to position [406, 0]
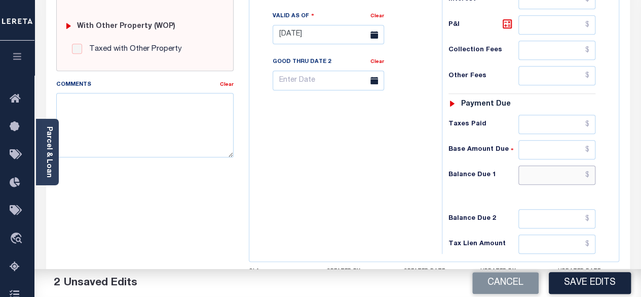
type input "$0.00"
click at [588, 165] on input "text" at bounding box center [557, 174] width 77 height 19
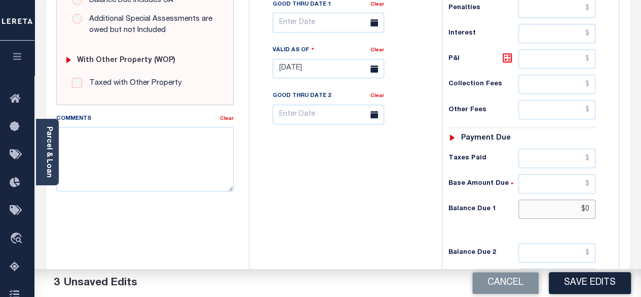
scroll to position [304, 0]
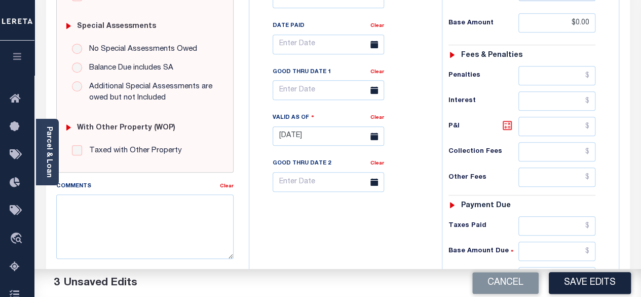
type input "$0.00"
click at [504, 121] on icon at bounding box center [507, 125] width 9 height 9
type input "$0.00"
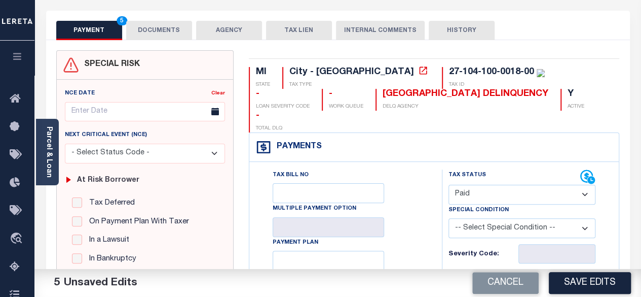
scroll to position [0, 0]
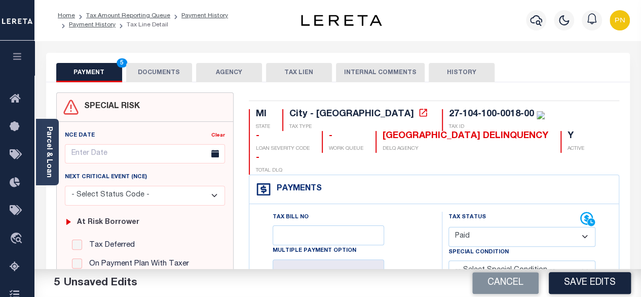
click at [161, 77] on button "DOCUMENTS" at bounding box center [159, 72] width 66 height 19
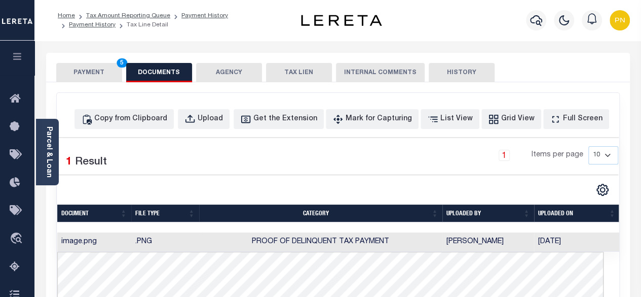
click at [81, 77] on button "PAYMENT 5" at bounding box center [89, 72] width 66 height 19
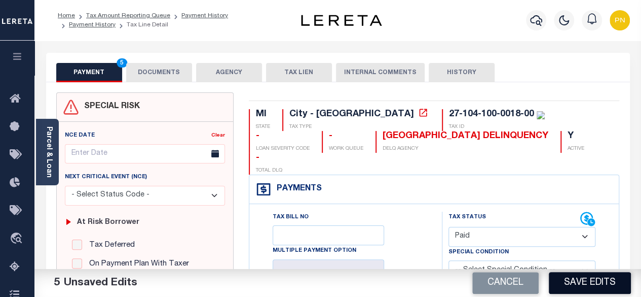
click at [580, 282] on button "Save Edits" at bounding box center [590, 283] width 82 height 22
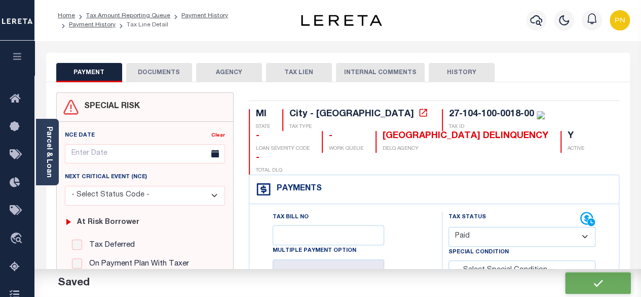
checkbox input "false"
type input "$0"
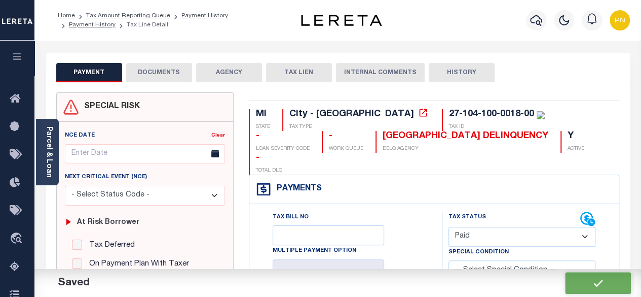
type input "$0"
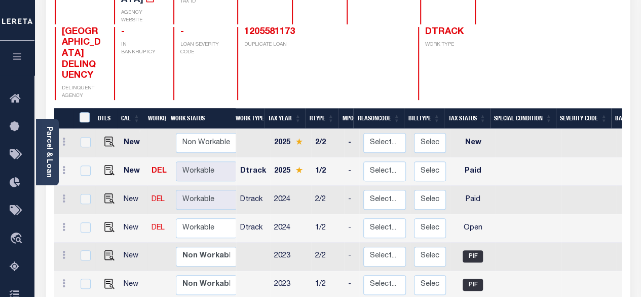
scroll to position [152, 0]
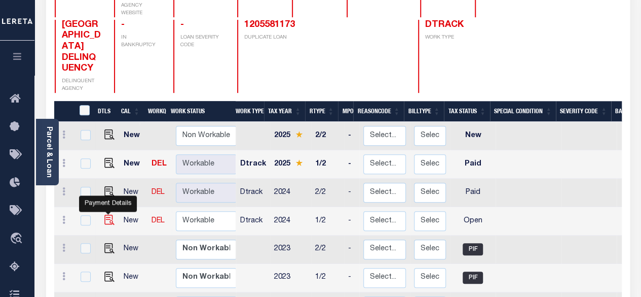
click at [107, 215] on img "" at bounding box center [109, 220] width 10 height 10
checkbox input "true"
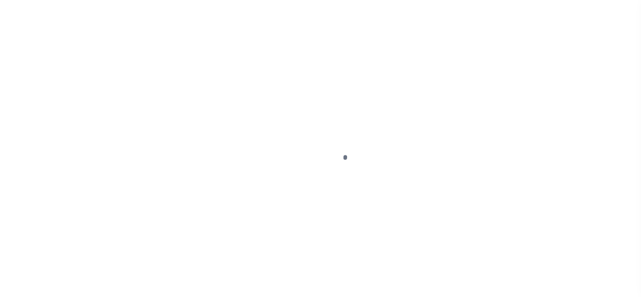
select select "OP2"
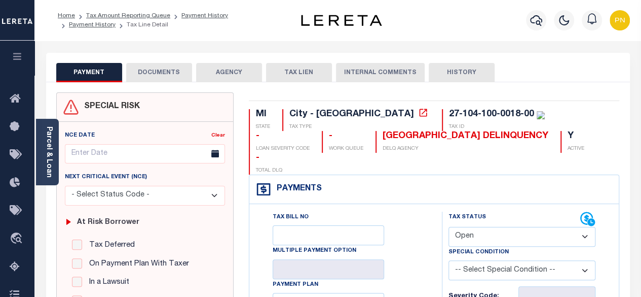
click at [151, 68] on button "DOCUMENTS" at bounding box center [159, 72] width 66 height 19
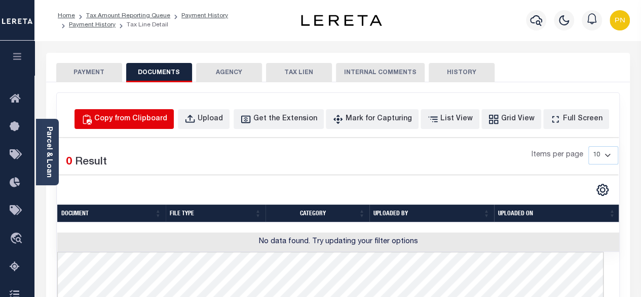
click at [145, 126] on button "Copy from Clipboard" at bounding box center [124, 119] width 99 height 20
select select "POP"
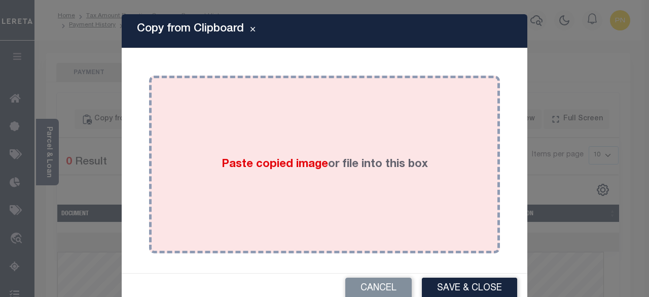
click at [318, 131] on div "Paste copied image or file into this box" at bounding box center [325, 164] width 336 height 162
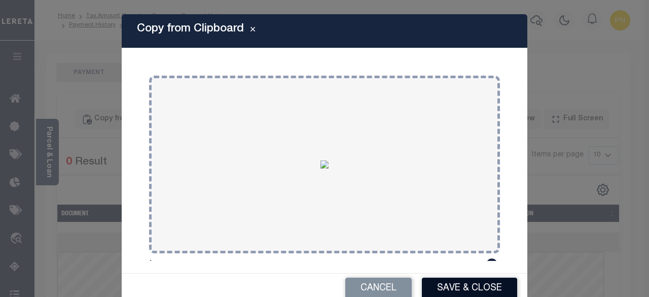
click at [450, 284] on button "Save & Close" at bounding box center [469, 288] width 95 height 22
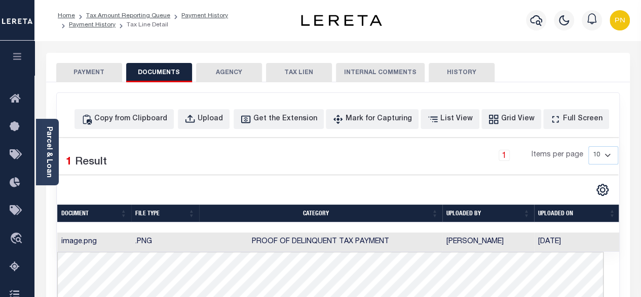
click at [84, 72] on button "PAYMENT" at bounding box center [89, 72] width 66 height 19
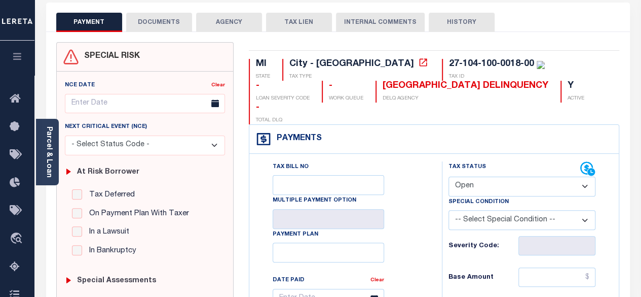
scroll to position [51, 0]
click at [495, 176] on select "- Select Status Code - Open Due/Unpaid Paid Incomplete No Tax Due Internal Refu…" at bounding box center [523, 186] width 148 height 20
select select "PYD"
click at [449, 176] on select "- Select Status Code - Open Due/Unpaid Paid Incomplete No Tax Due Internal Refu…" at bounding box center [523, 186] width 148 height 20
type input "[DATE]"
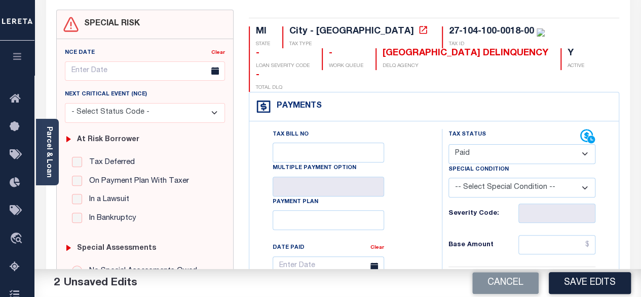
scroll to position [152, 0]
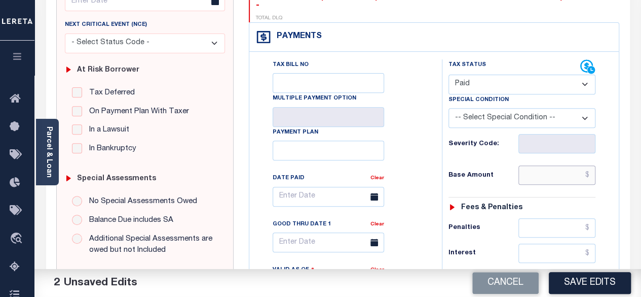
click at [591, 165] on input "text" at bounding box center [557, 174] width 77 height 19
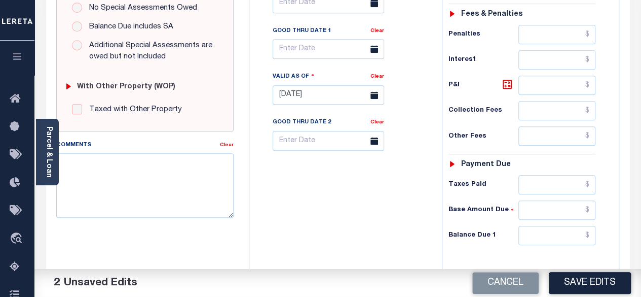
scroll to position [355, 0]
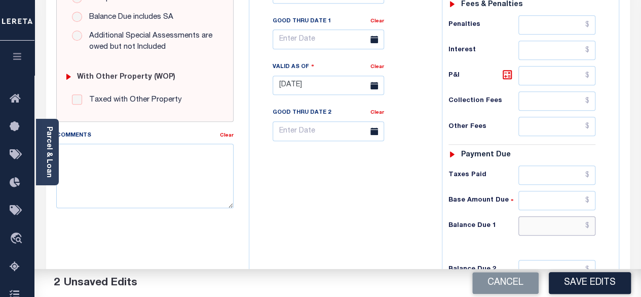
type input "$0.00"
click at [589, 216] on input "text" at bounding box center [557, 225] width 77 height 19
type input "$0"
click at [507, 68] on icon at bounding box center [508, 74] width 12 height 12
type input "$0.00"
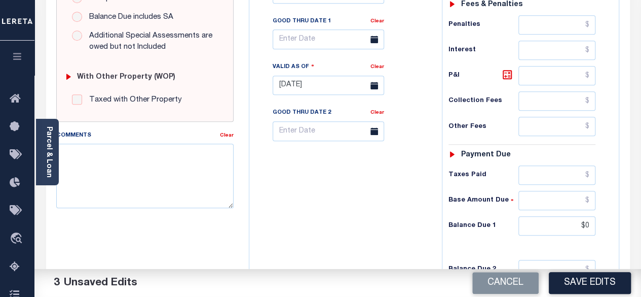
type input "$0.00"
click at [585, 279] on button "Save Edits" at bounding box center [590, 283] width 82 height 22
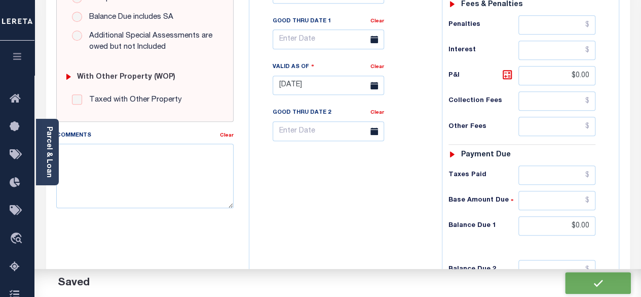
checkbox input "false"
type input "$0"
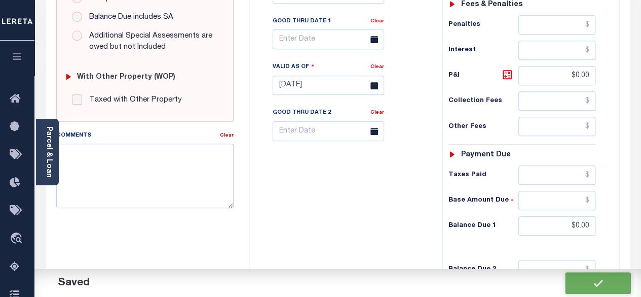
type input "$0"
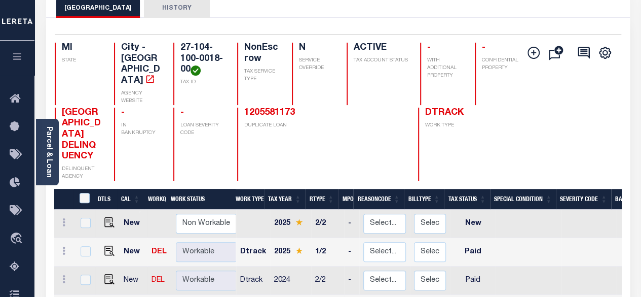
scroll to position [152, 0]
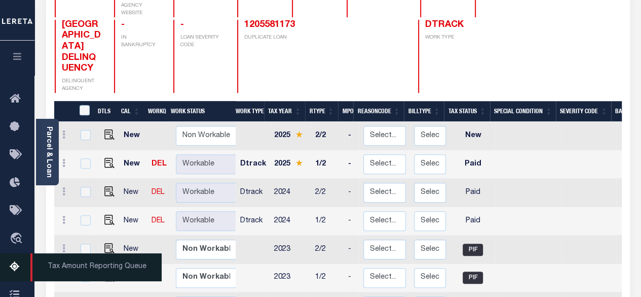
click at [19, 270] on icon at bounding box center [18, 267] width 16 height 13
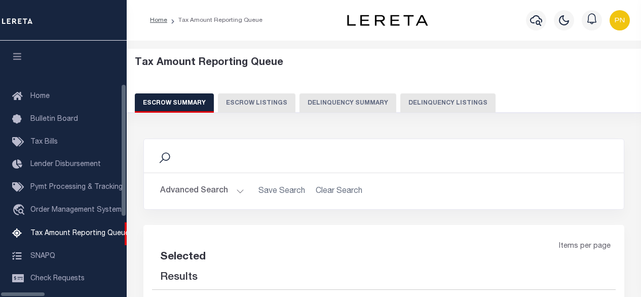
click at [401, 101] on button "Delinquency Listings" at bounding box center [448, 102] width 95 height 19
select select "100"
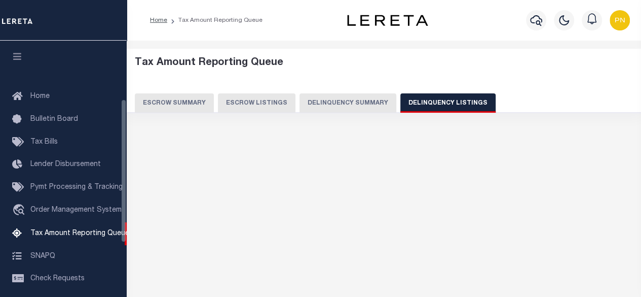
scroll to position [103, 0]
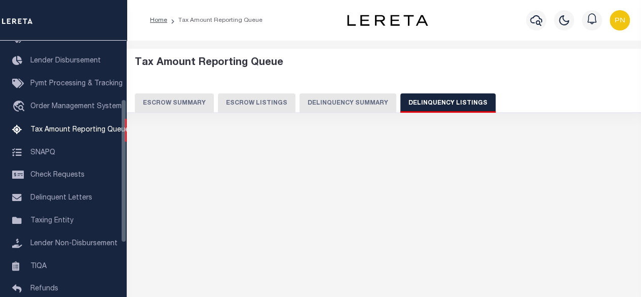
select select "100"
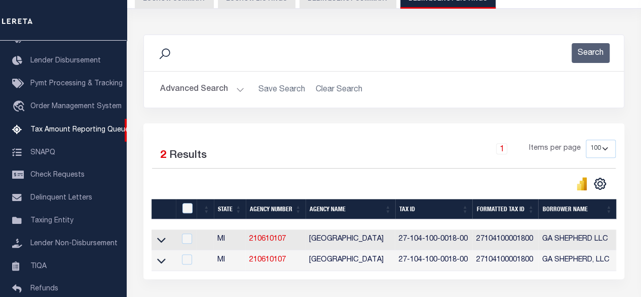
scroll to position [152, 0]
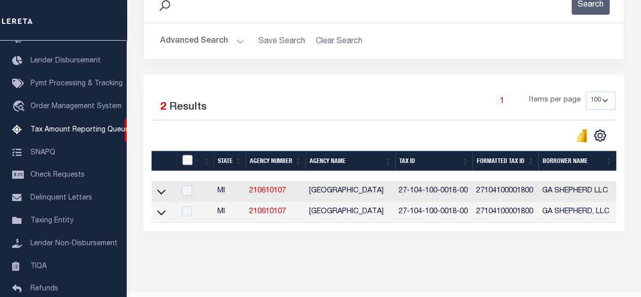
click at [186, 161] on input "checkbox" at bounding box center [188, 160] width 10 height 10
checkbox input "true"
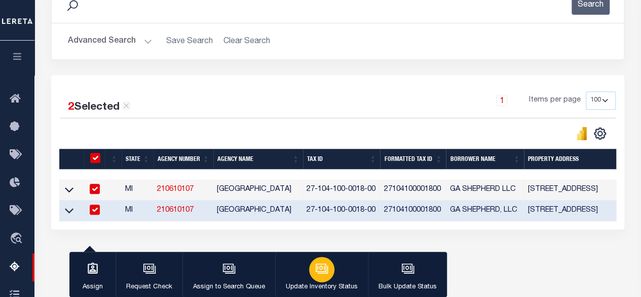
click at [328, 264] on div "button" at bounding box center [321, 269] width 25 height 25
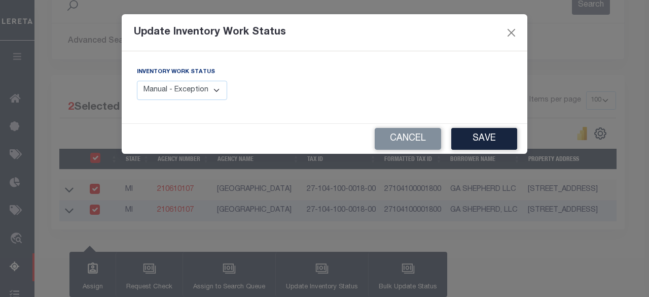
drag, startPoint x: 209, startPoint y: 93, endPoint x: 218, endPoint y: 96, distance: 9.6
click at [209, 93] on select "Manual - Exception Pended - Awaiting Search Late Add Exception Completed" at bounding box center [182, 91] width 90 height 20
select select "4"
click at [137, 81] on select "Manual - Exception Pended - Awaiting Search Late Add Exception Completed" at bounding box center [182, 91] width 90 height 20
click at [500, 133] on button "Save" at bounding box center [484, 139] width 66 height 22
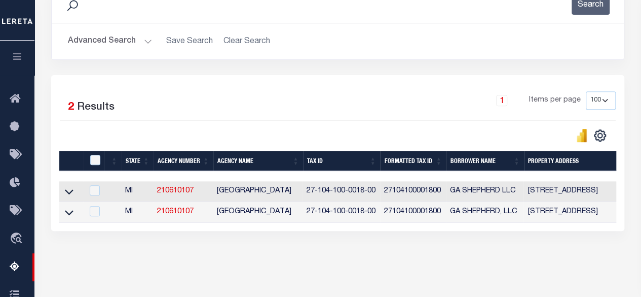
click at [111, 45] on button "Advanced Search" at bounding box center [110, 41] width 84 height 20
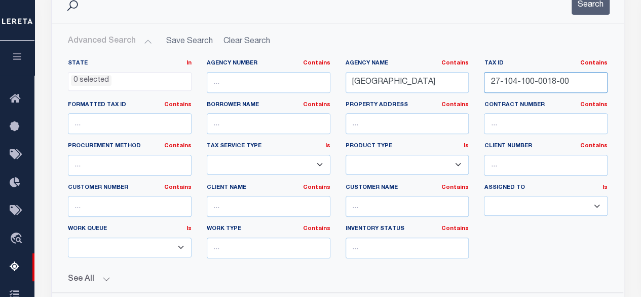
drag, startPoint x: 567, startPoint y: 84, endPoint x: 443, endPoint y: 94, distance: 124.7
click at [443, 94] on div "State In In AK AL AR AZ CA CO CT DC DE FL GA GU HI IA ID IL IN KS KY LA MA MD M…" at bounding box center [337, 162] width 555 height 207
paste input "7-100-0020-1"
type input "27-107-100-0020-10"
click at [587, 11] on button "Search" at bounding box center [591, 5] width 38 height 20
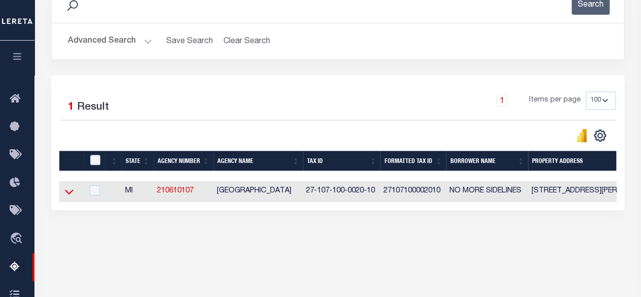
click at [70, 195] on icon at bounding box center [69, 191] width 9 height 11
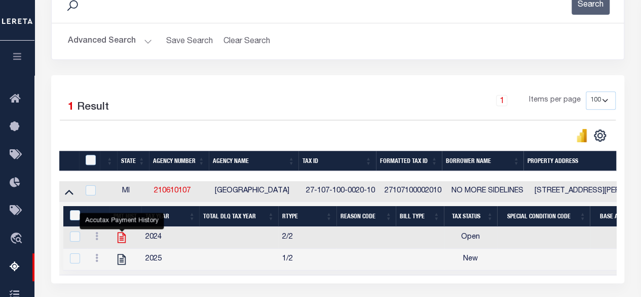
click at [120, 235] on icon "" at bounding box center [121, 237] width 13 height 13
checkbox input "true"
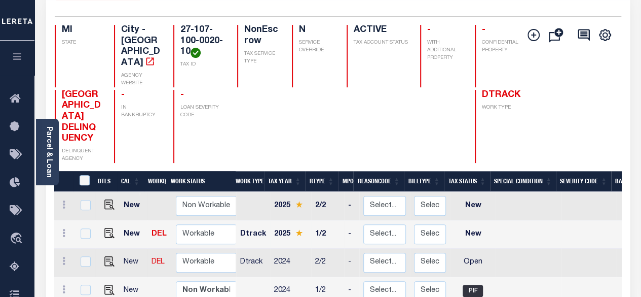
scroll to position [101, 0]
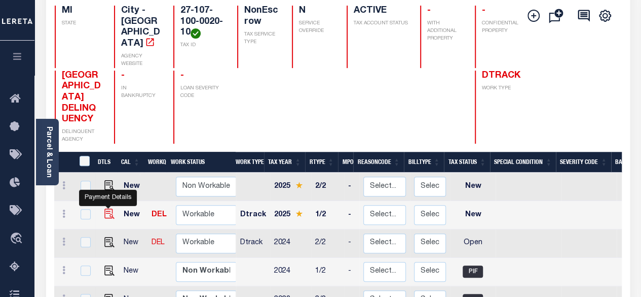
click at [104, 208] on img "" at bounding box center [109, 213] width 10 height 10
checkbox input "true"
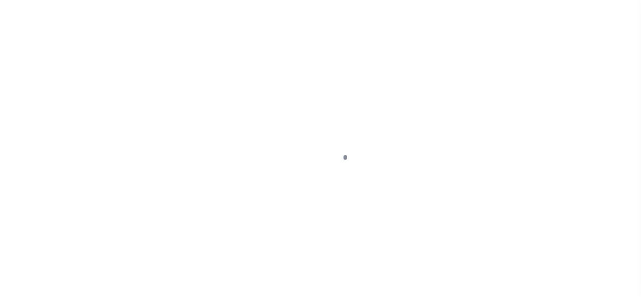
select select "NW2"
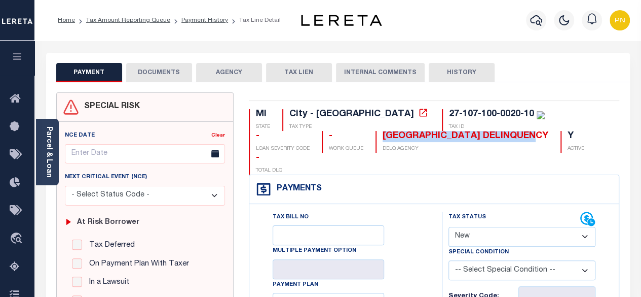
drag, startPoint x: 423, startPoint y: 133, endPoint x: 257, endPoint y: 138, distance: 166.4
click at [257, 138] on div "MI STATE City - MI TAX TYPE 27-107-100-0020-10 TAX ID - LOAN SEVERITY CODE - WO…" at bounding box center [434, 141] width 371 height 65
click at [54, 161] on div "Parcel & Loan" at bounding box center [47, 152] width 23 height 66
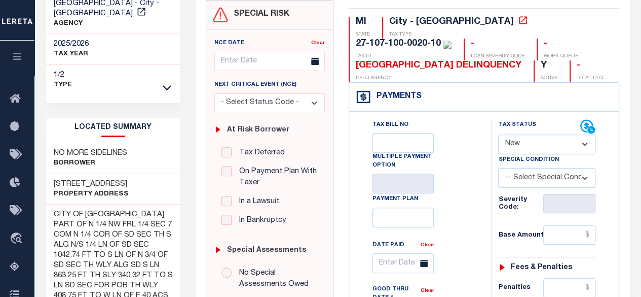
scroll to position [152, 0]
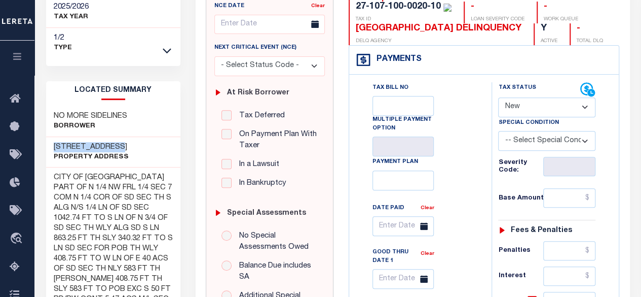
drag, startPoint x: 53, startPoint y: 146, endPoint x: 120, endPoint y: 148, distance: 67.5
click at [120, 148] on div "[STREET_ADDRESS] Property Address" at bounding box center [113, 152] width 135 height 31
copy h3 "[STREET_ADDRESS]"
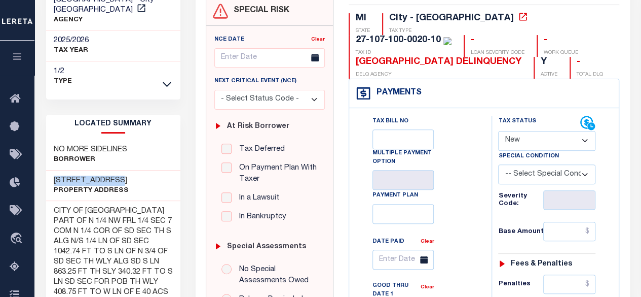
scroll to position [0, 0]
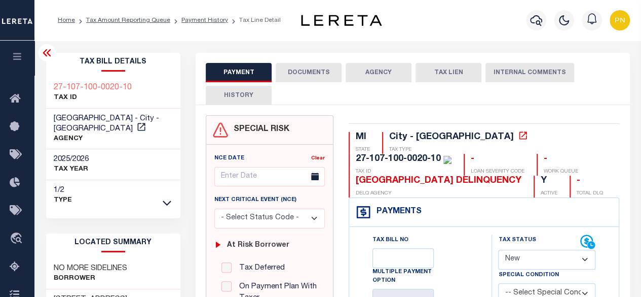
click at [51, 53] on icon at bounding box center [47, 53] width 12 height 12
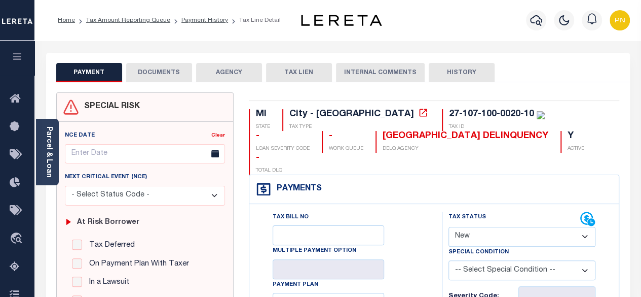
drag, startPoint x: 451, startPoint y: 198, endPoint x: 441, endPoint y: 200, distance: 10.3
click at [449, 213] on label "Tax Status" at bounding box center [468, 217] width 38 height 9
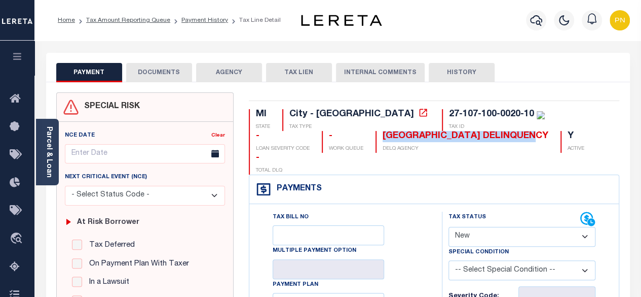
drag, startPoint x: 257, startPoint y: 141, endPoint x: 417, endPoint y: 148, distance: 160.9
click at [420, 142] on div "[GEOGRAPHIC_DATA] DELINQUENCY" at bounding box center [466, 136] width 166 height 11
copy div "[GEOGRAPHIC_DATA] DELINQUENCY"
